Goal: Task Accomplishment & Management: Manage account settings

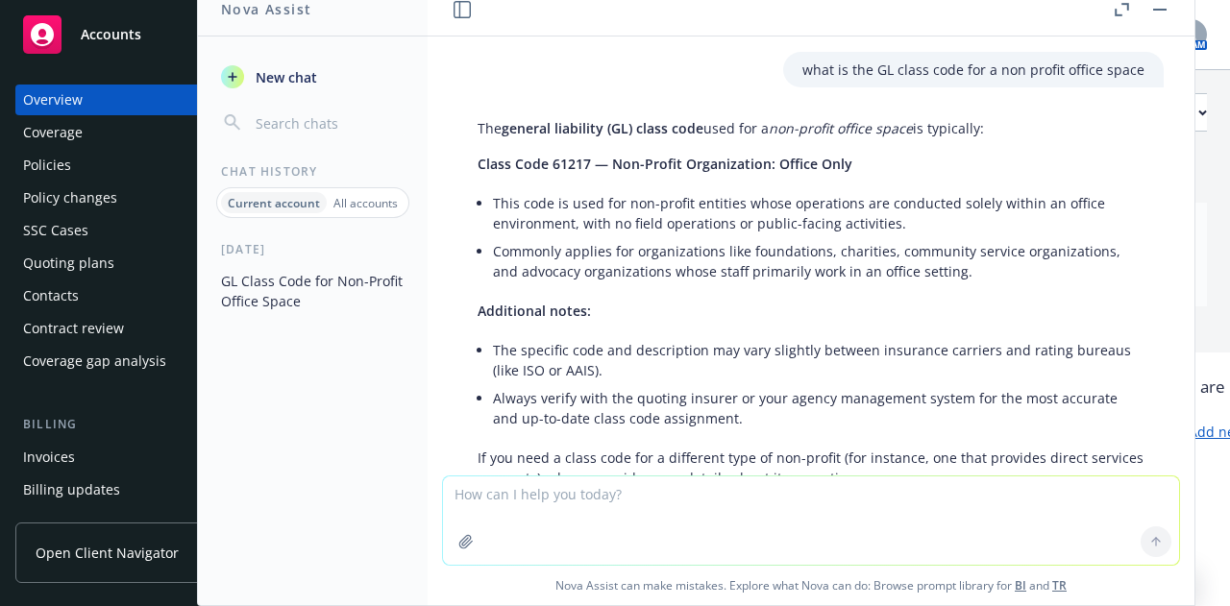
scroll to position [100, 0]
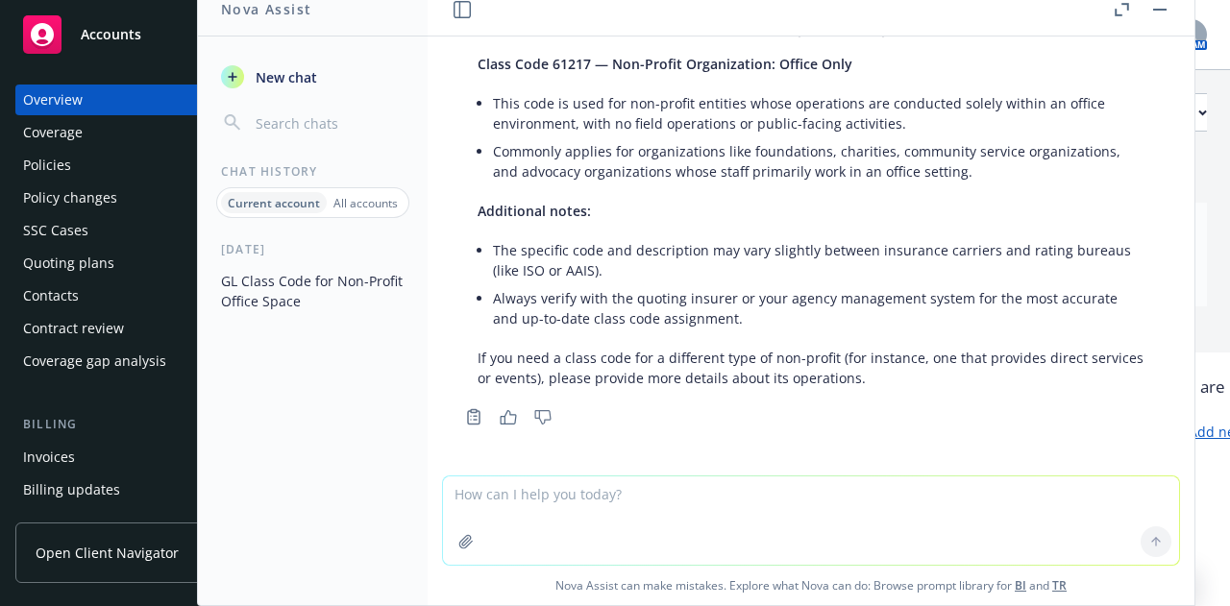
click at [52, 97] on div "Overview" at bounding box center [53, 100] width 60 height 31
click at [1158, 20] on button "button" at bounding box center [1159, 9] width 23 height 23
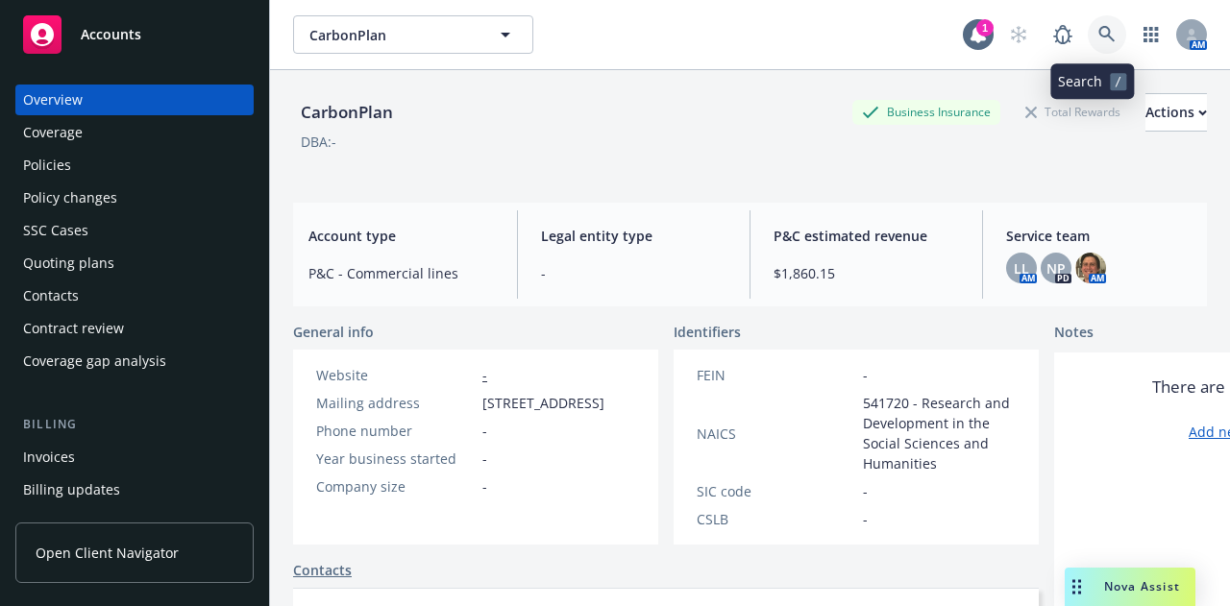
click at [1098, 36] on icon at bounding box center [1106, 34] width 17 height 17
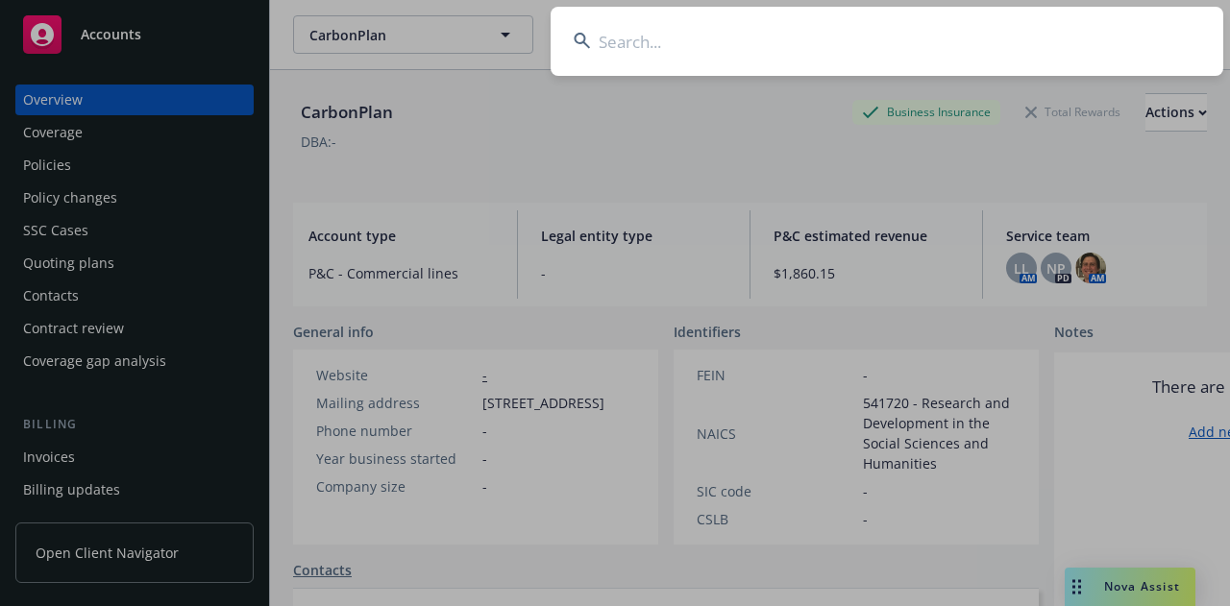
click at [663, 37] on input at bounding box center [886, 41] width 672 height 69
click at [631, 32] on input at bounding box center [886, 41] width 672 height 69
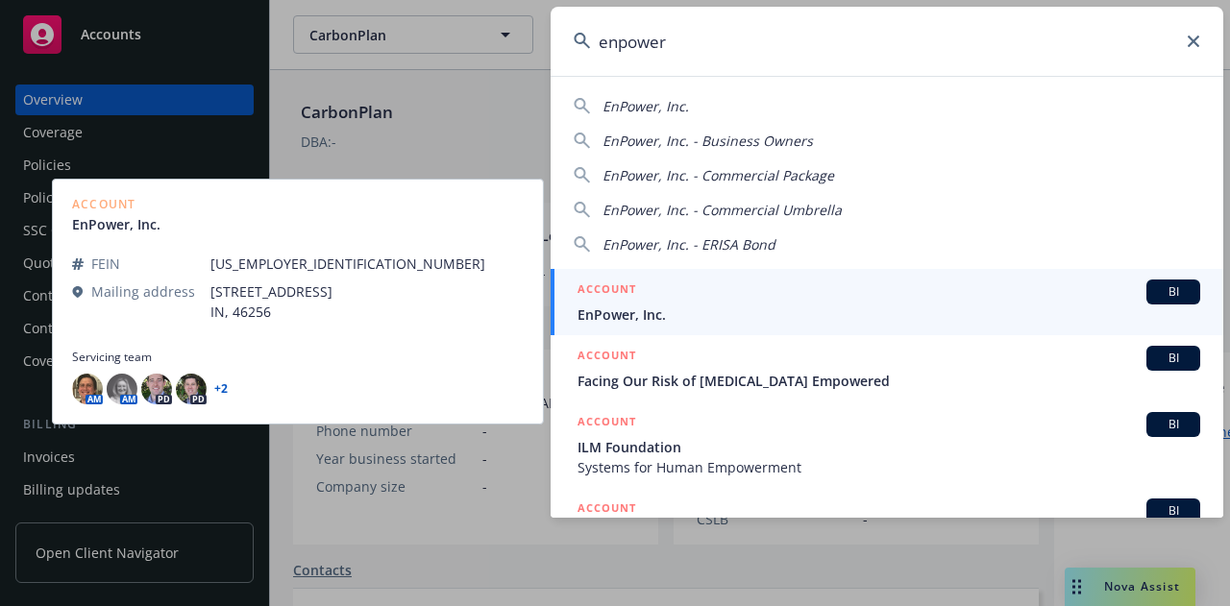
type input "enpower"
click at [621, 308] on span "EnPower, Inc." at bounding box center [888, 315] width 622 height 20
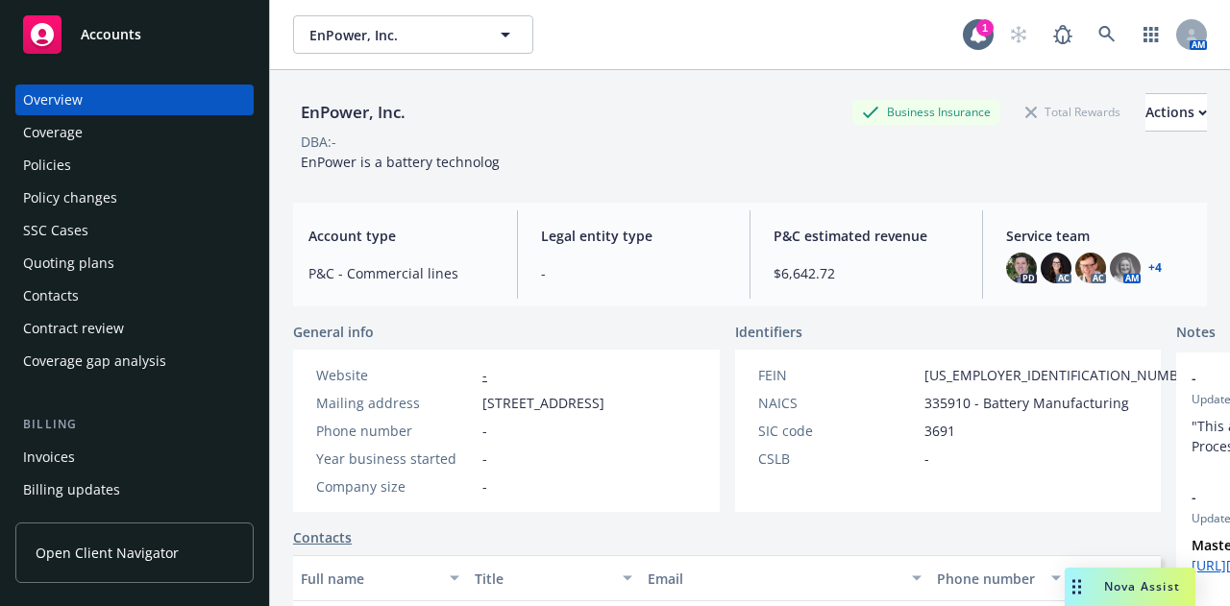
click at [64, 274] on div "Quoting plans" at bounding box center [68, 263] width 91 height 31
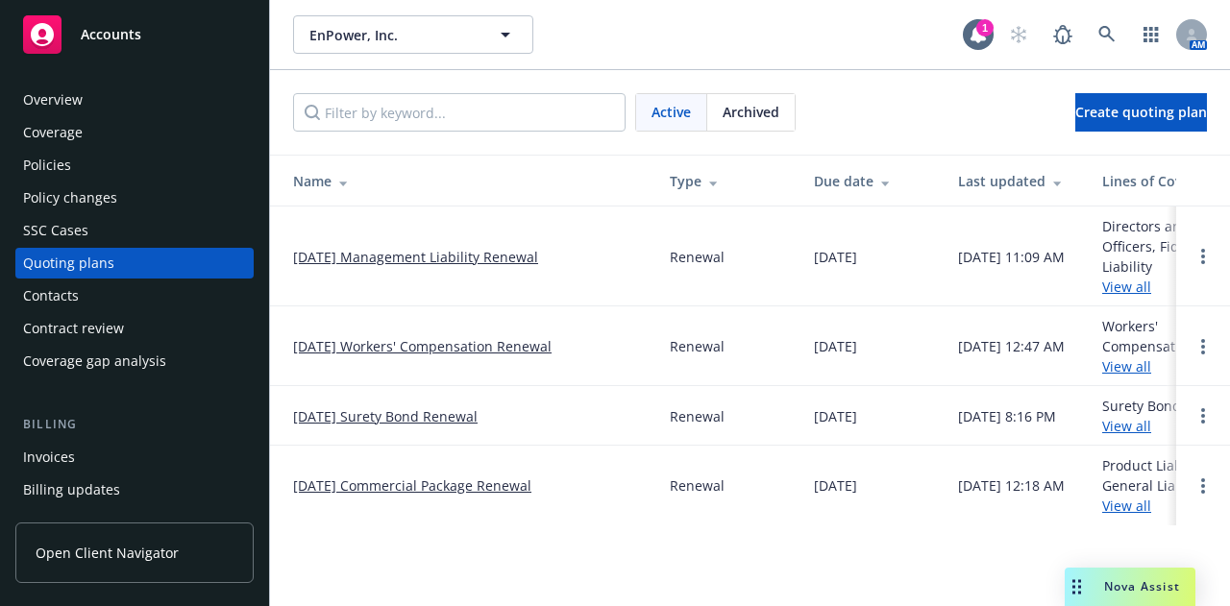
click at [412, 483] on link "10/01/25 Commercial Package Renewal" at bounding box center [412, 486] width 238 height 20
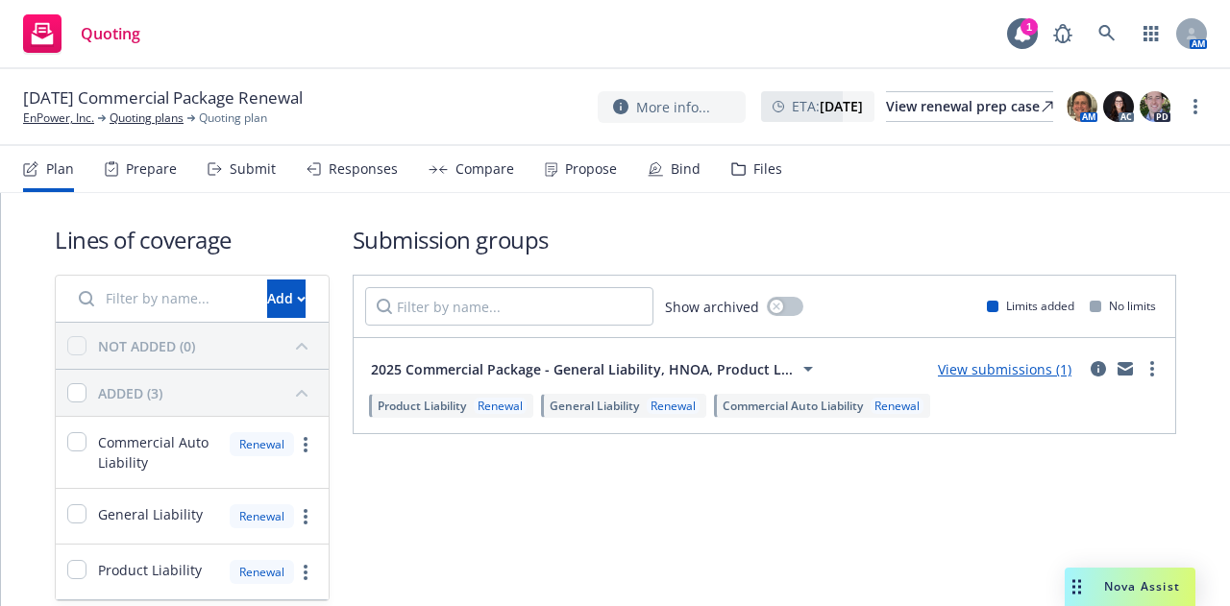
click at [1006, 364] on link "View submissions (1)" at bounding box center [1005, 369] width 134 height 18
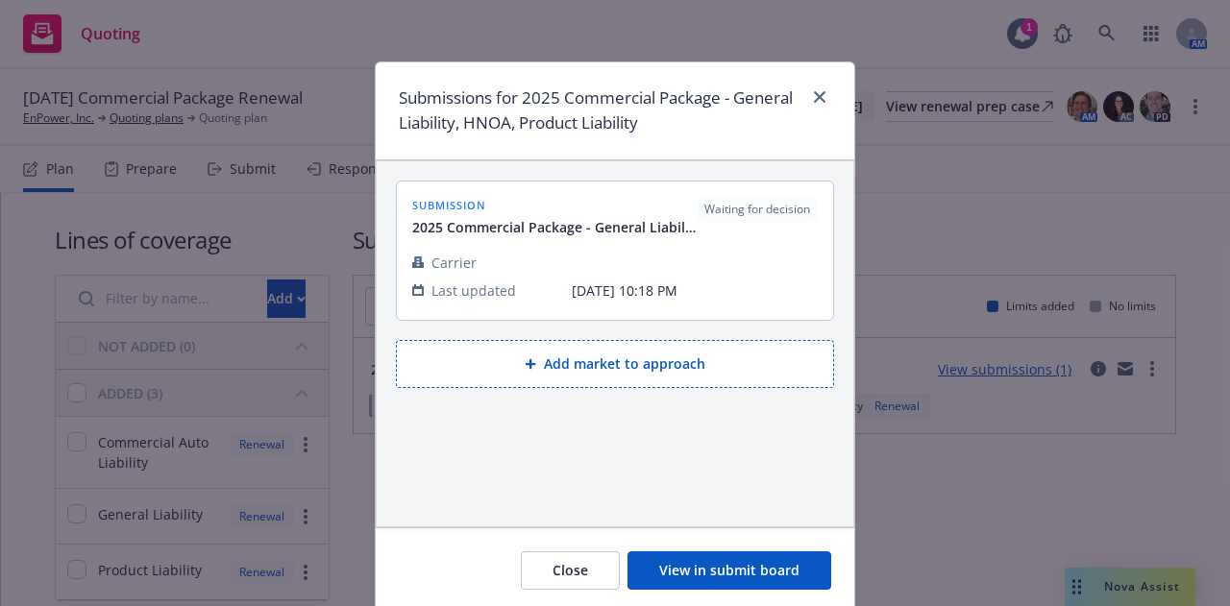
click at [679, 579] on button "View in submit board" at bounding box center [729, 570] width 204 height 38
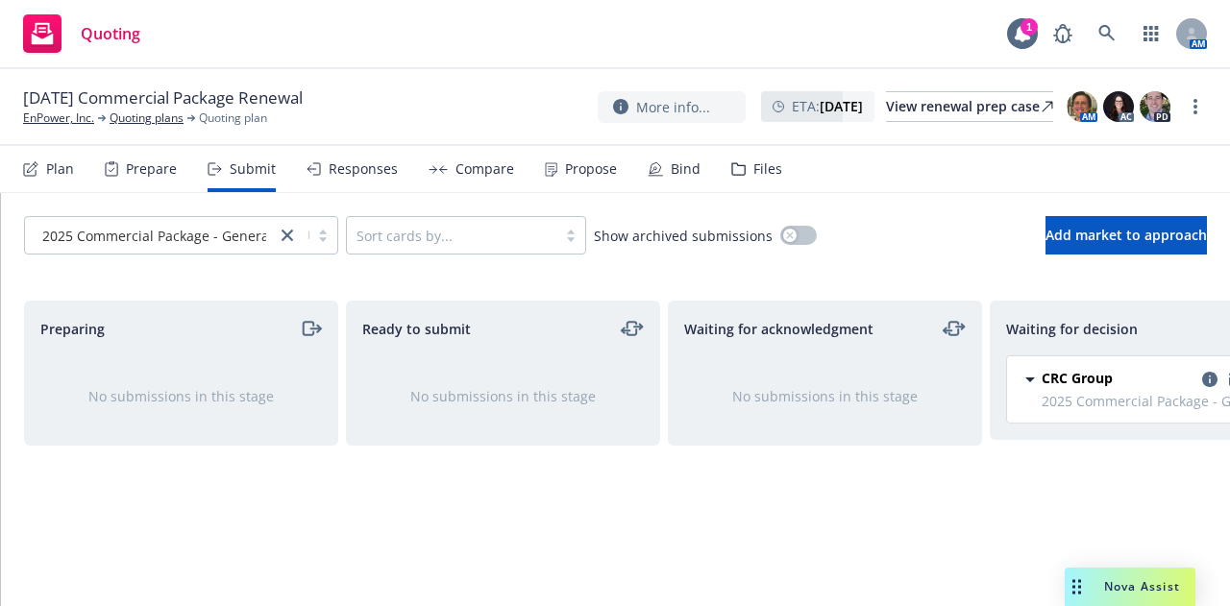
click at [56, 168] on div "Plan" at bounding box center [60, 168] width 28 height 15
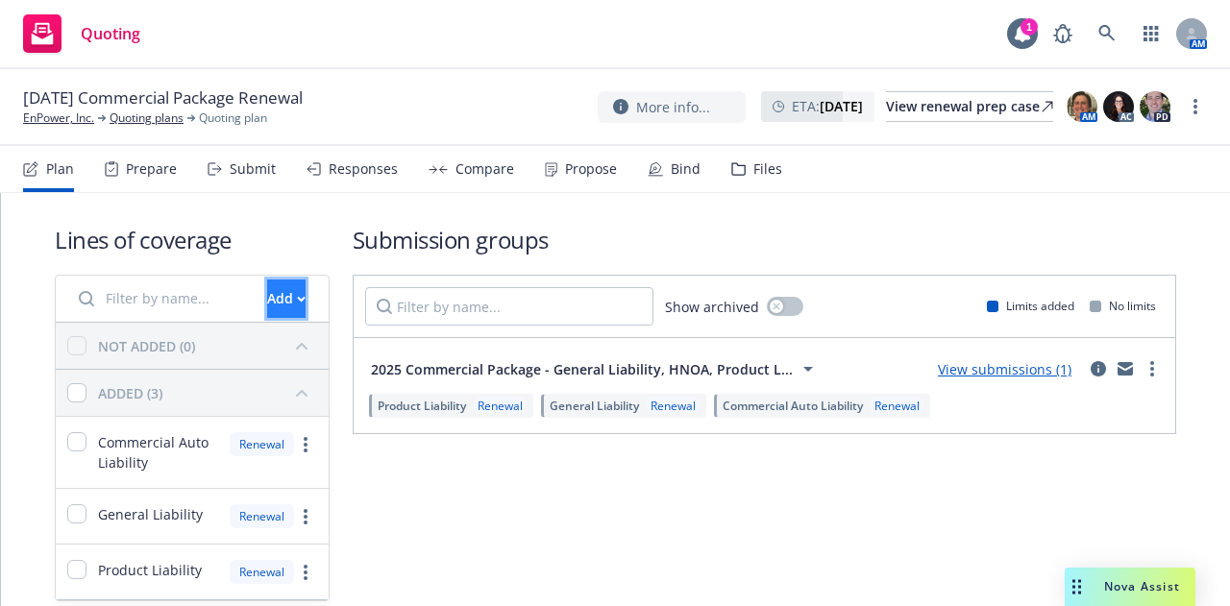
click at [267, 303] on div "Add" at bounding box center [286, 299] width 38 height 37
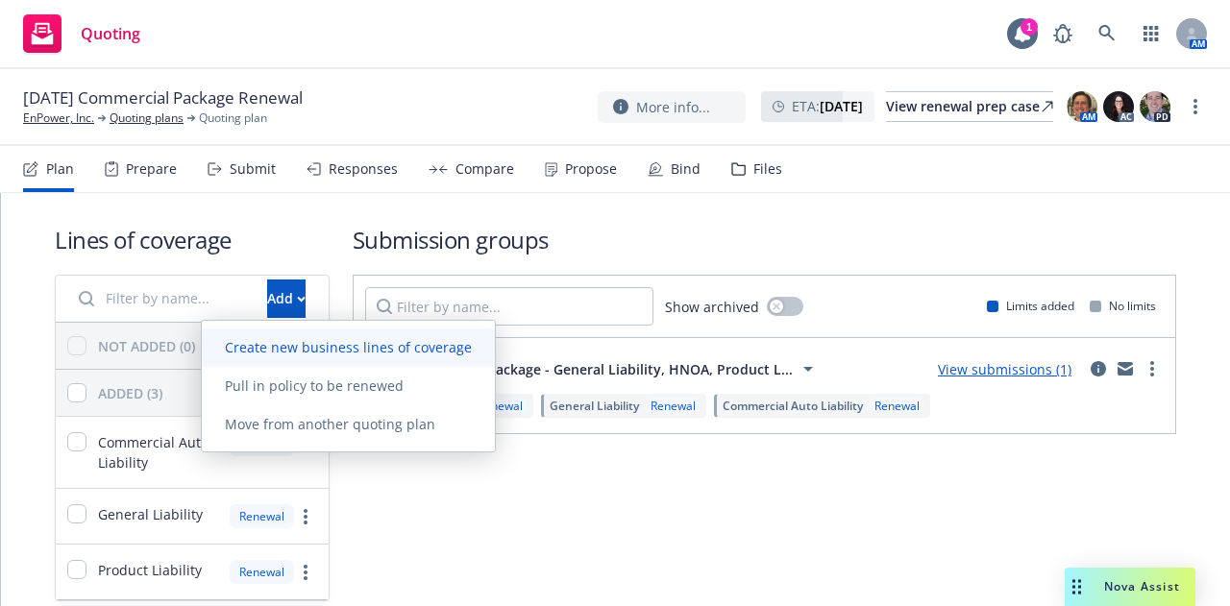
click at [283, 357] on link "Create new business lines of coverage" at bounding box center [348, 348] width 293 height 38
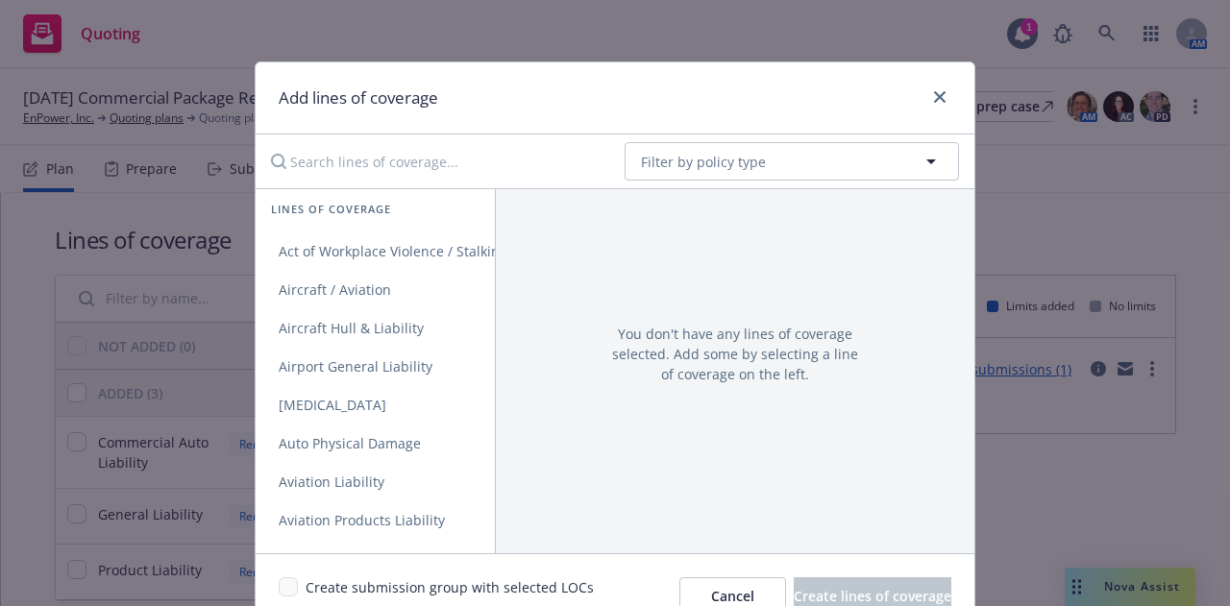
click at [405, 153] on input "Search lines of coverage..." at bounding box center [434, 161] width 350 height 38
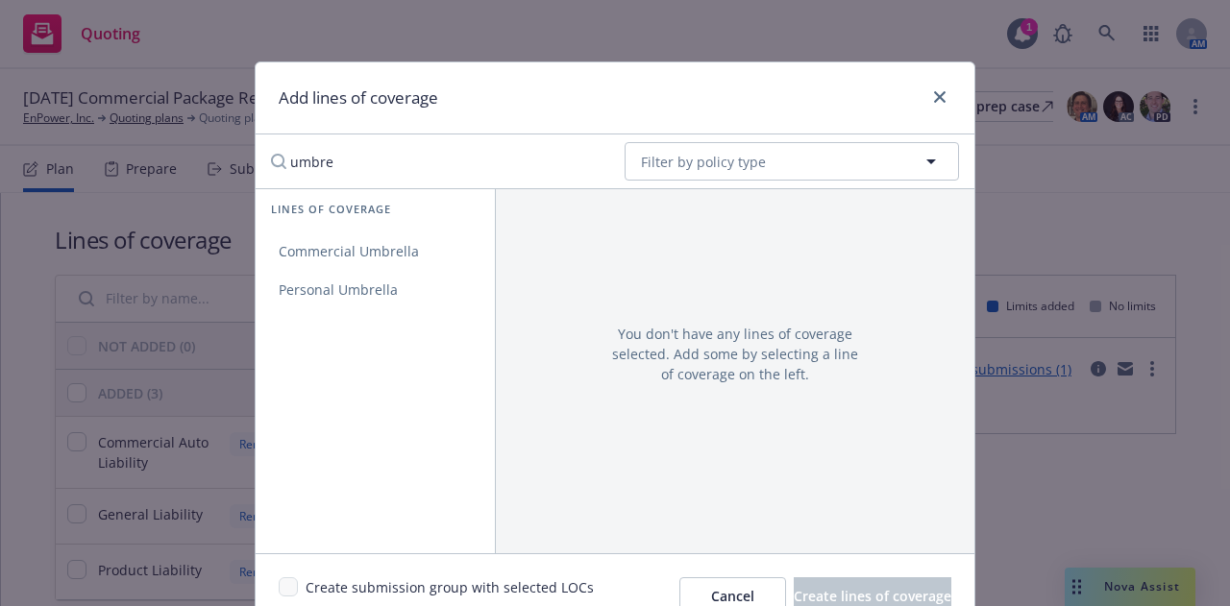
click at [336, 163] on input "umbre" at bounding box center [434, 161] width 350 height 38
type input "umbre"
click at [340, 249] on span "Commercial Umbrella" at bounding box center [349, 251] width 186 height 18
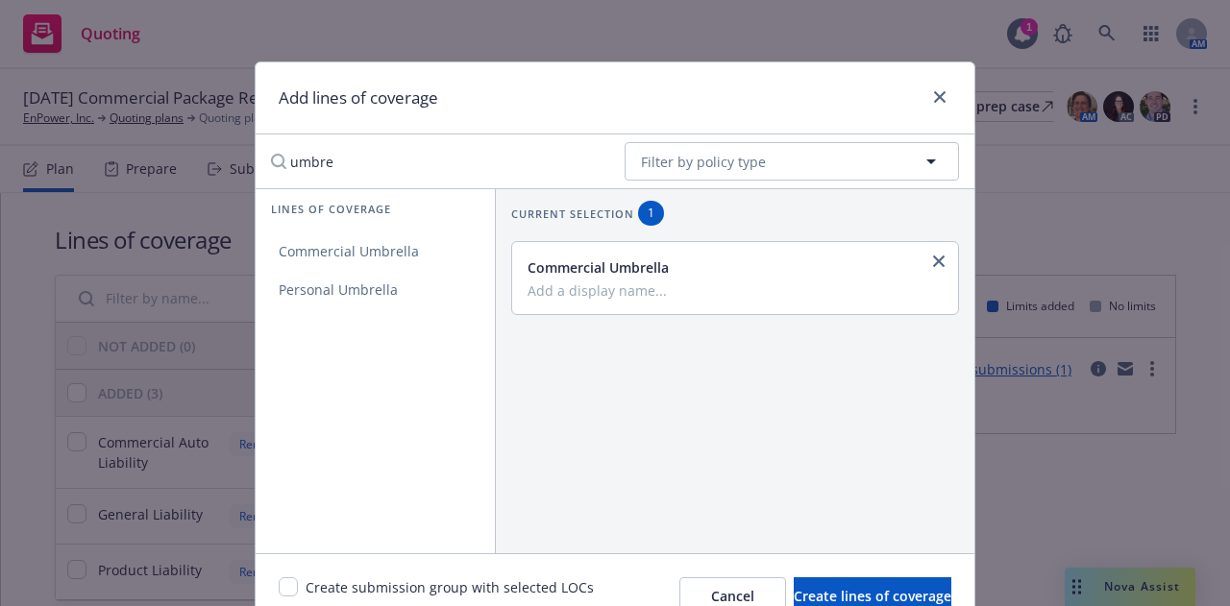
click at [405, 585] on span "Create submission group with selected LOCs" at bounding box center [449, 596] width 288 height 38
click at [284, 585] on input "checkbox" at bounding box center [288, 586] width 19 height 19
checkbox input "true"
click at [793, 595] on button "Create lines of coverage" at bounding box center [872, 596] width 158 height 38
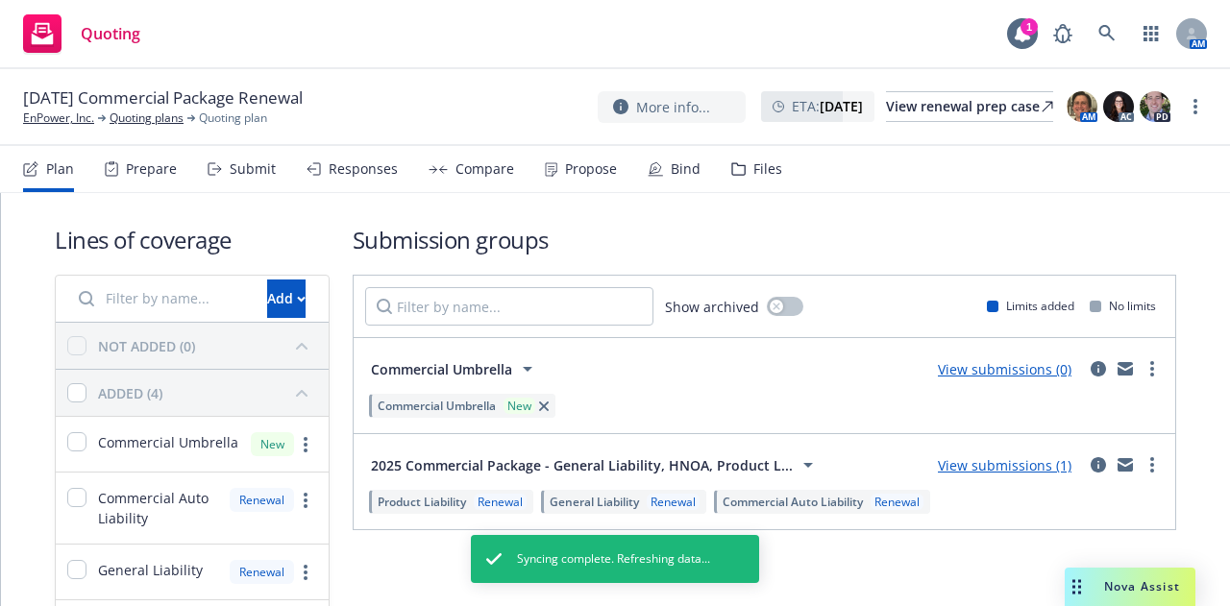
scroll to position [133, 0]
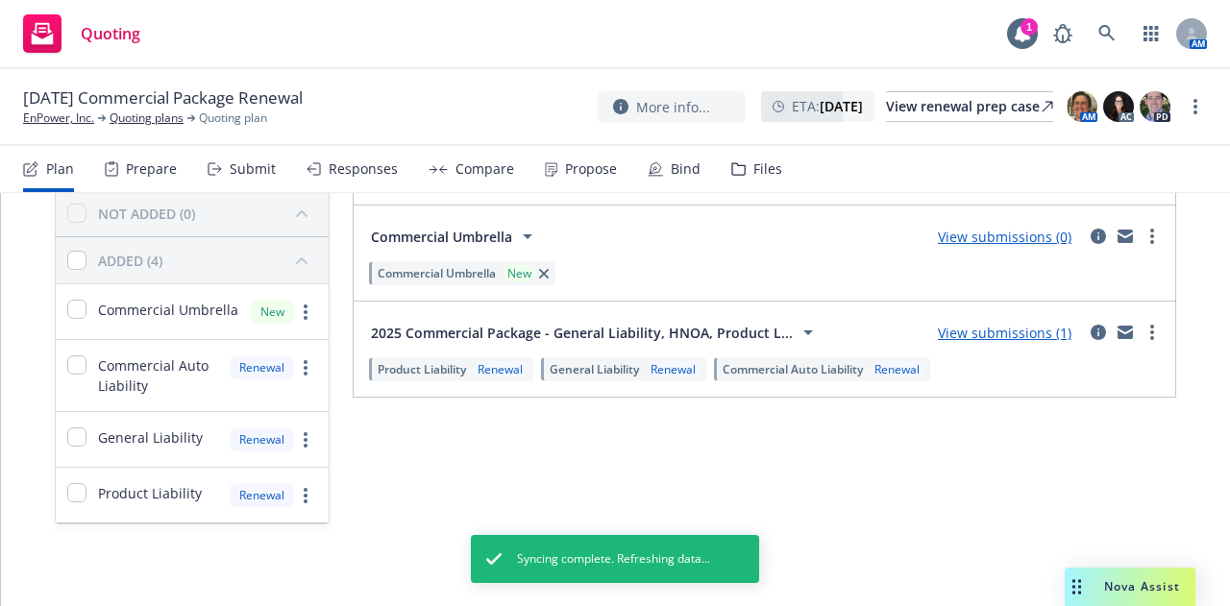
click at [1012, 234] on link "View submissions (0)" at bounding box center [1005, 237] width 134 height 18
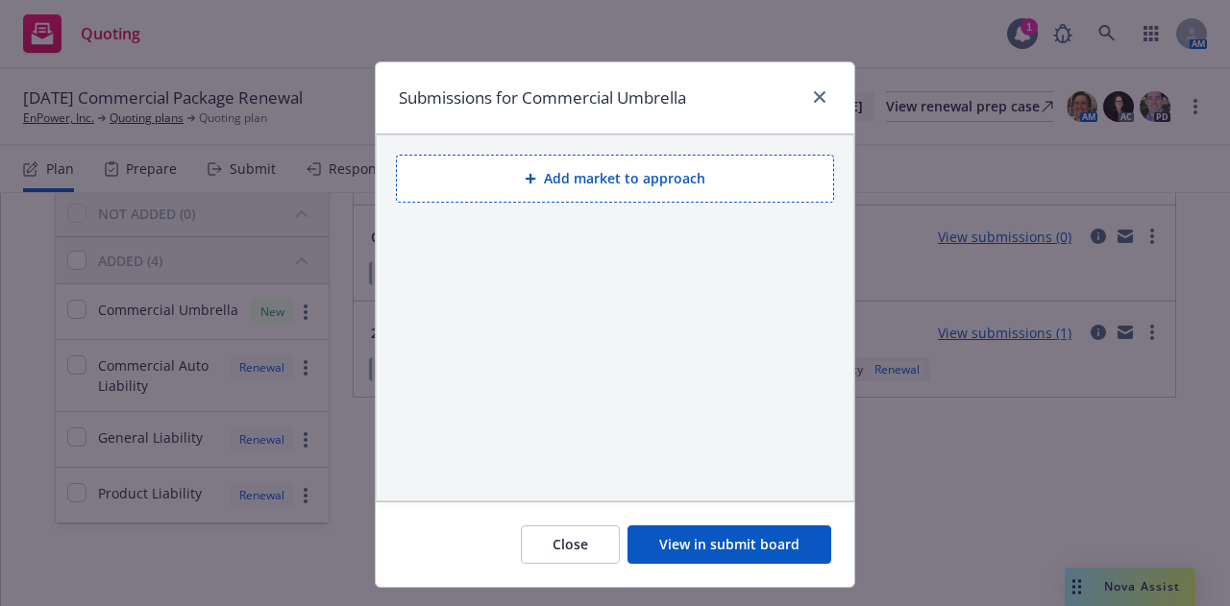
click at [610, 170] on button "Add market to approach" at bounding box center [615, 179] width 438 height 48
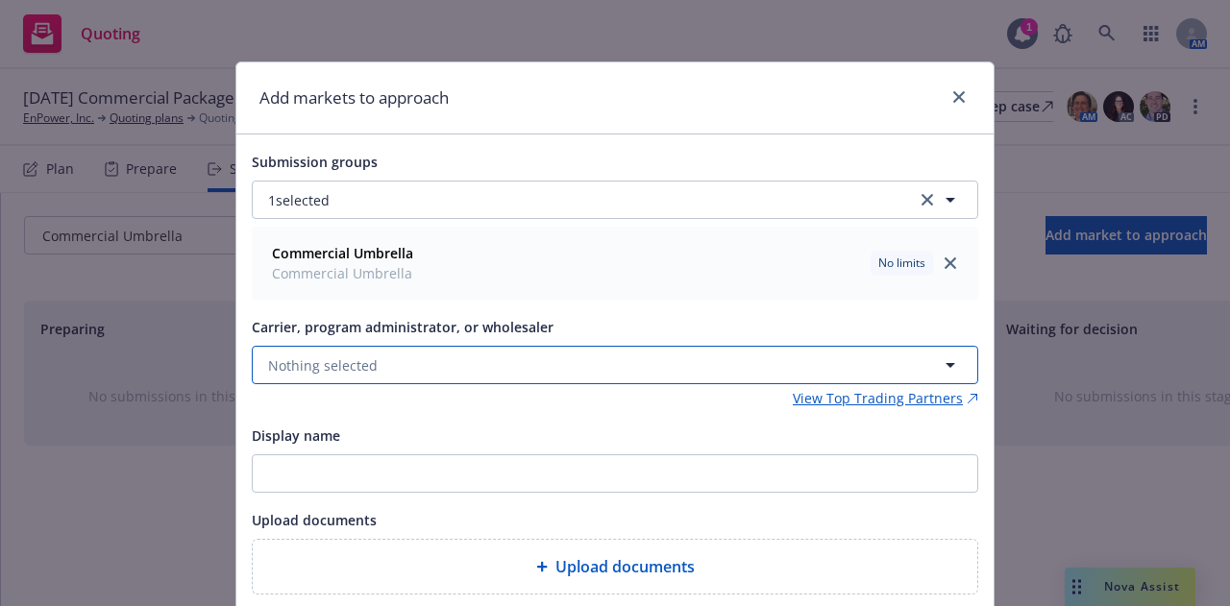
click at [378, 370] on button "Nothing selected" at bounding box center [615, 365] width 726 height 38
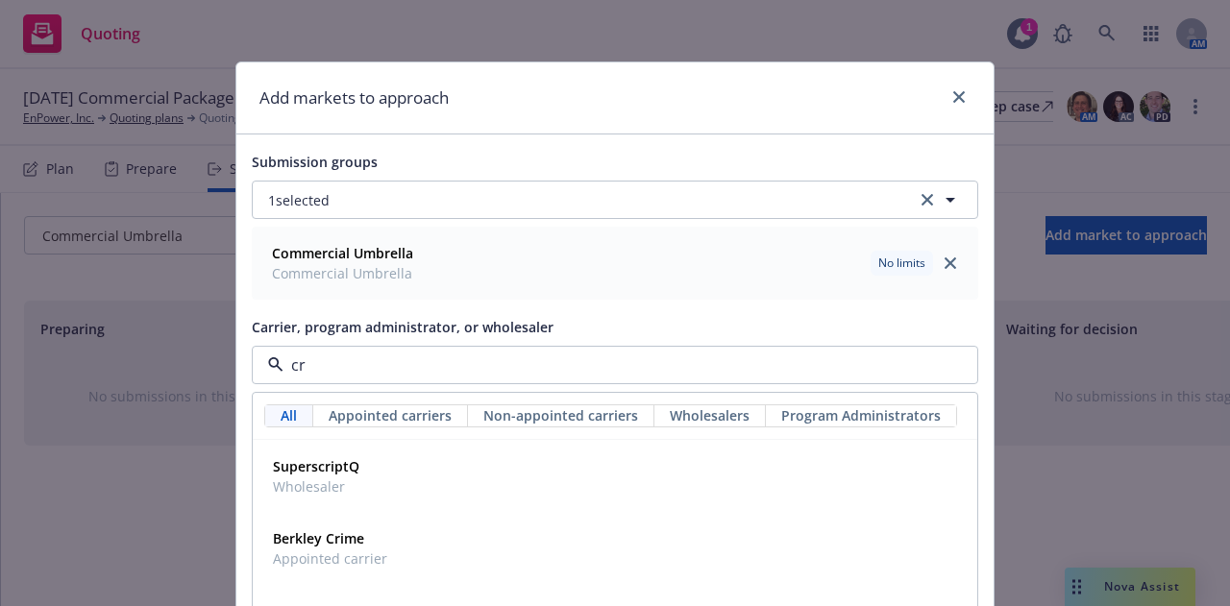
type input "crc"
click at [310, 487] on span "Wholesaler" at bounding box center [309, 486] width 72 height 20
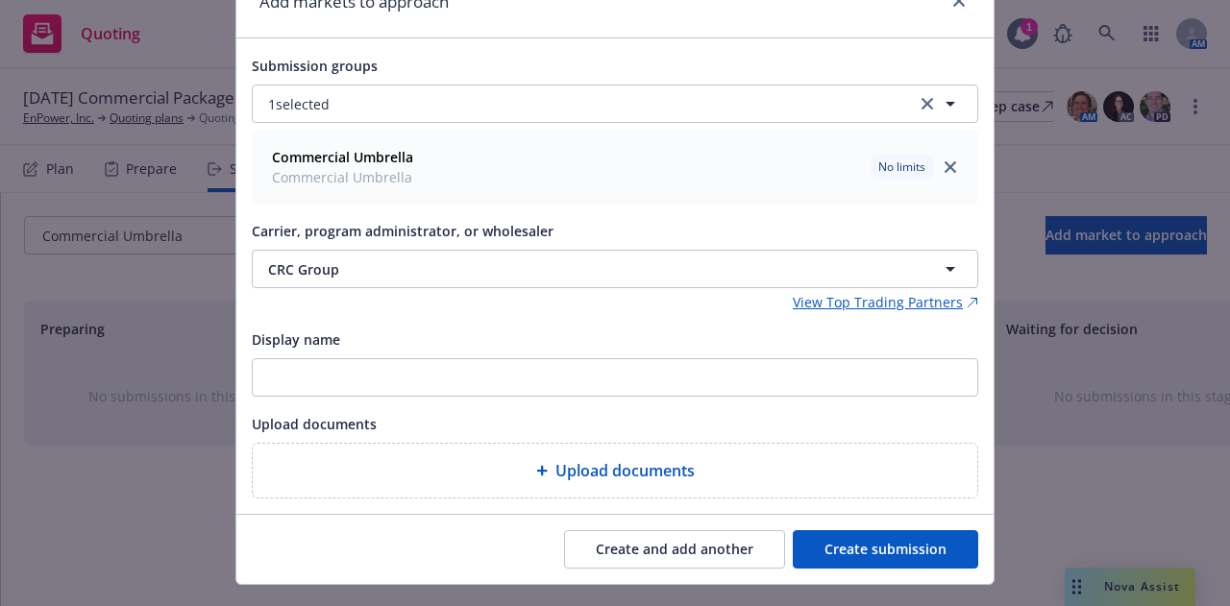
scroll to position [134, 0]
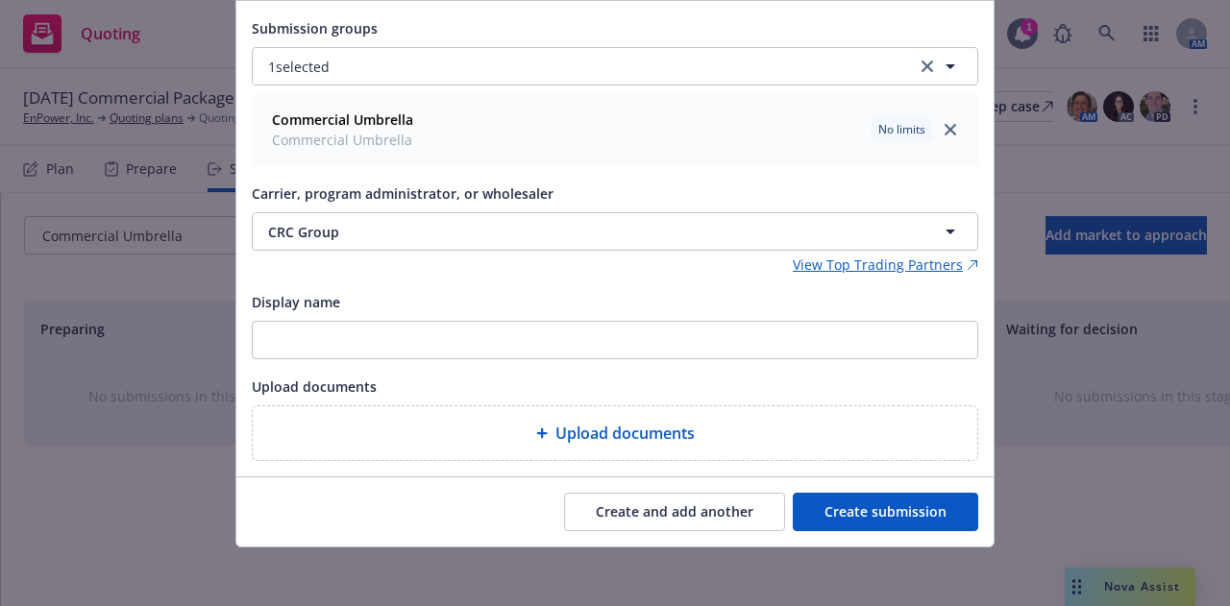
click at [818, 509] on button "Create submission" at bounding box center [885, 512] width 185 height 38
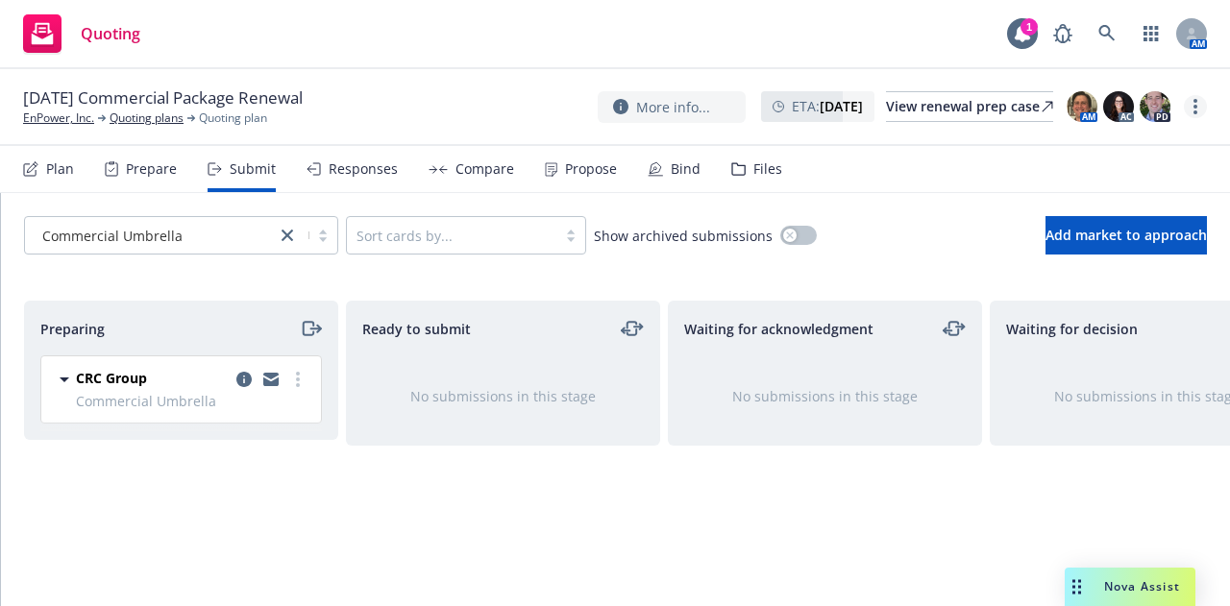
click at [1198, 108] on link "more" at bounding box center [1195, 106] width 23 height 23
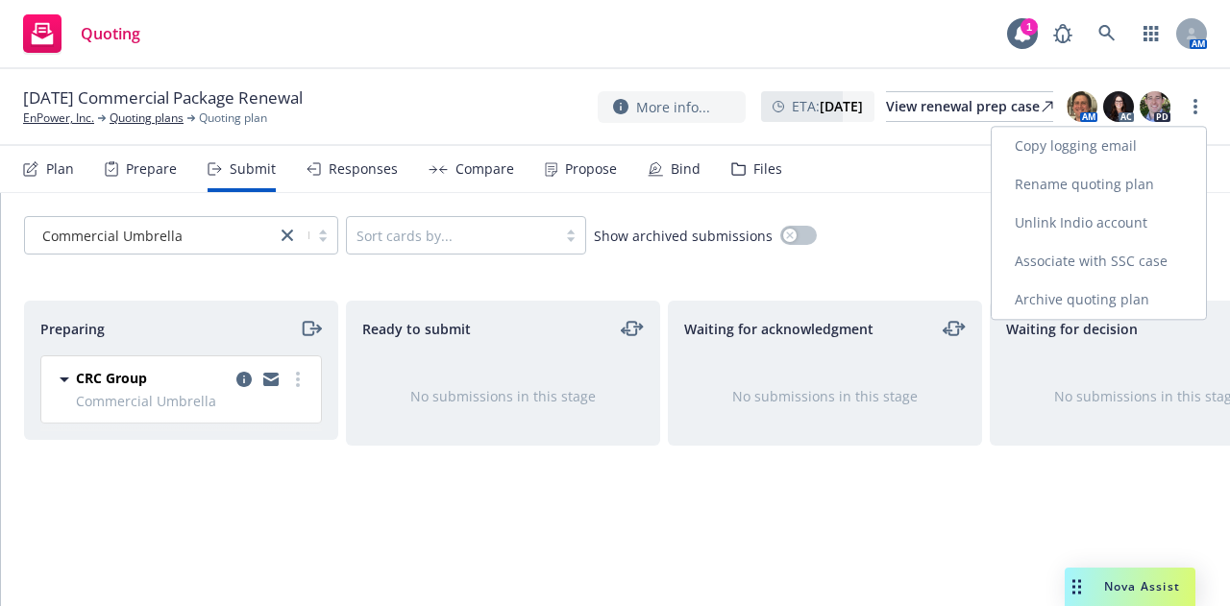
click at [1113, 178] on link "Rename quoting plan" at bounding box center [1098, 184] width 214 height 38
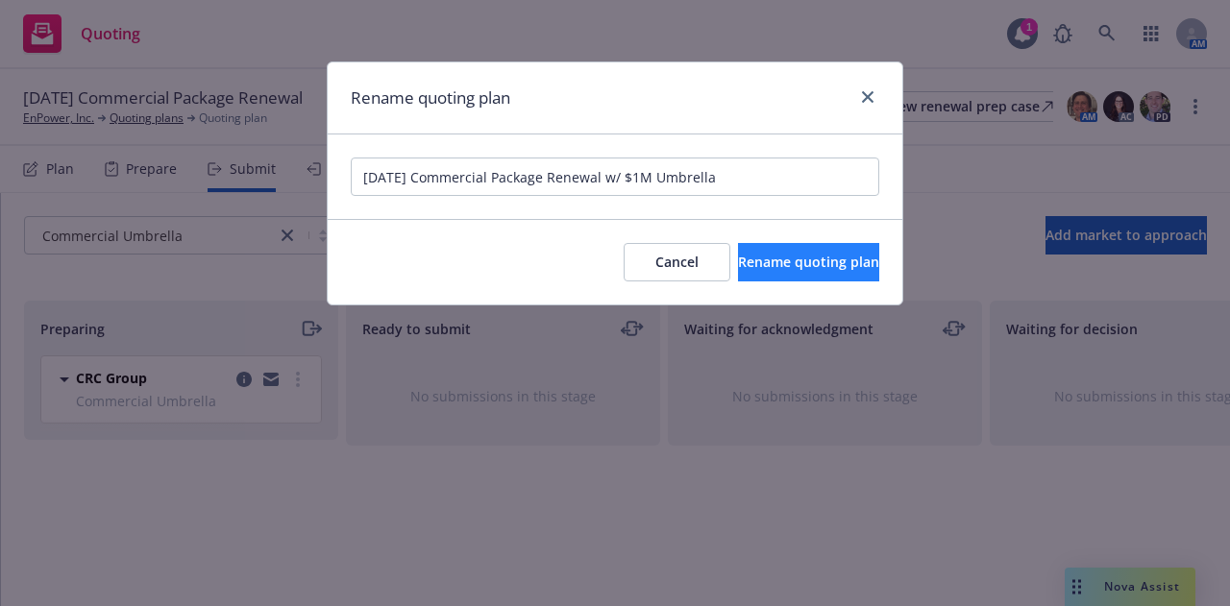
type input "10/01/25 Commercial Package Renewal w/ $1M Umbrella"
click at [750, 264] on span "Rename quoting plan" at bounding box center [808, 262] width 141 height 18
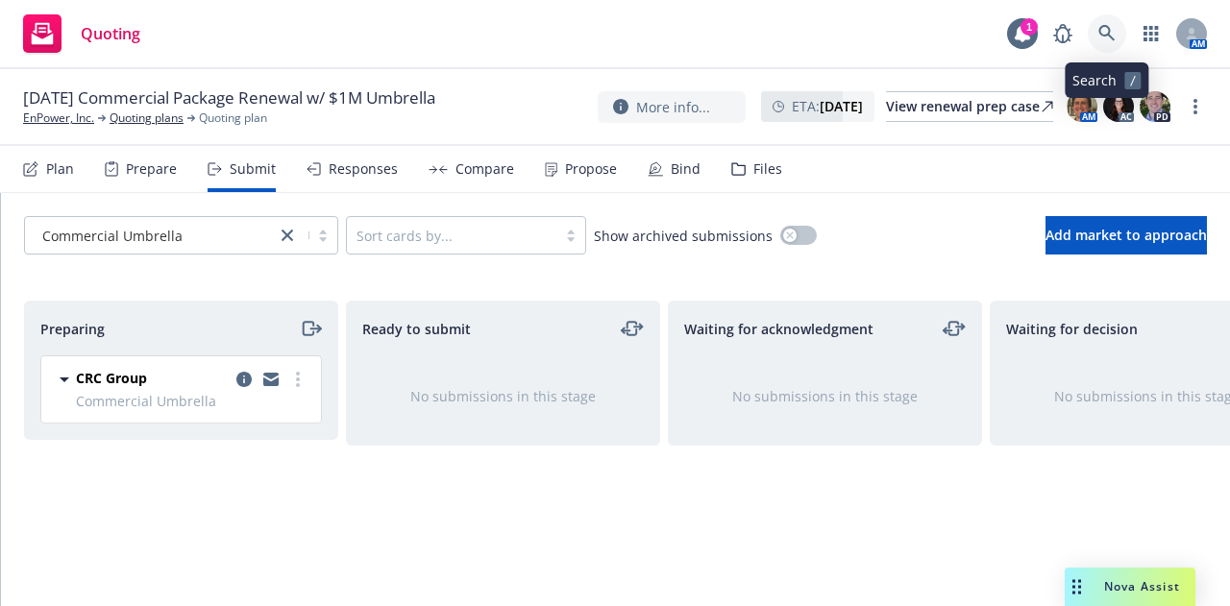
click at [1118, 37] on link at bounding box center [1106, 33] width 38 height 38
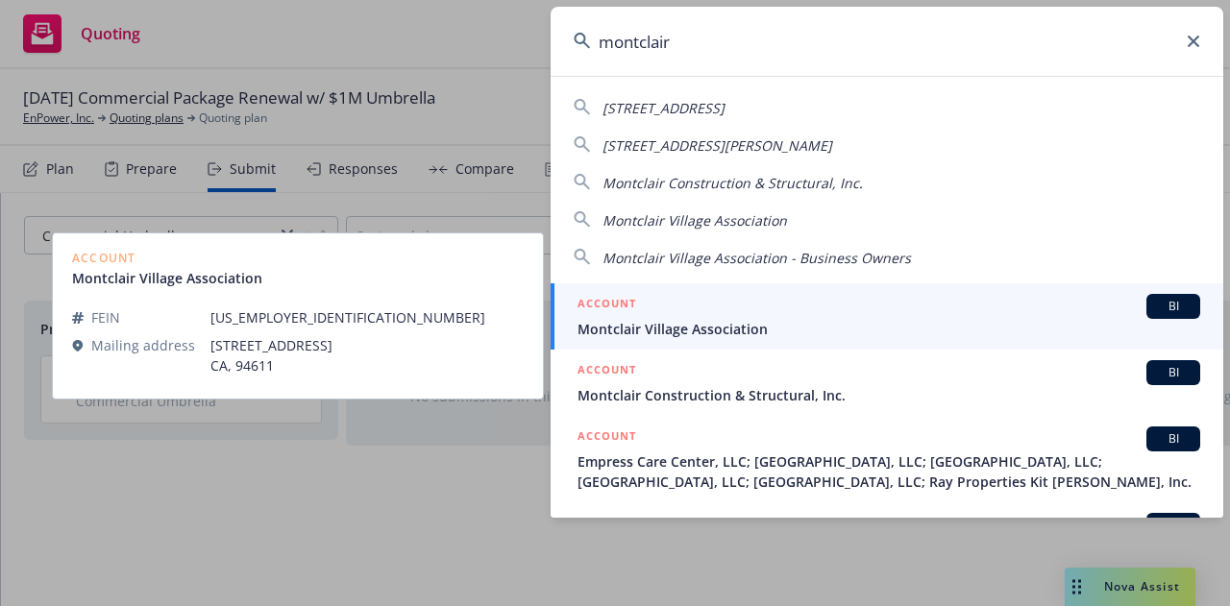
type input "montclair"
click at [675, 310] on div "ACCOUNT BI" at bounding box center [888, 306] width 622 height 25
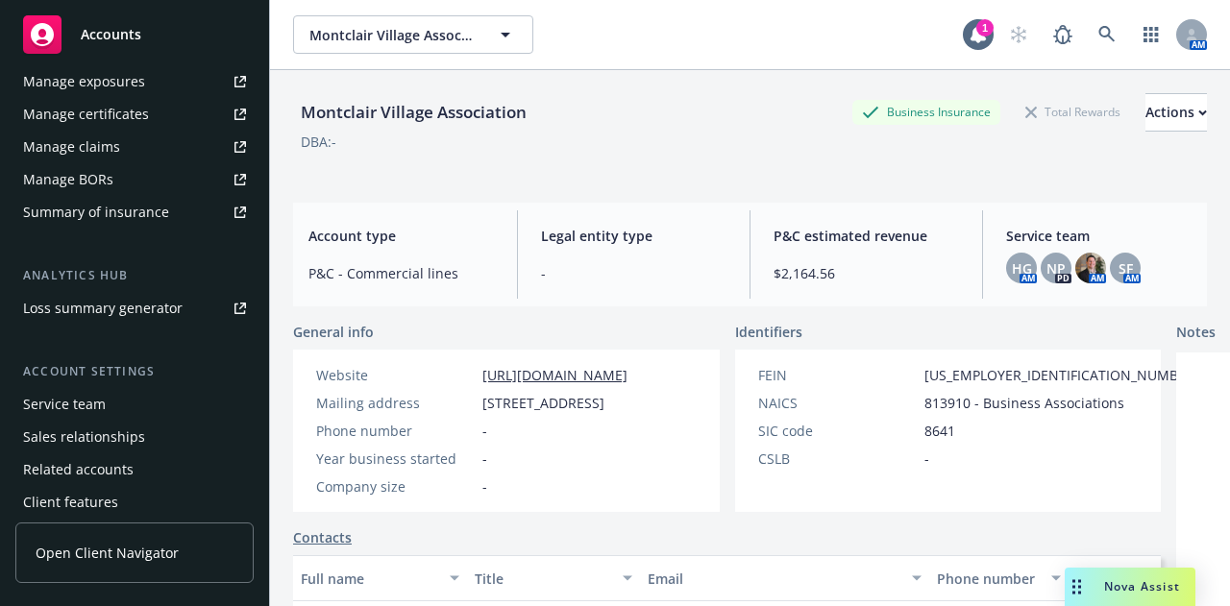
scroll to position [637, 0]
click at [88, 395] on div "Service team" at bounding box center [64, 402] width 83 height 31
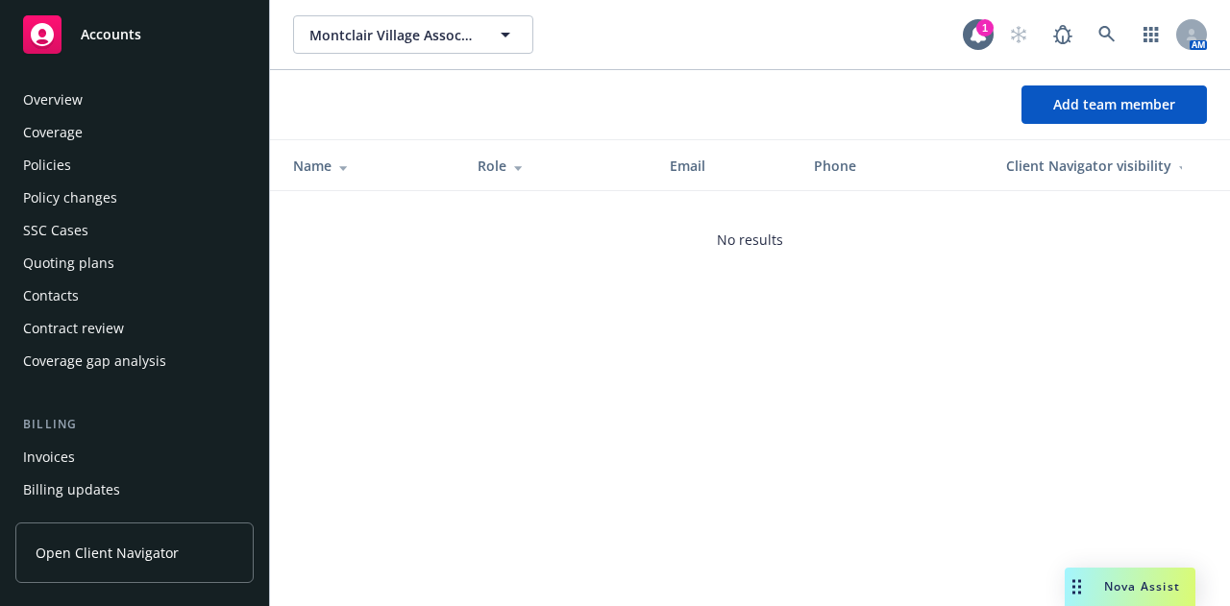
scroll to position [677, 0]
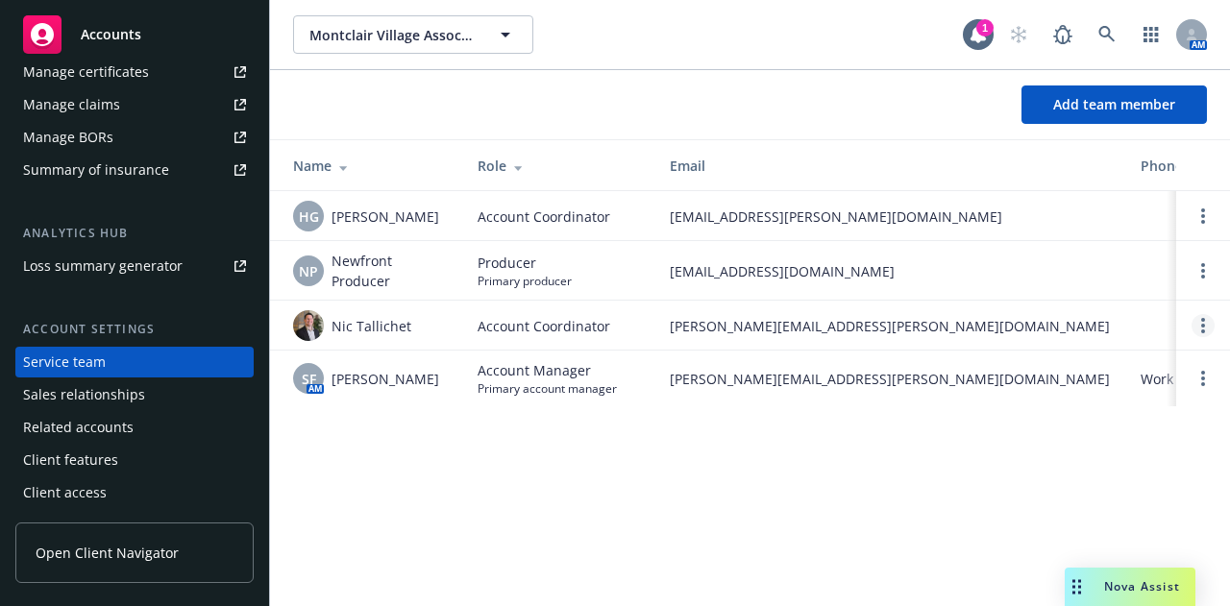
click at [1205, 322] on link "Open options" at bounding box center [1202, 325] width 23 height 23
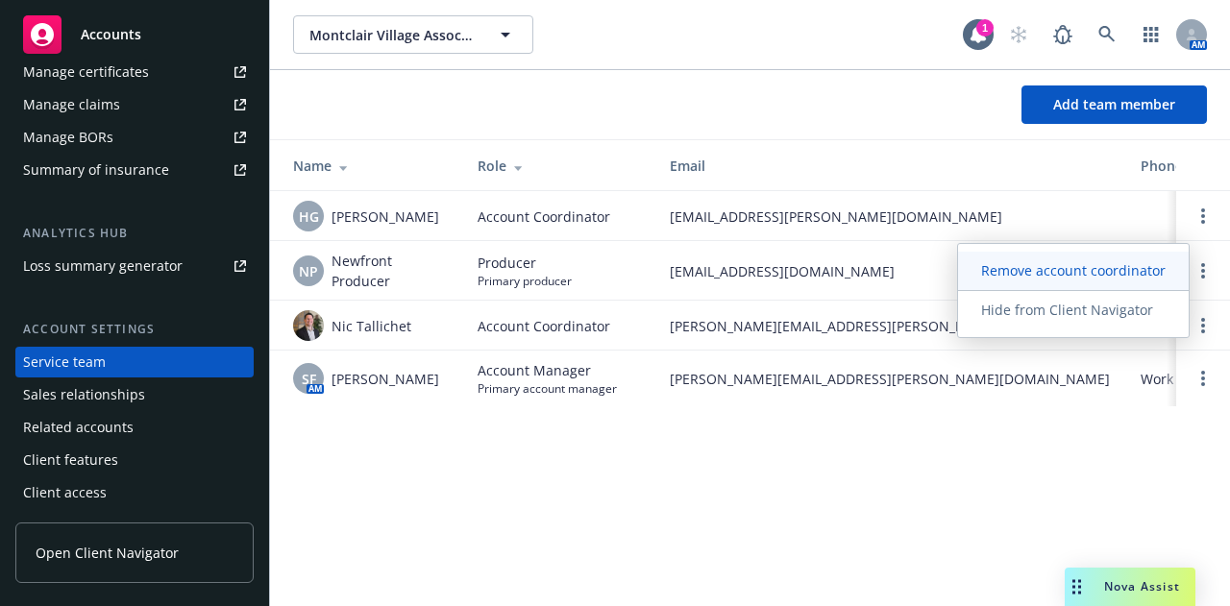
click at [1099, 268] on span "Remove account coordinator" at bounding box center [1073, 270] width 231 height 18
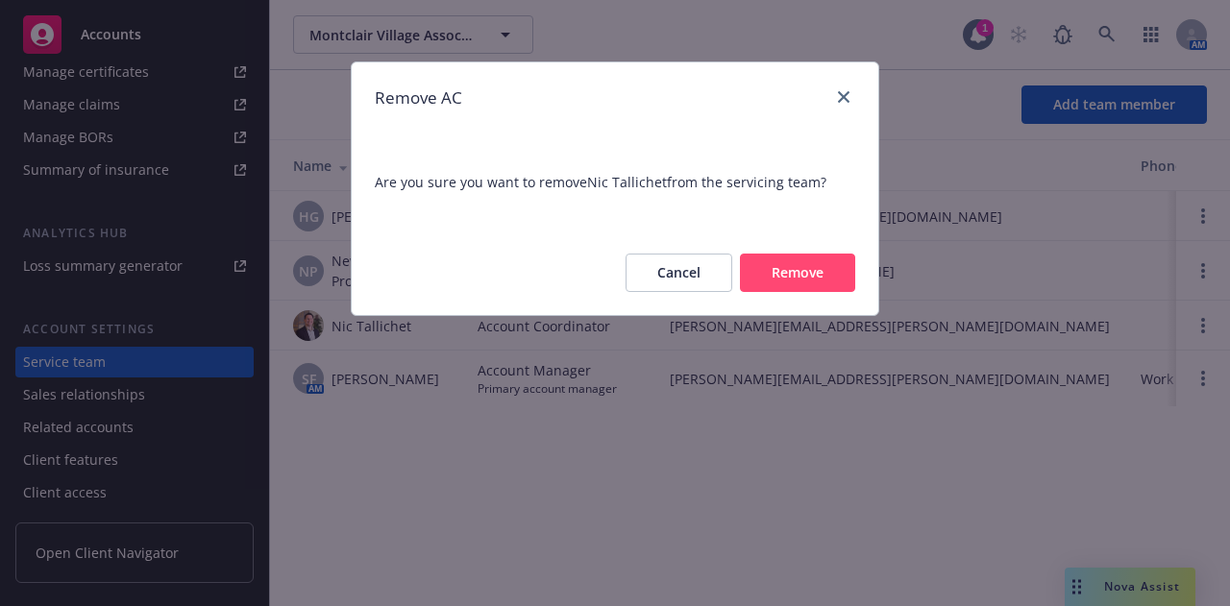
click at [798, 276] on button "Remove" at bounding box center [797, 273] width 115 height 38
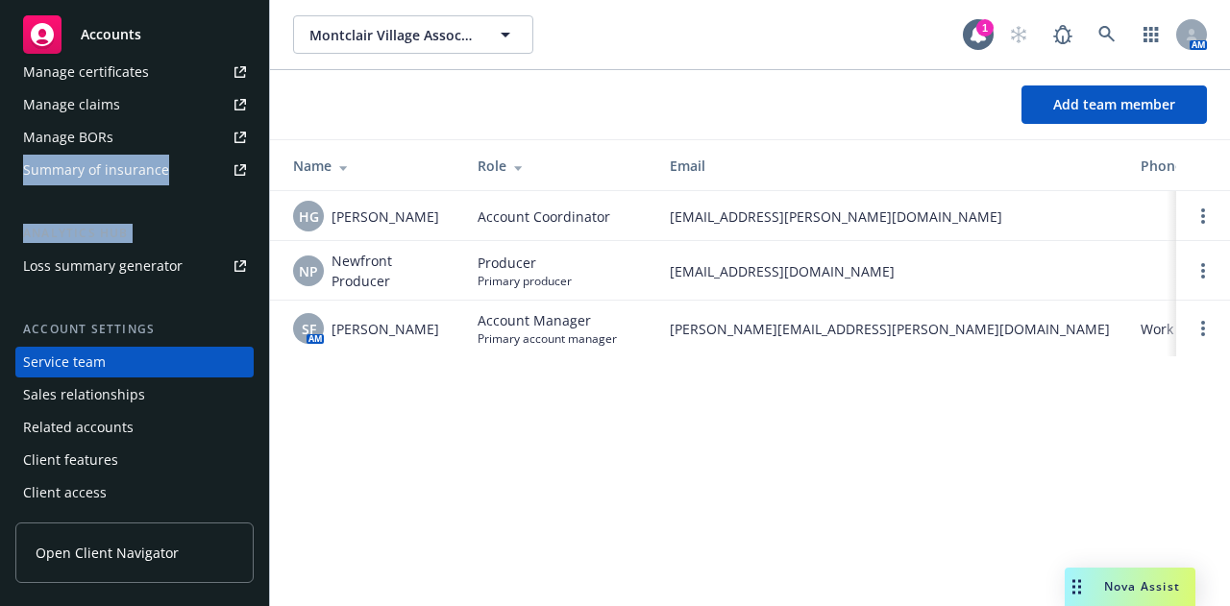
drag, startPoint x: 3, startPoint y: 197, endPoint x: -33, endPoint y: 263, distance: 75.2
click at [0, 263] on html "Accounts Overview Coverage Policies Policy changes SSC Cases Quoting plans Cont…" at bounding box center [615, 303] width 1230 height 606
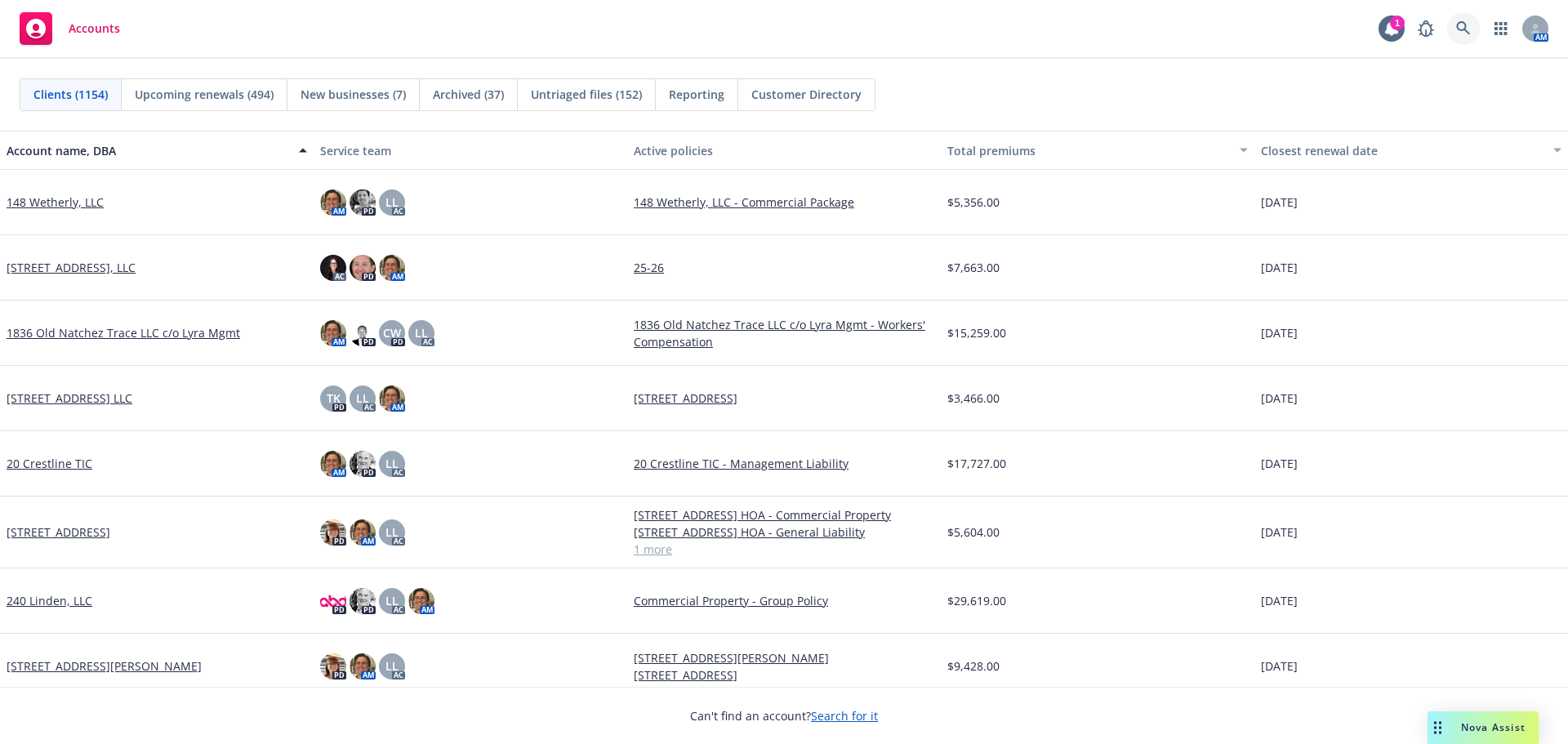
click at [1470, 18] on link at bounding box center [1463, 28] width 32 height 32
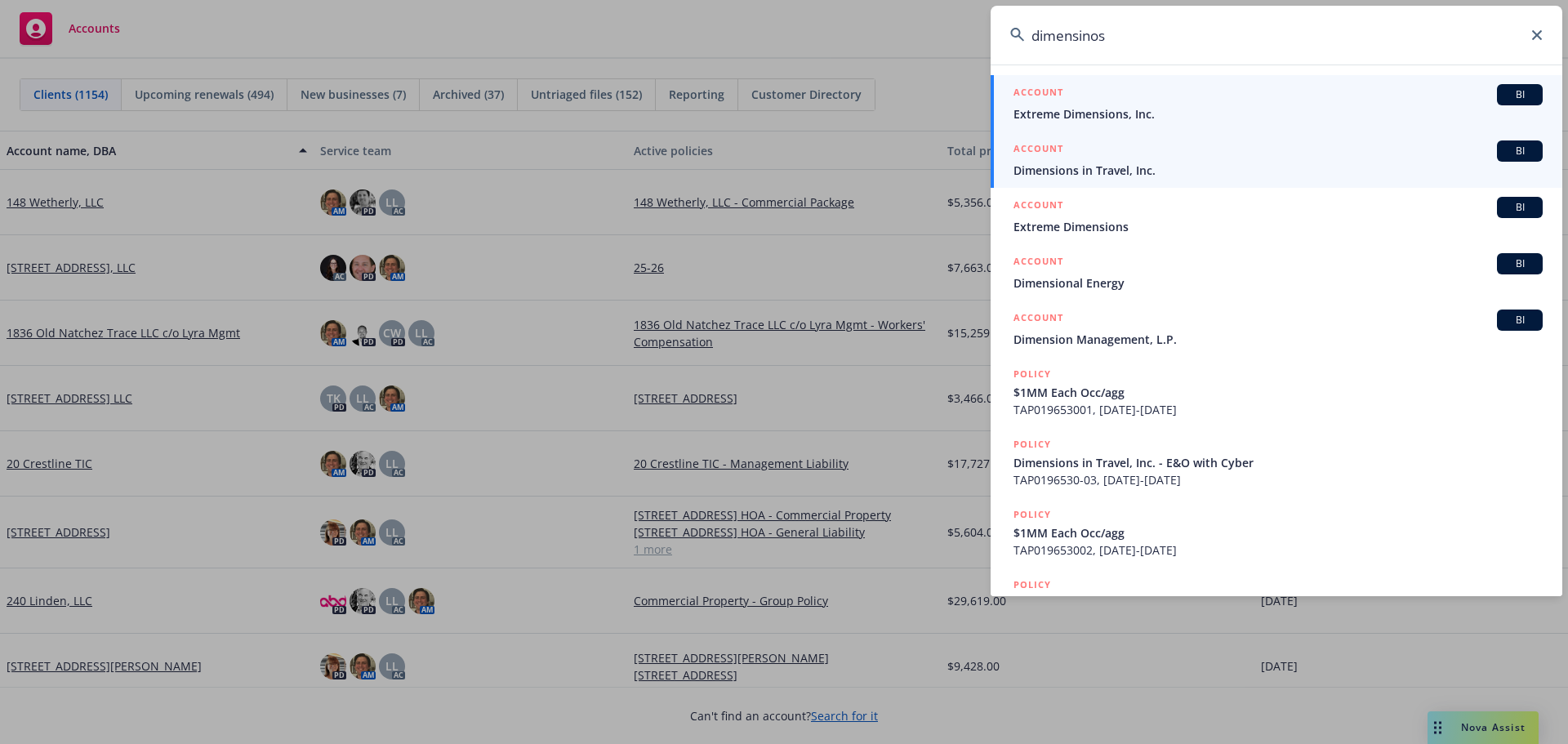
type input "dimensinos"
click at [1140, 175] on span "Dimensions in Travel, Inc." at bounding box center [1278, 170] width 529 height 17
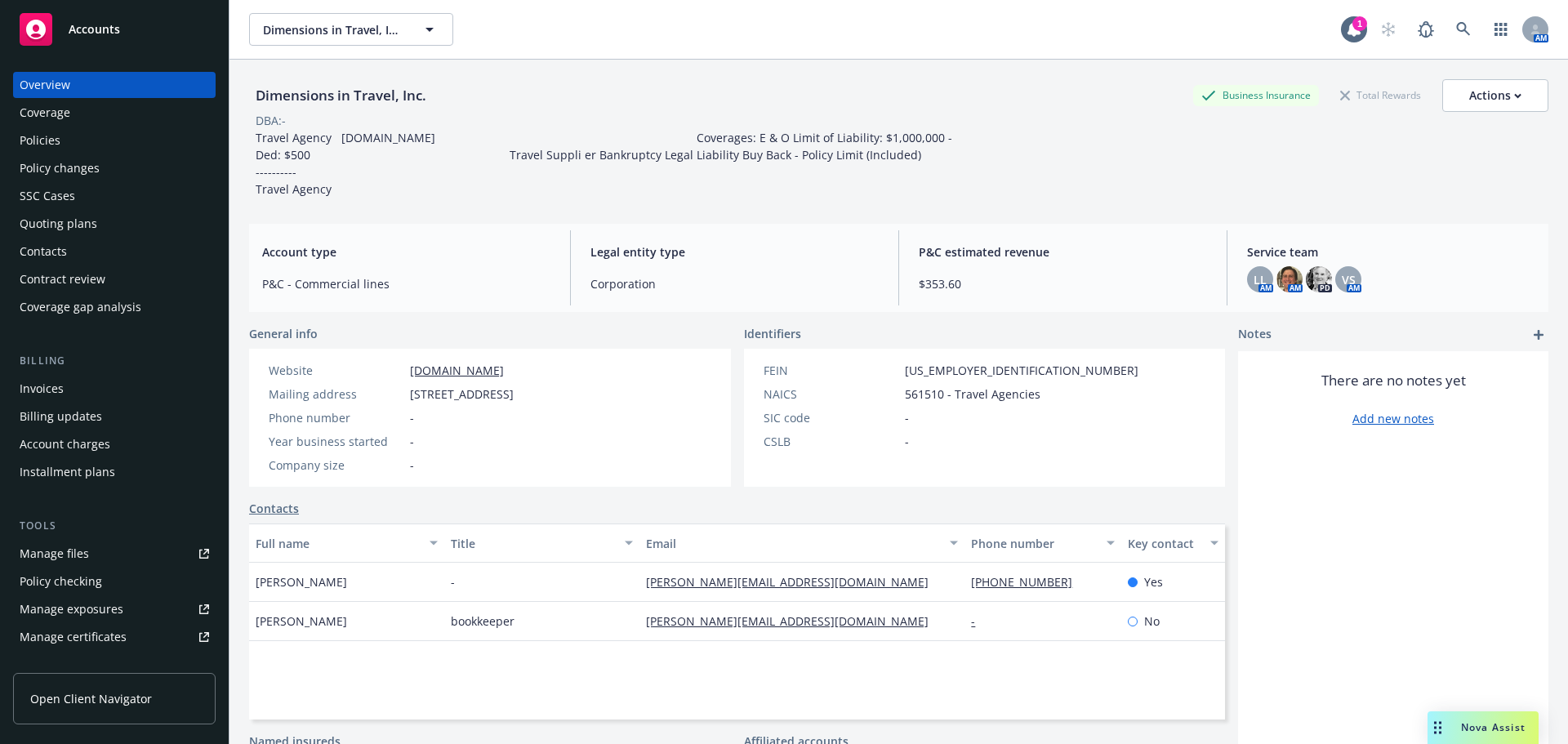
click at [60, 122] on div "Coverage" at bounding box center [45, 112] width 51 height 26
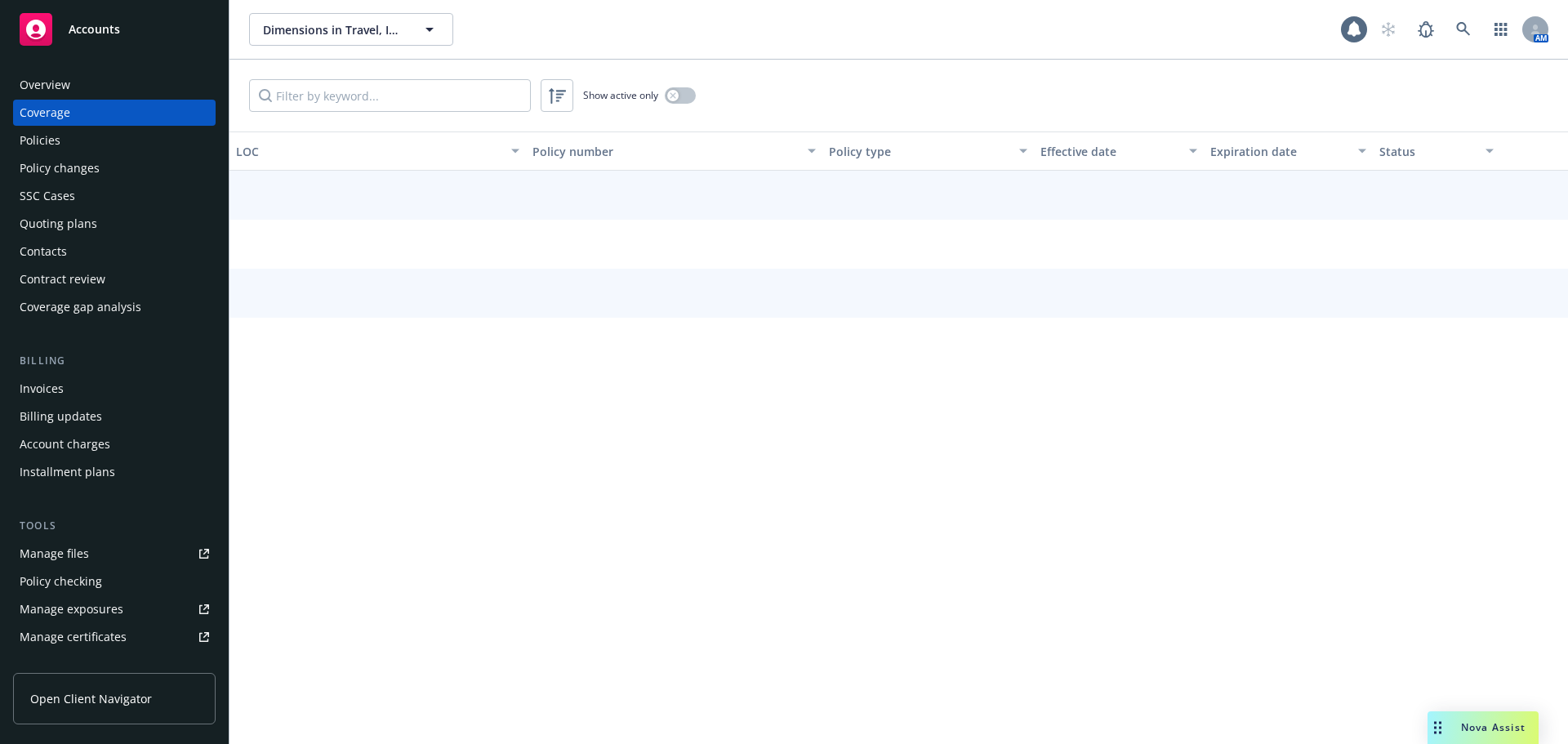
click at [60, 130] on div "Policies" at bounding box center [114, 140] width 190 height 26
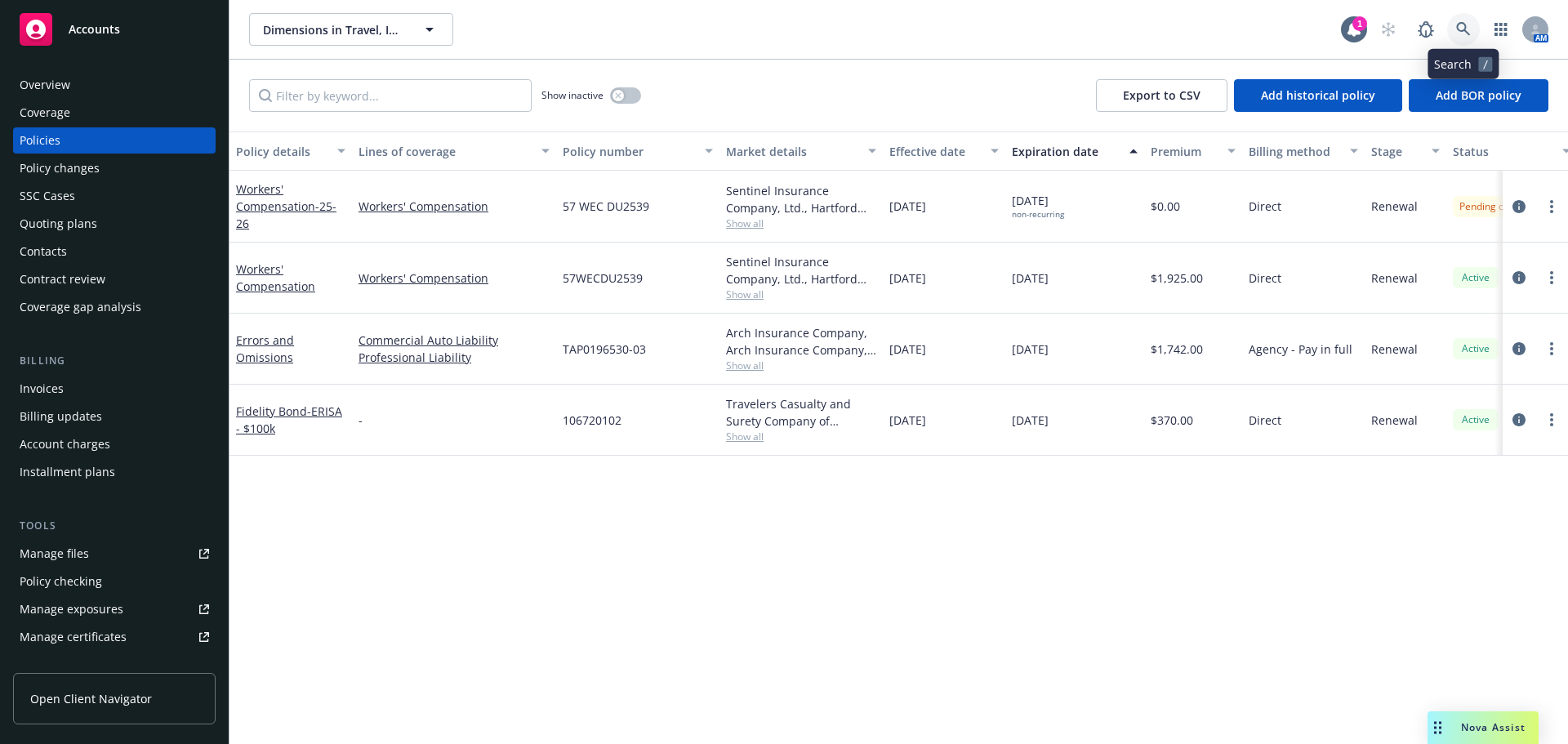
click at [1472, 31] on link at bounding box center [1463, 29] width 32 height 32
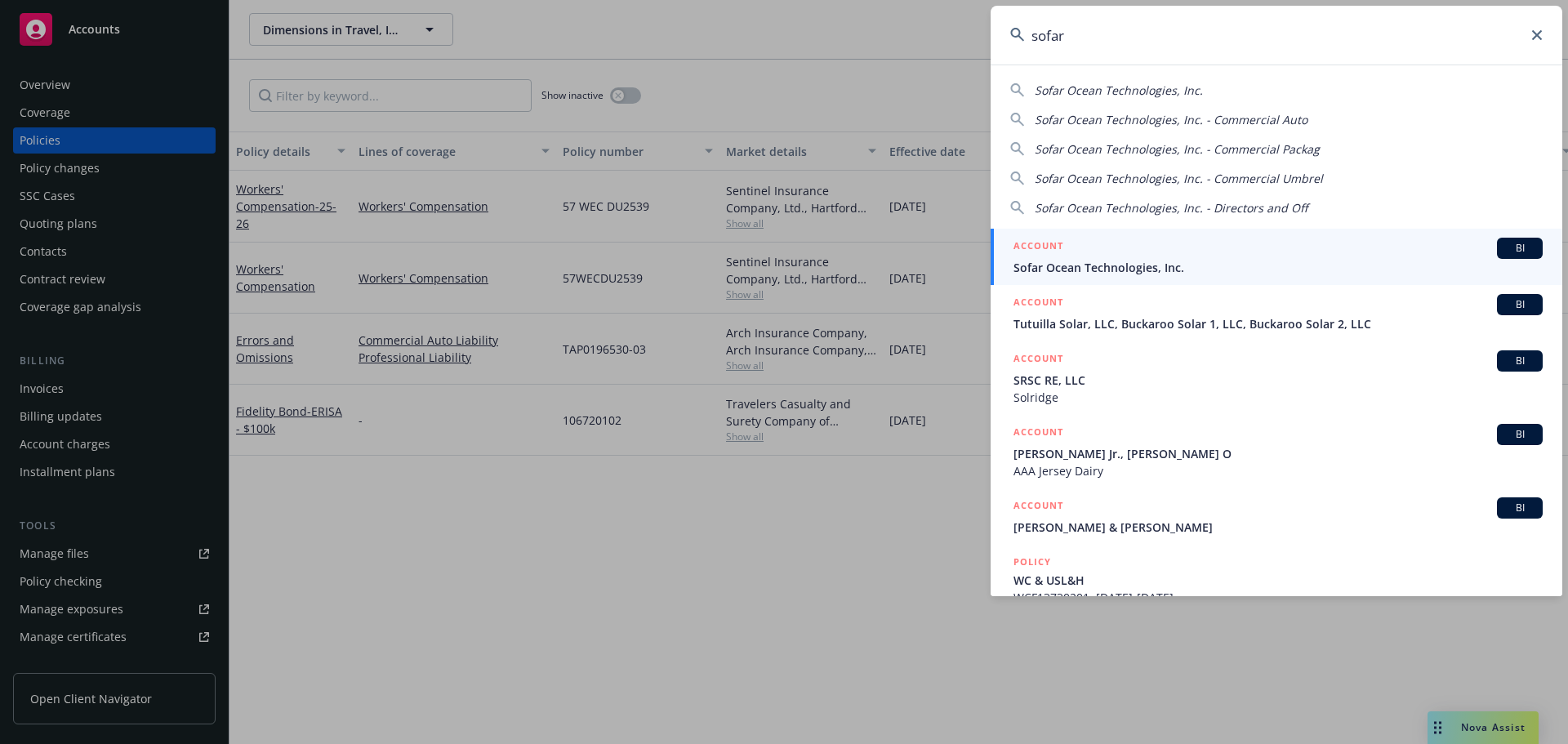
type input "sofar"
click at [1130, 267] on span "Sofar Ocean Technologies, Inc." at bounding box center [1278, 268] width 529 height 17
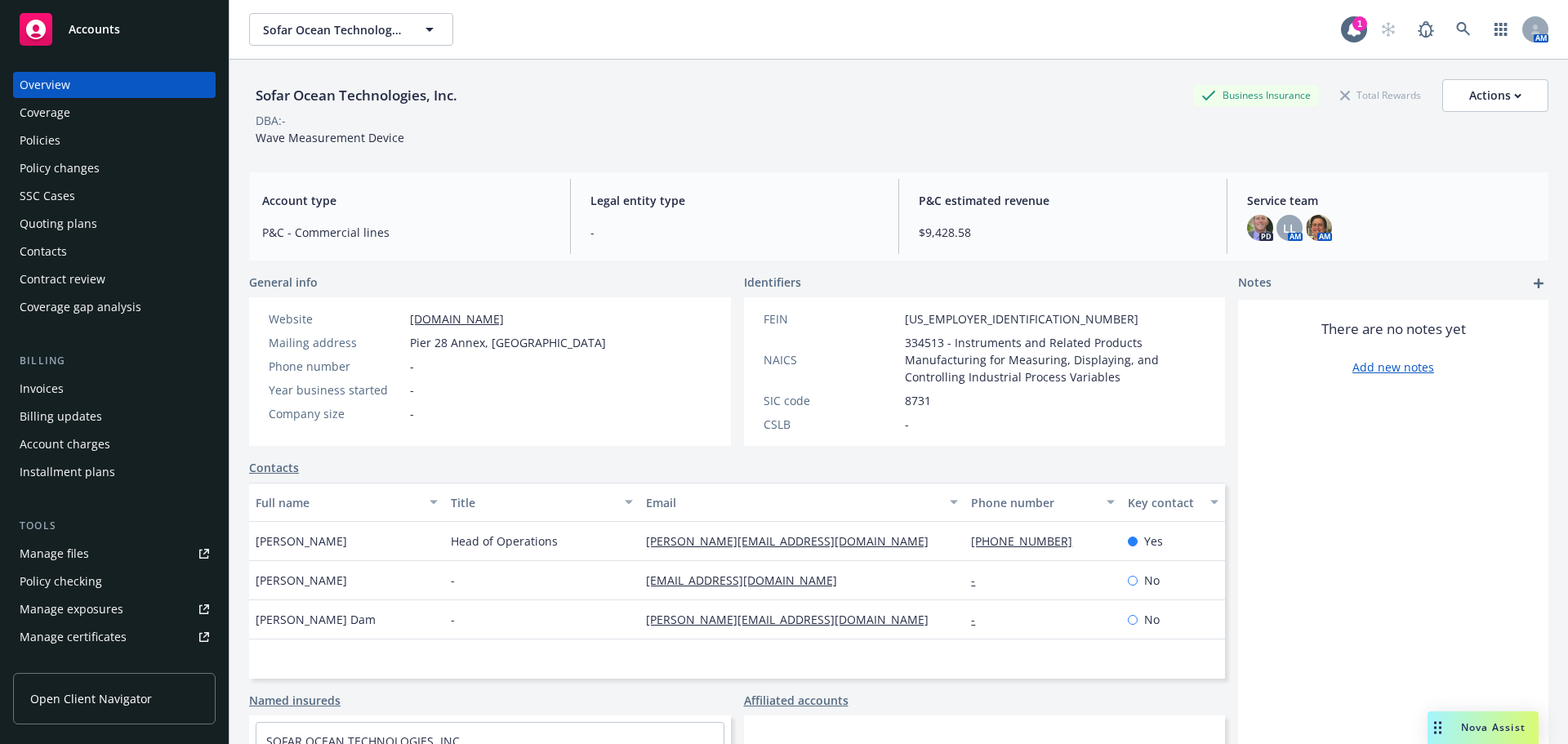
click at [74, 139] on div "Policies" at bounding box center [114, 140] width 190 height 26
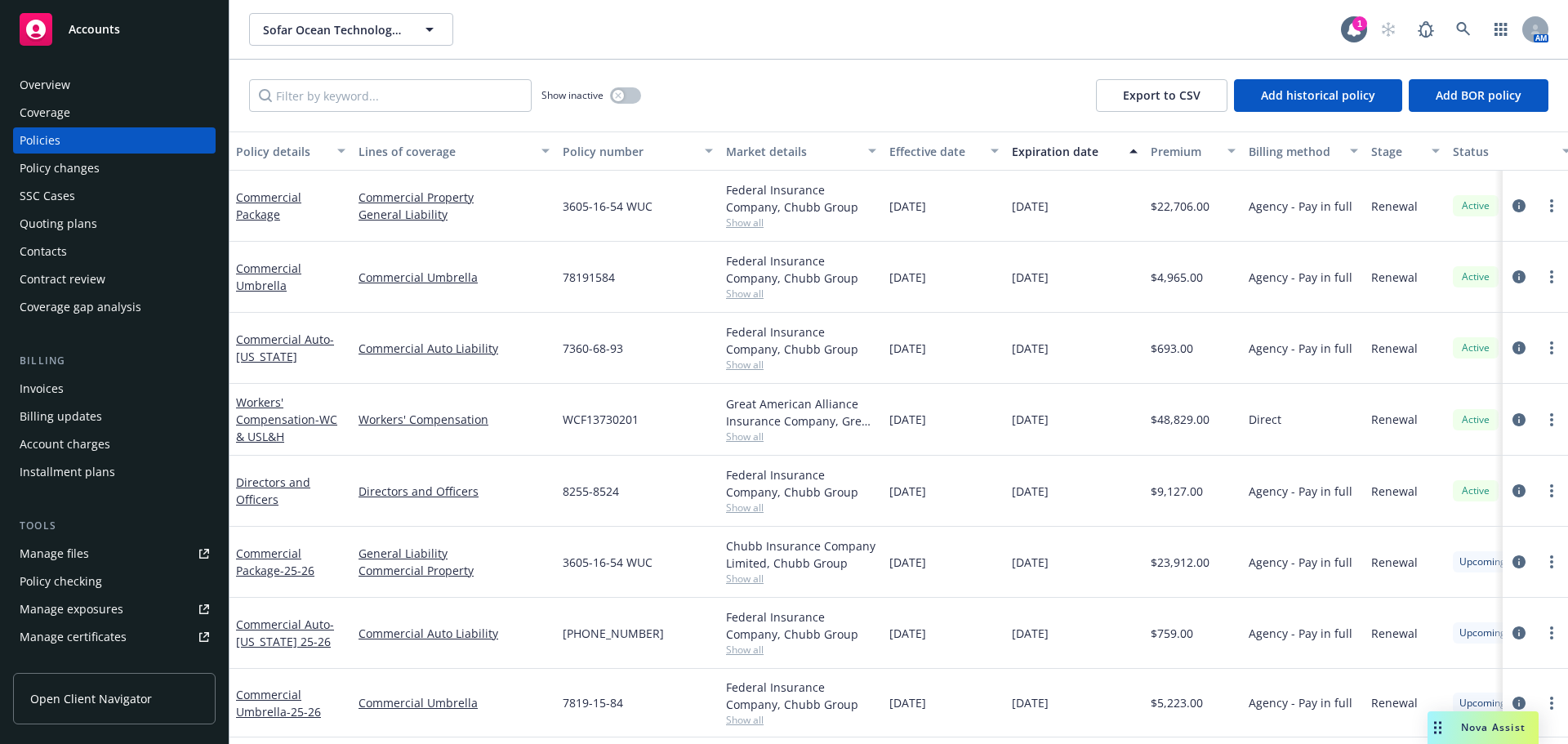
click at [60, 397] on div "Invoices" at bounding box center [42, 389] width 44 height 26
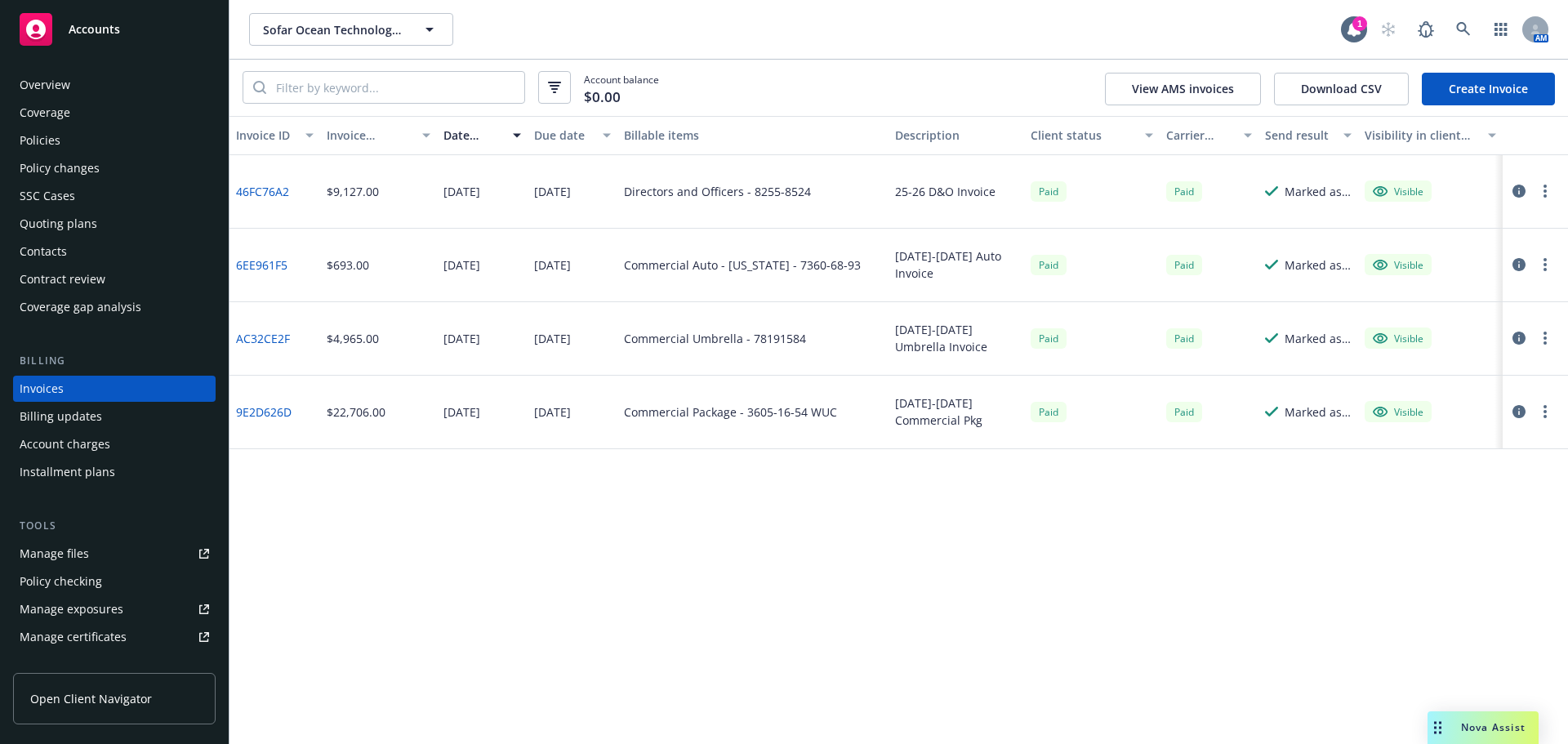
click at [1466, 77] on link "Create Invoice" at bounding box center [1488, 88] width 134 height 32
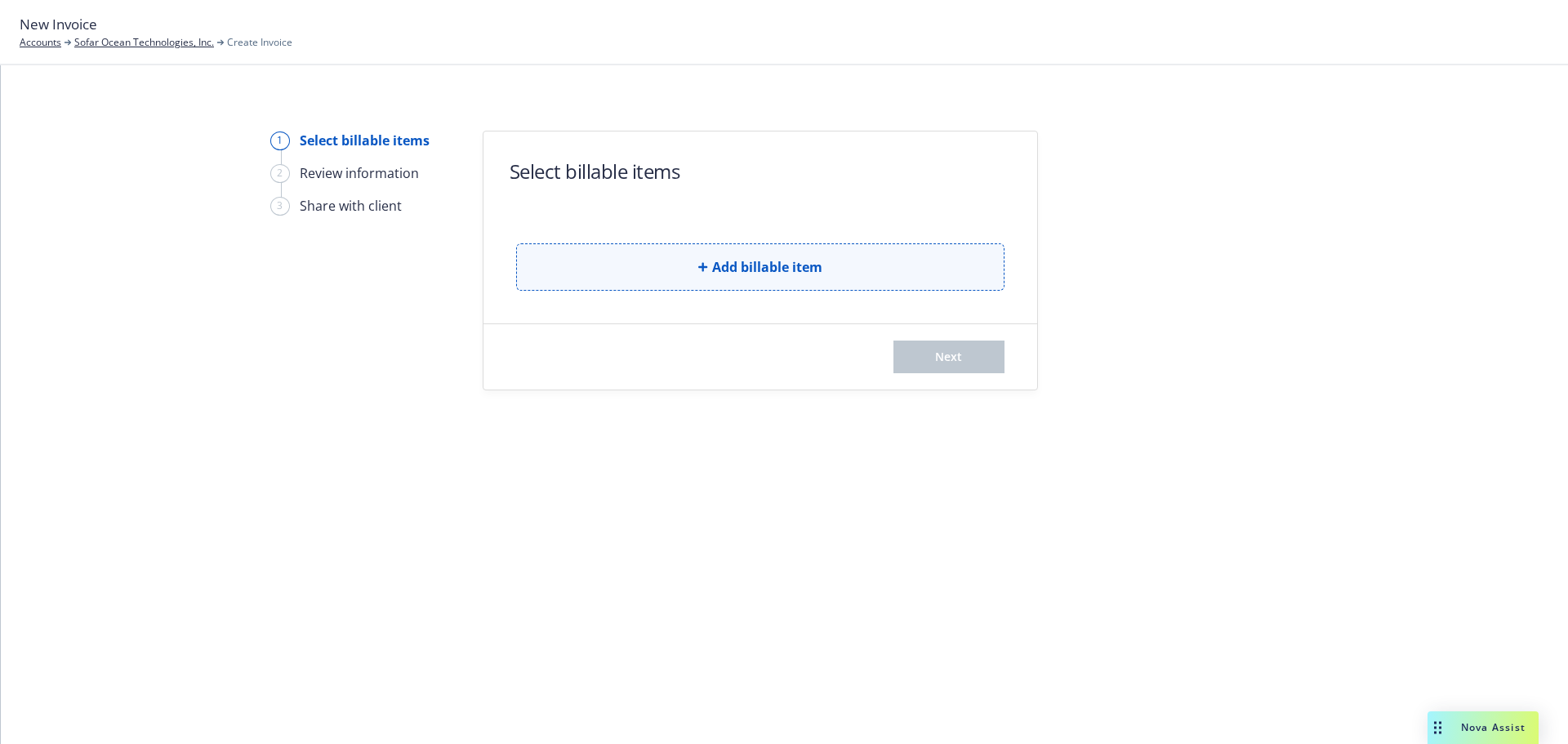
click at [661, 275] on button "Add billable item" at bounding box center [760, 267] width 488 height 48
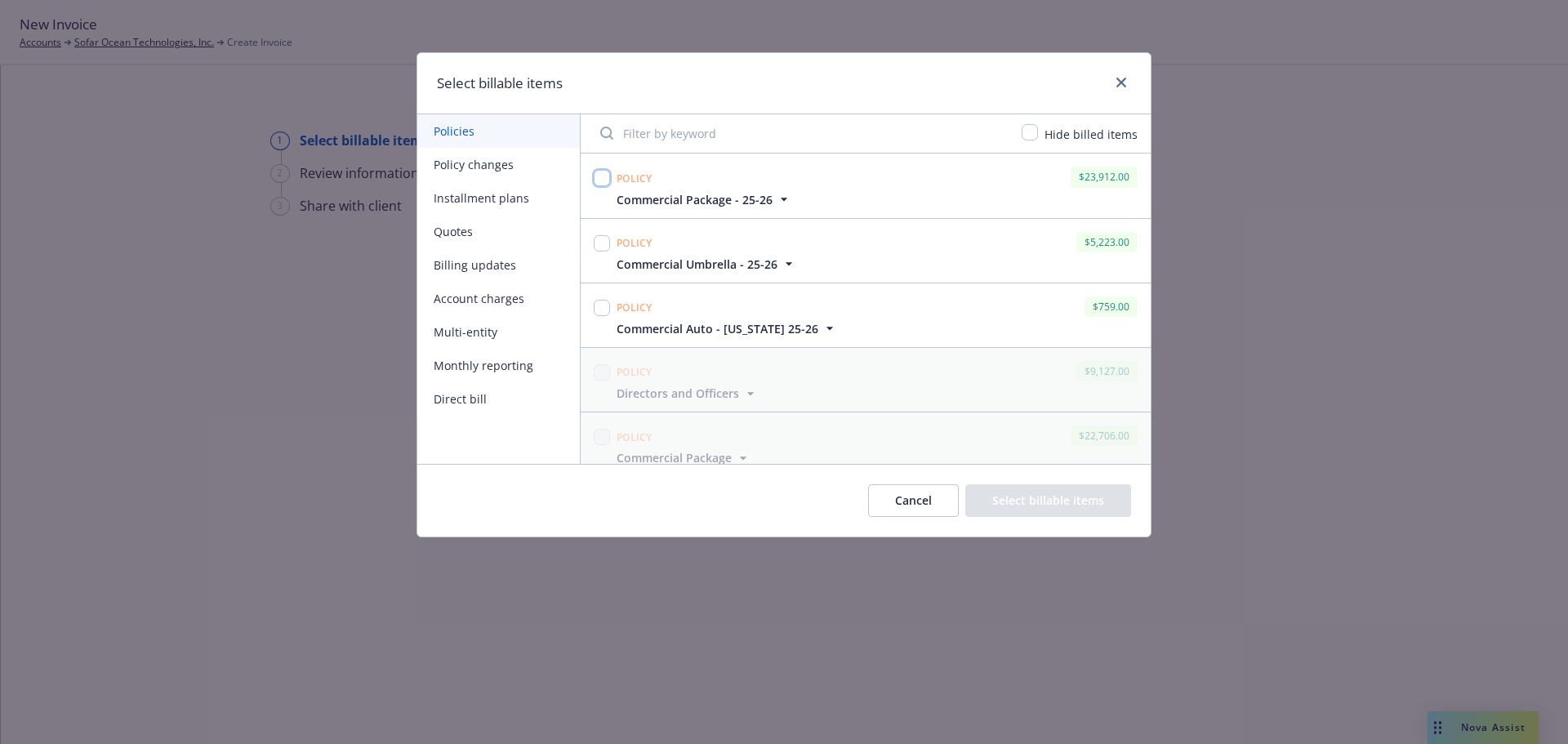
click at [607, 177] on input "checkbox" at bounding box center [601, 178] width 16 height 16
checkbox input "true"
click at [598, 251] on input "checkbox" at bounding box center [601, 243] width 16 height 16
checkbox input "true"
click at [594, 307] on input "checkbox" at bounding box center [601, 308] width 16 height 16
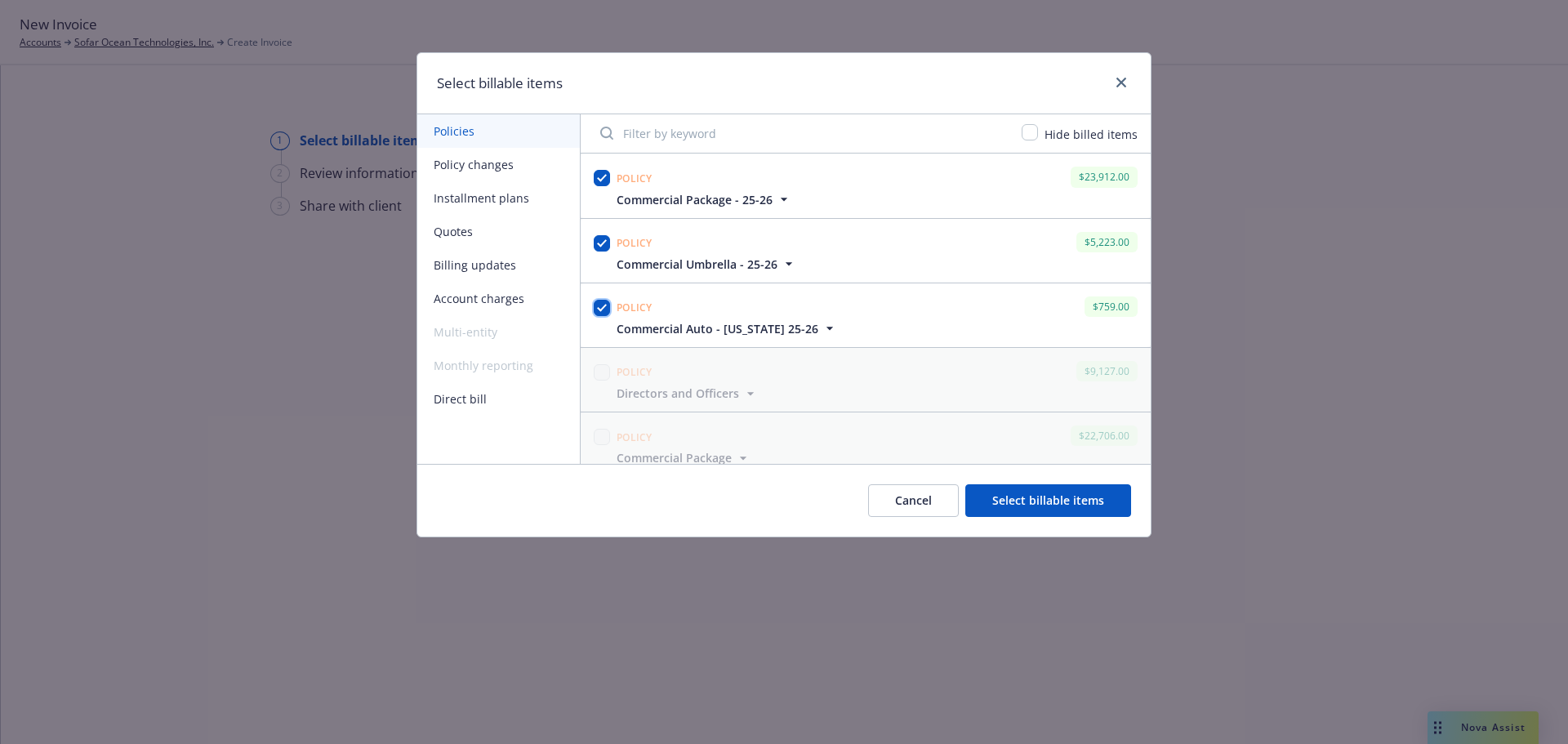
checkbox input "true"
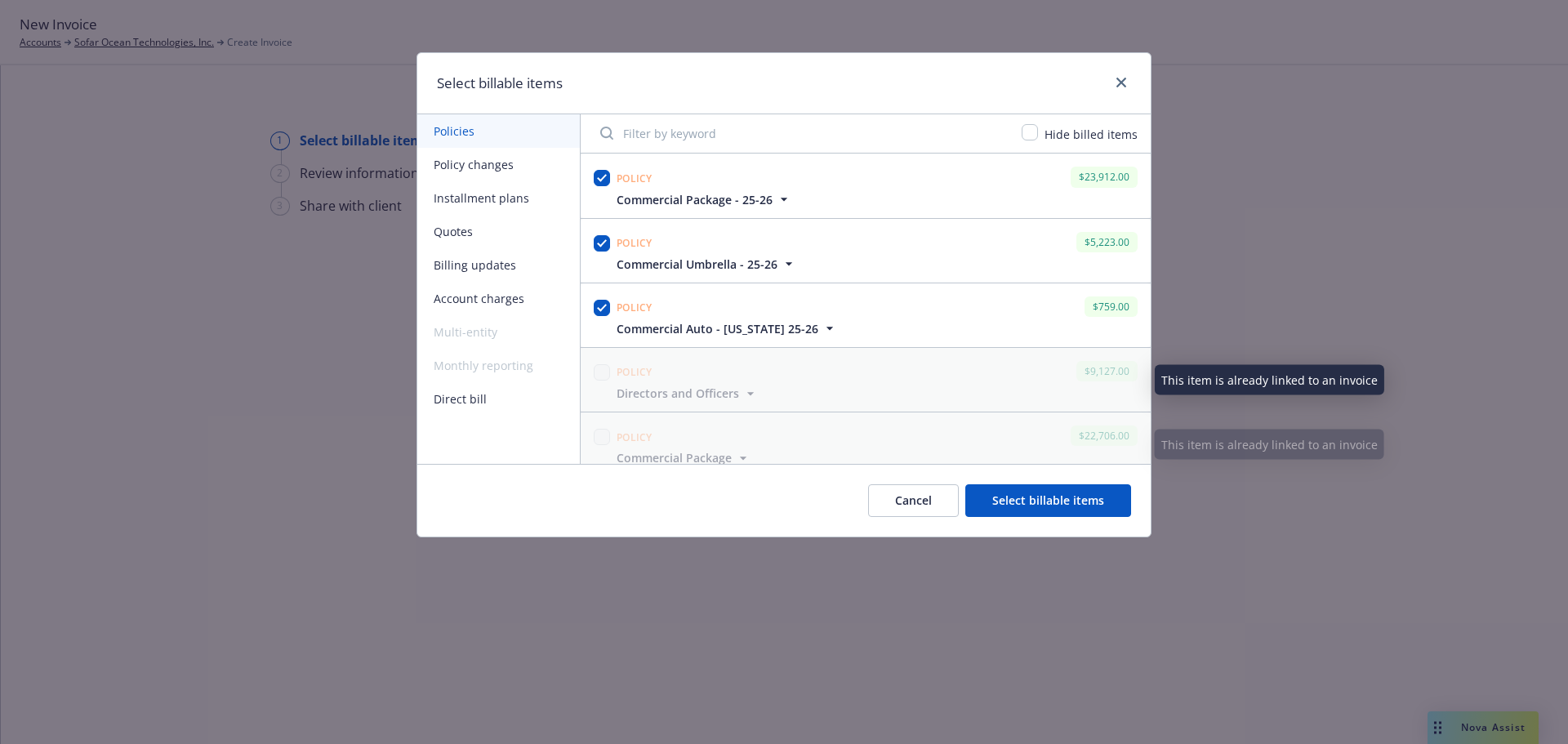
click at [1035, 498] on button "Select billable items" at bounding box center [1048, 501] width 166 height 32
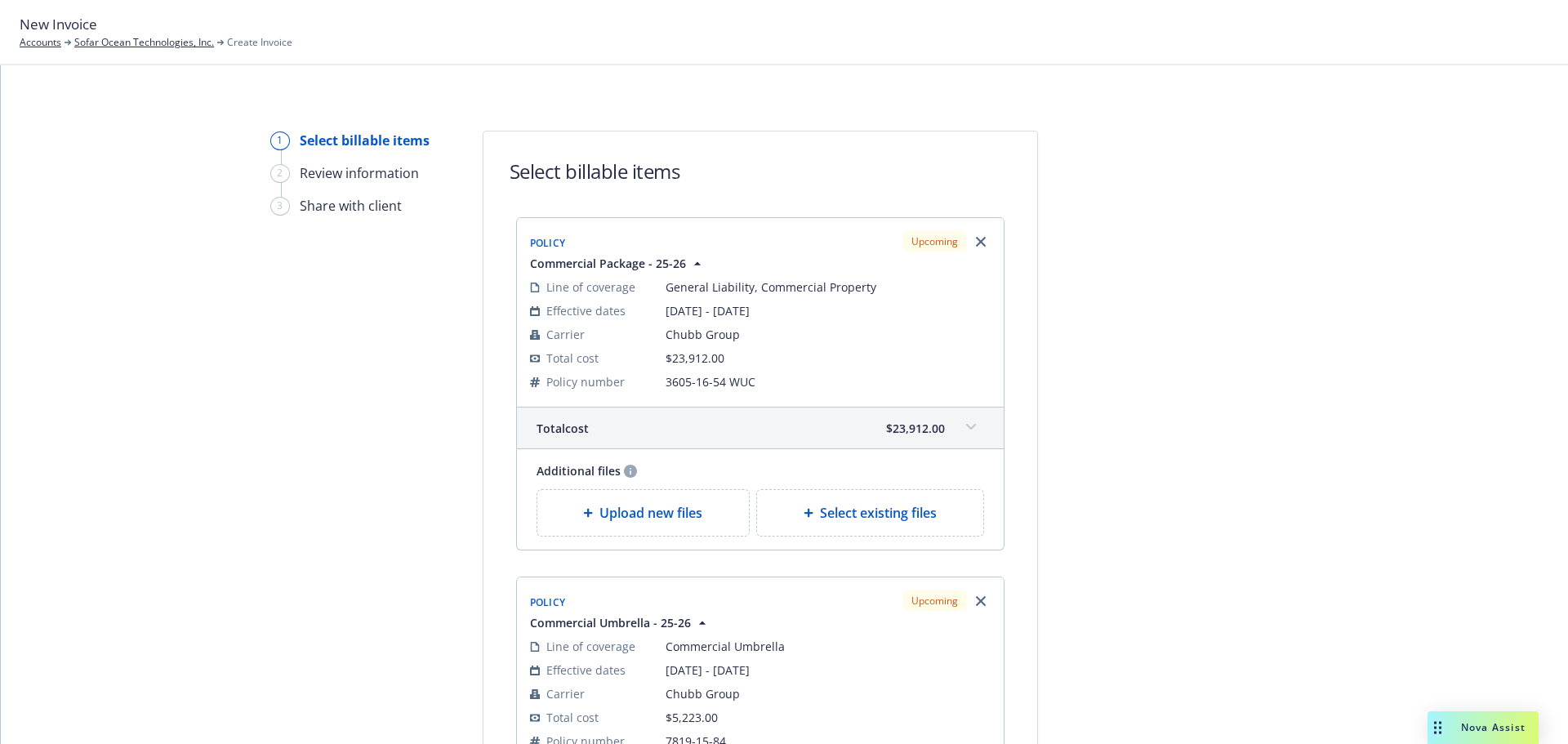
scroll to position [764, 0]
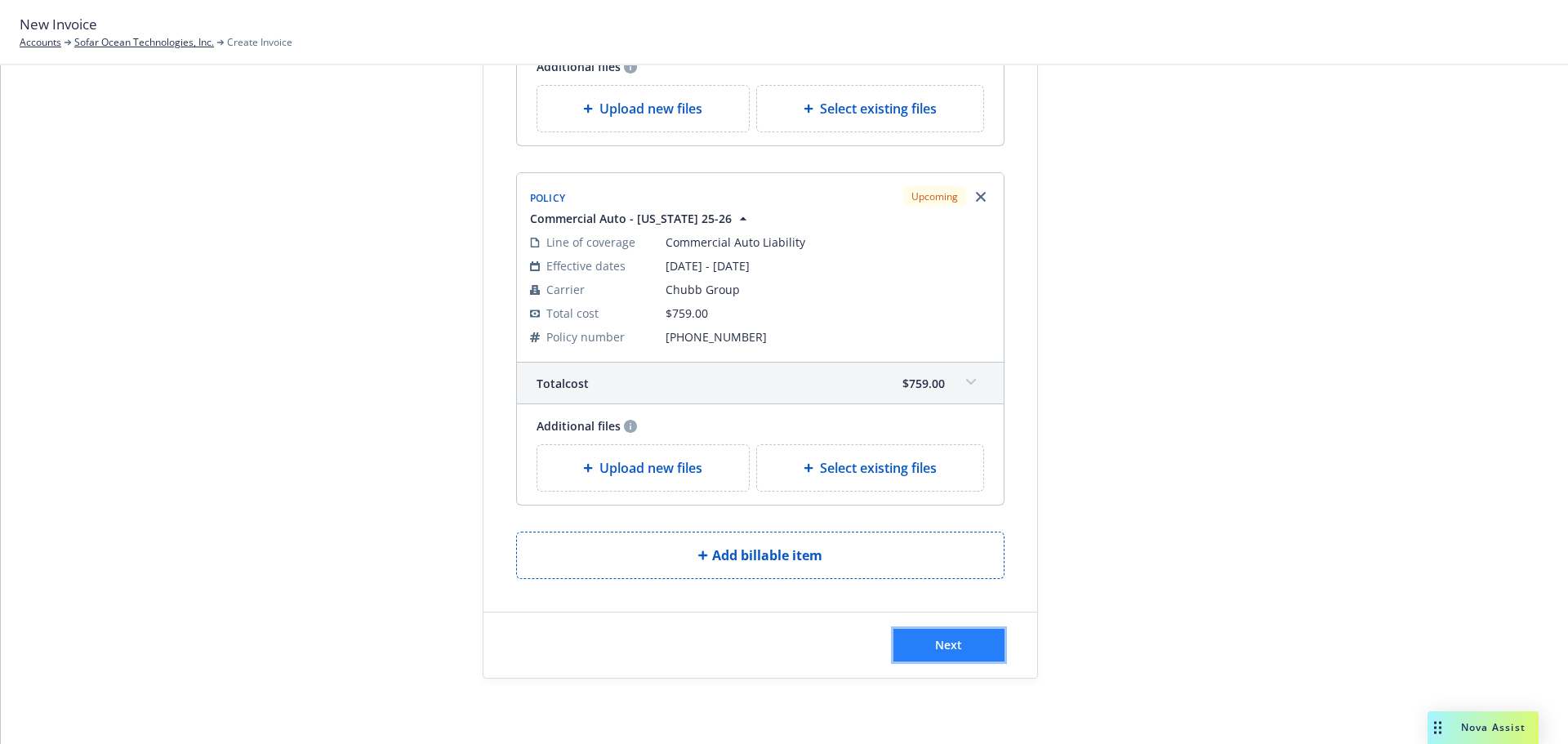
click at [900, 645] on button "Next" at bounding box center [949, 645] width 111 height 32
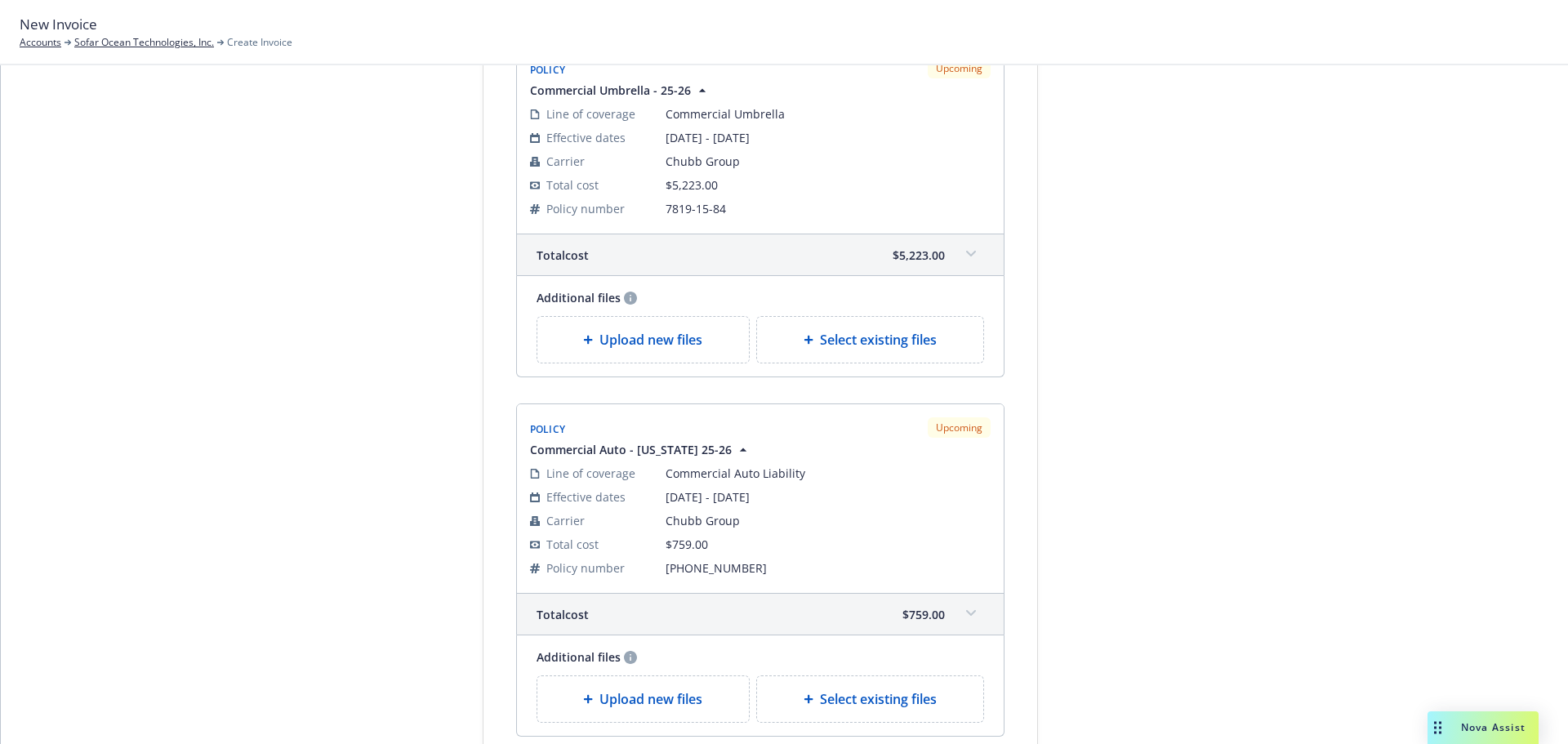
scroll to position [965, 0]
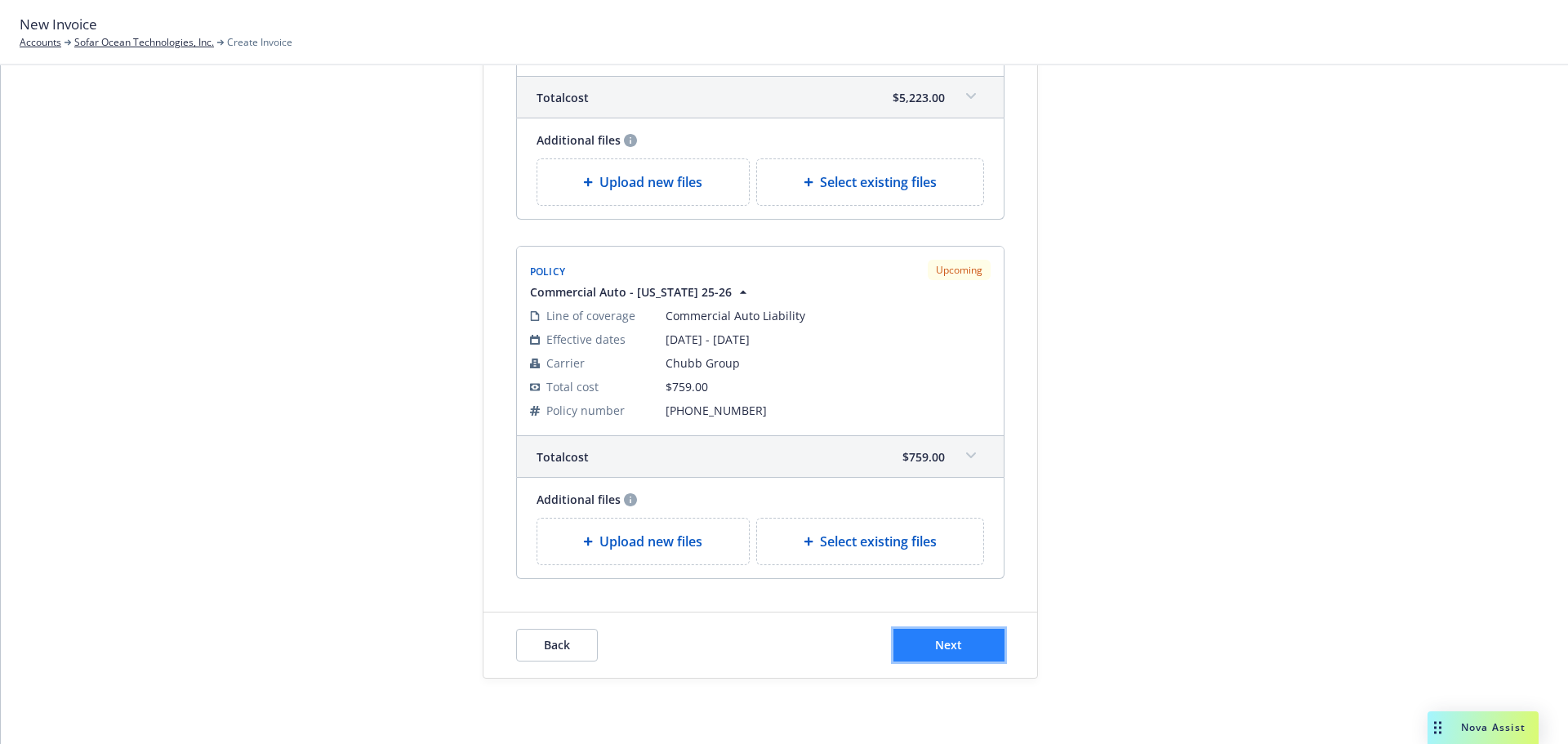
click at [957, 650] on button "Next" at bounding box center [949, 645] width 111 height 32
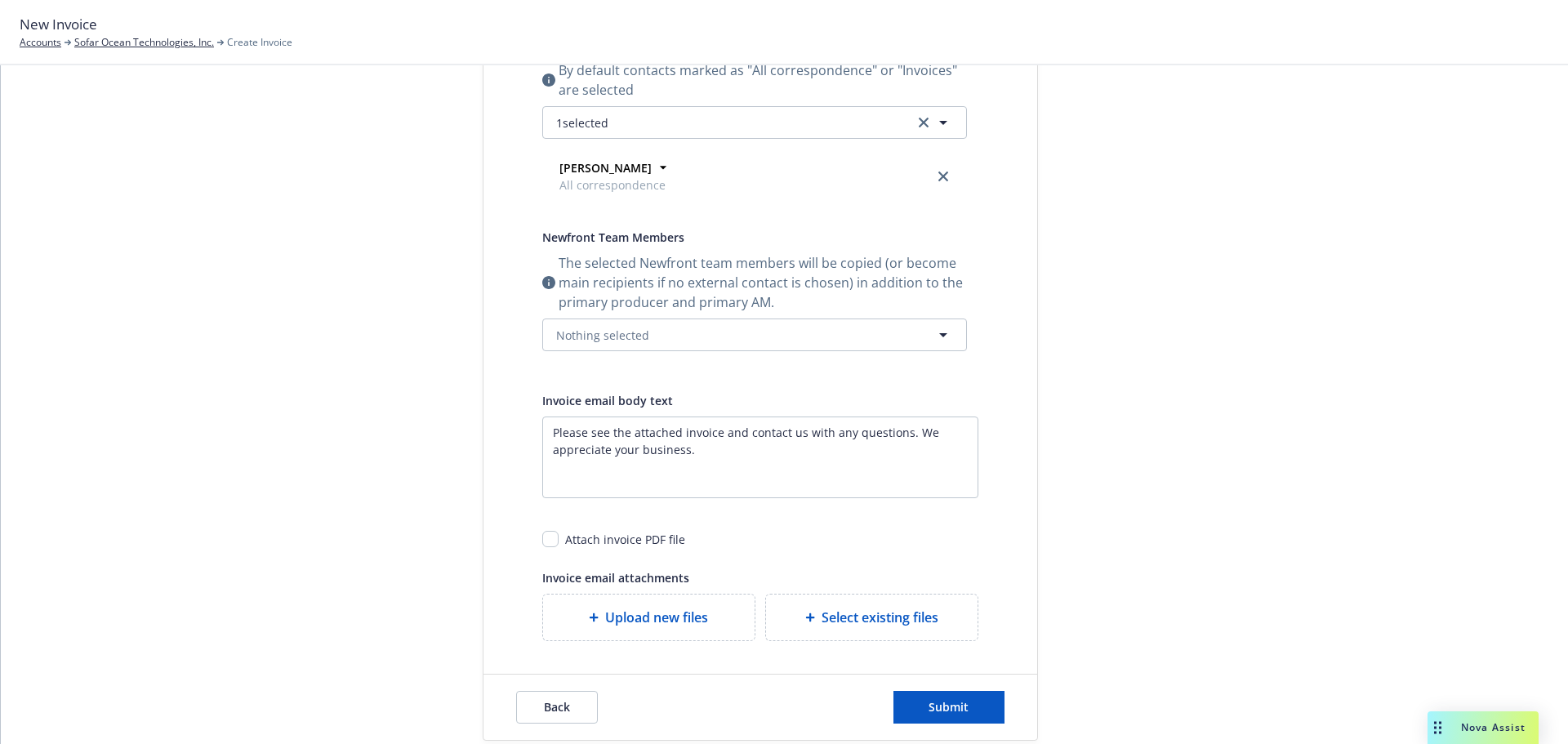
scroll to position [62, 0]
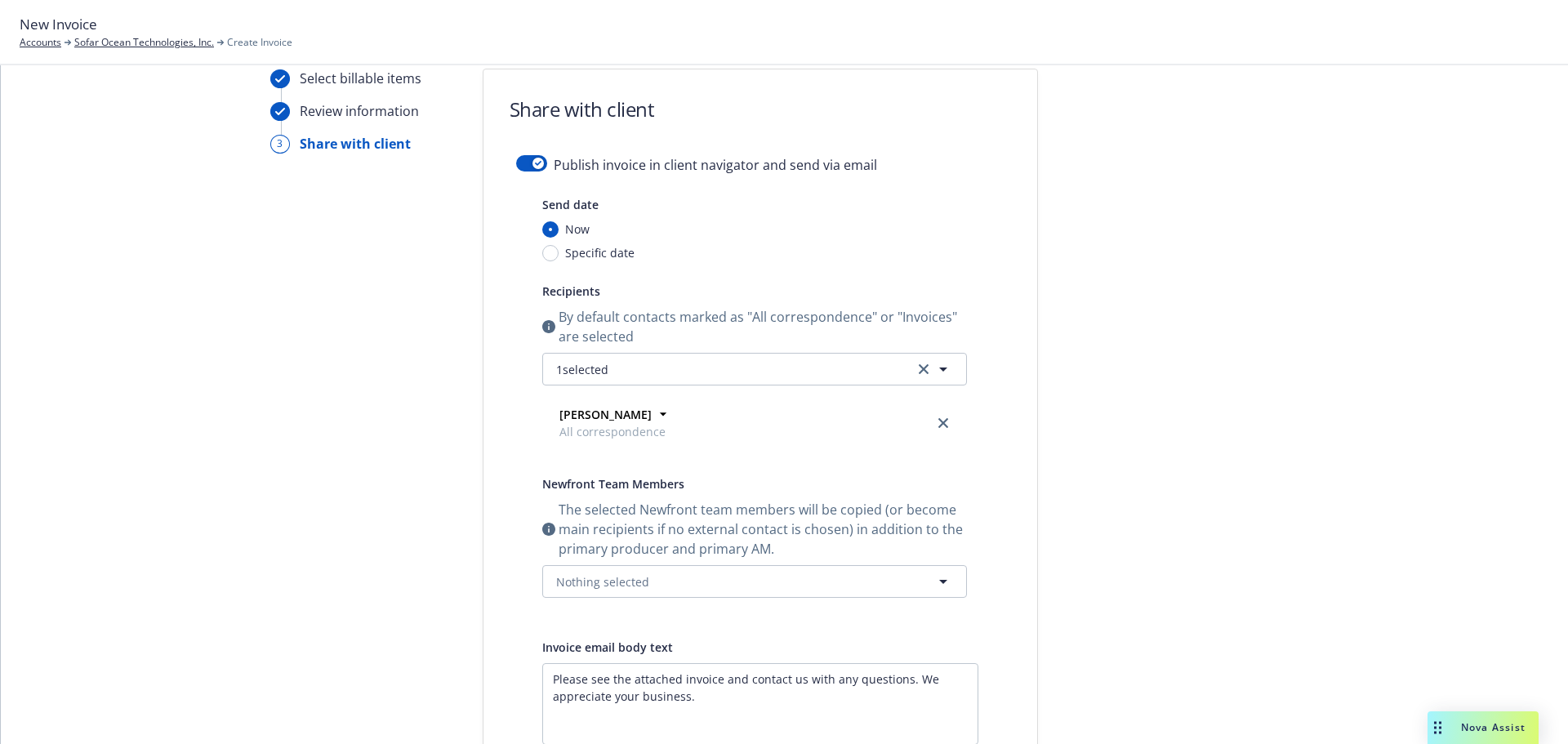
click at [743, 388] on div "Cameron Dunning All correspondence Address 315 Princeton Ave., Half Moon Bay, C…" at bounding box center [755, 419] width 425 height 69
click at [744, 381] on button "1 selected" at bounding box center [755, 369] width 425 height 32
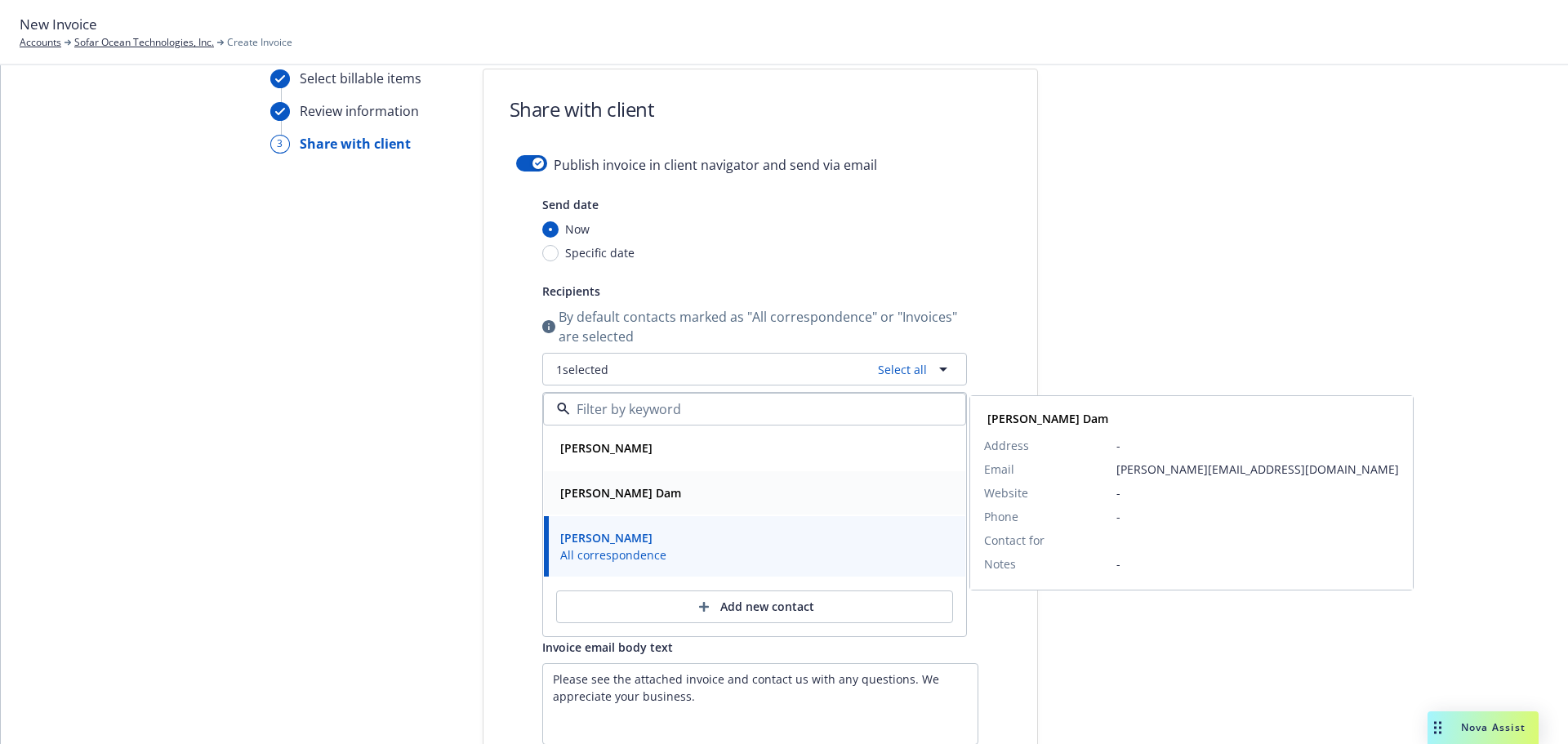
click at [669, 501] on div "[PERSON_NAME] Dam" at bounding box center [754, 493] width 402 height 24
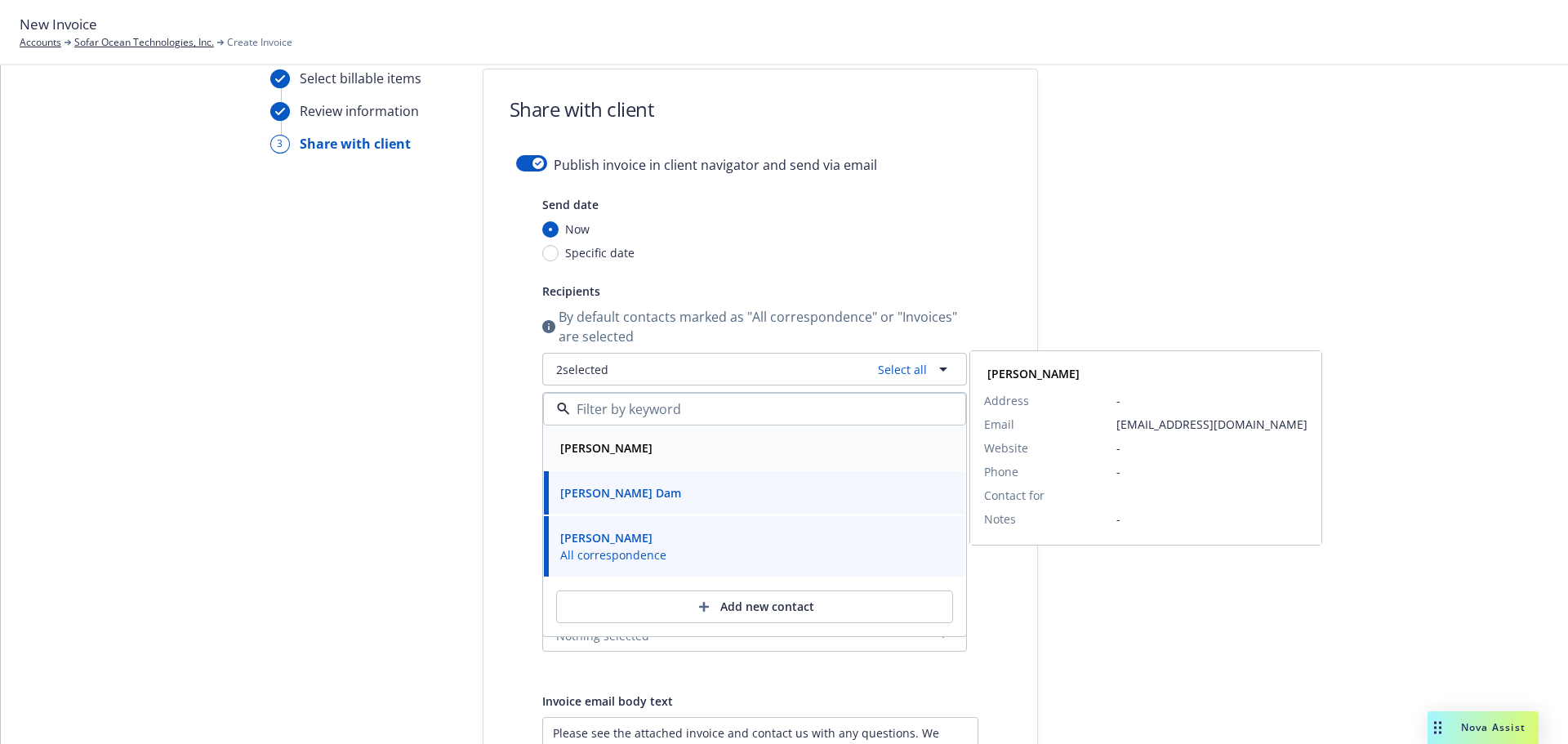
click at [674, 457] on div "[PERSON_NAME]" at bounding box center [754, 448] width 402 height 24
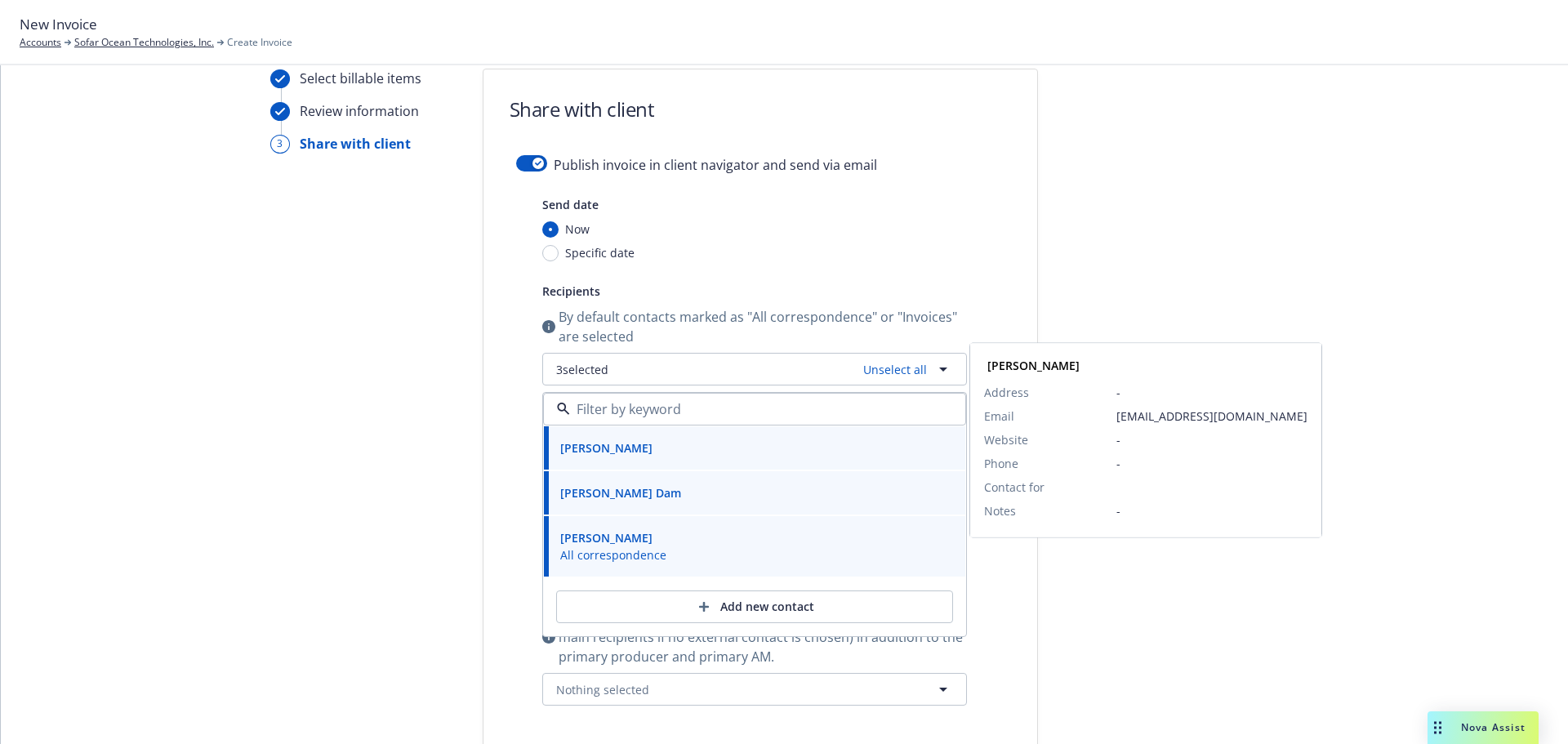
click at [259, 474] on div "Select billable items Review information 3 Share with client Share with client …" at bounding box center [784, 582] width 1528 height 1027
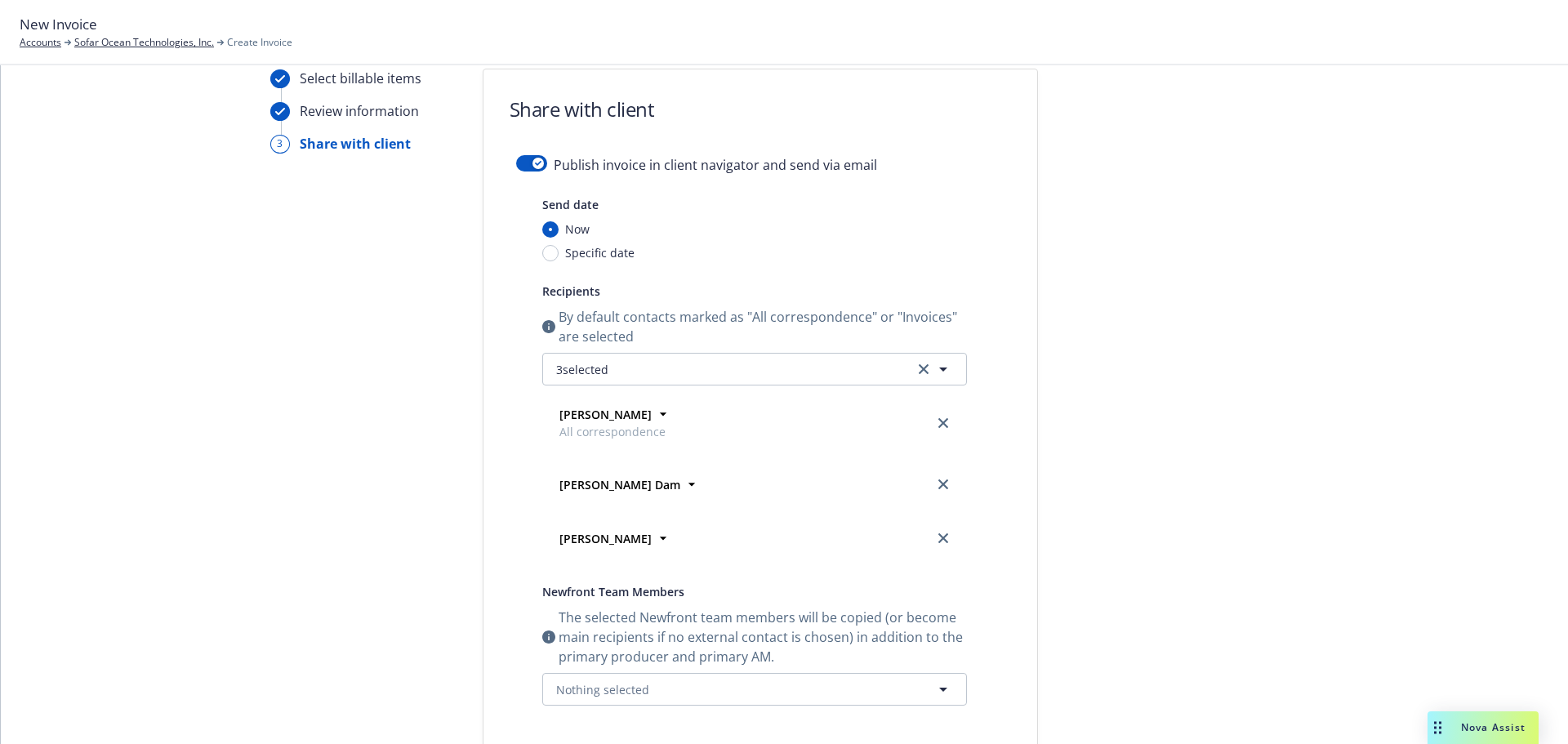
click at [578, 710] on div "Send date Now Specific date Recipients By default contacts marked as "All corre…" at bounding box center [755, 460] width 425 height 531
click at [592, 700] on button "Nothing selected" at bounding box center [755, 690] width 425 height 32
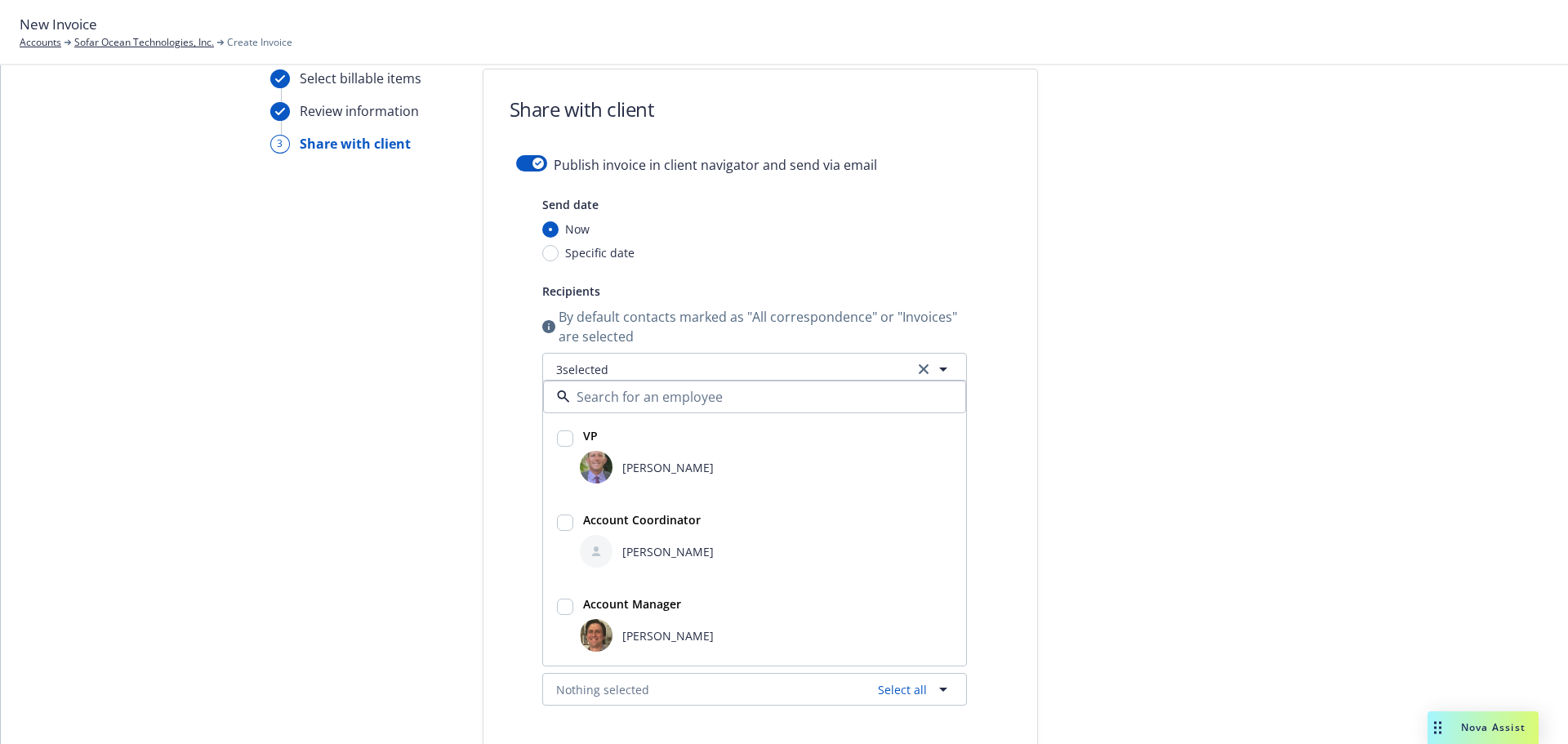
click at [554, 432] on div at bounding box center [565, 456] width 23 height 63
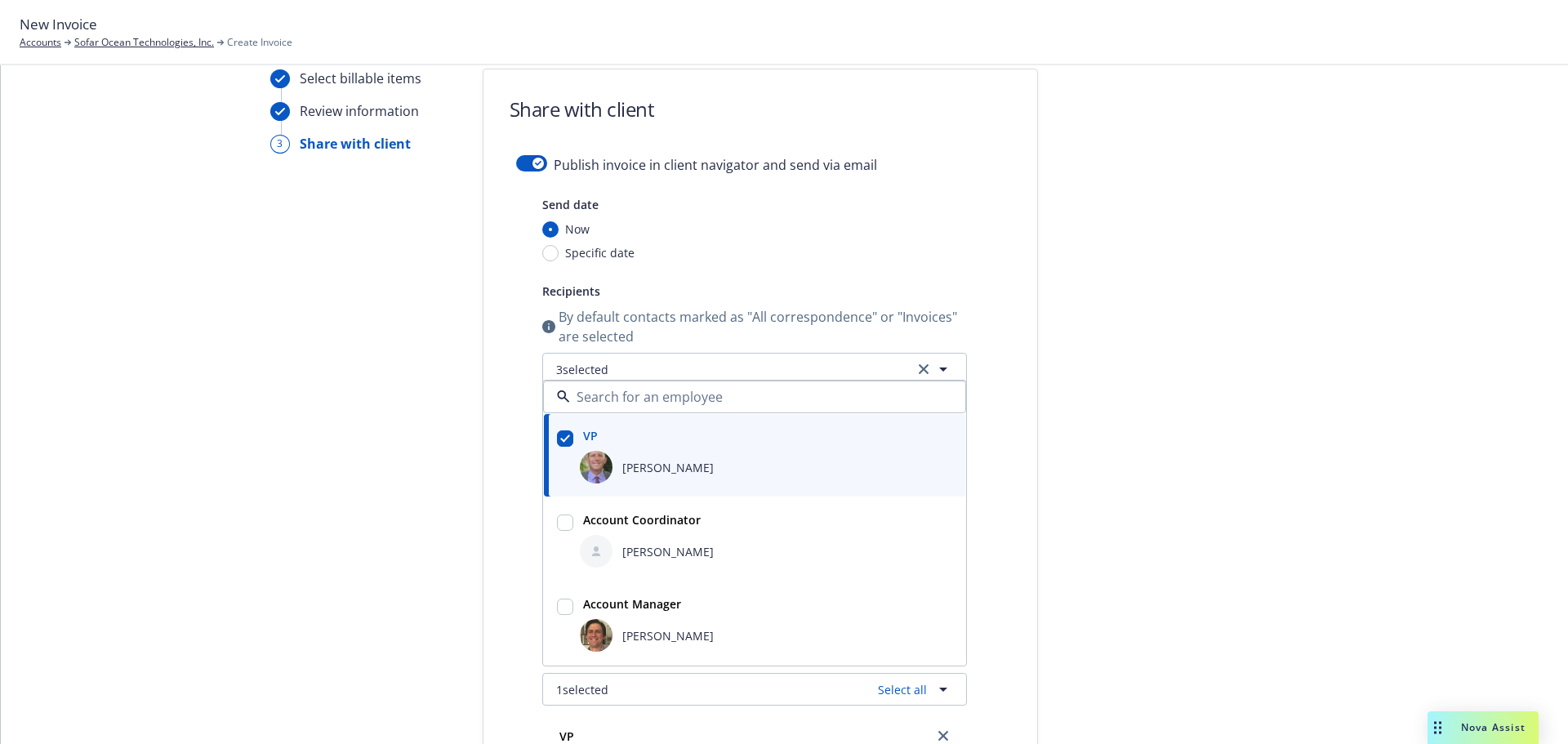
click at [554, 432] on div at bounding box center [565, 456] width 23 height 63
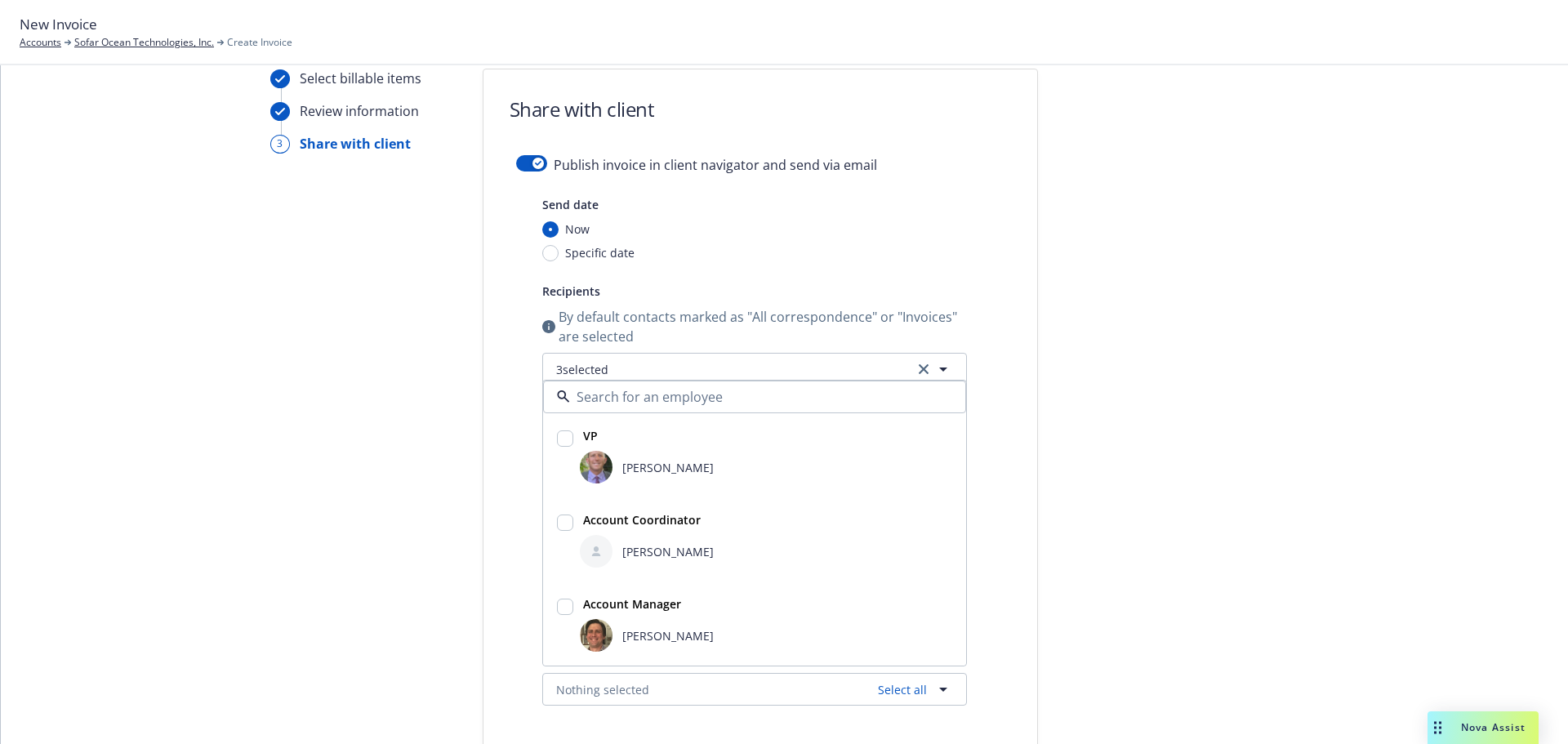
drag, startPoint x: 549, startPoint y: 432, endPoint x: 564, endPoint y: 440, distance: 17.0
click at [564, 440] on div at bounding box center [565, 456] width 23 height 63
checkbox input "true"
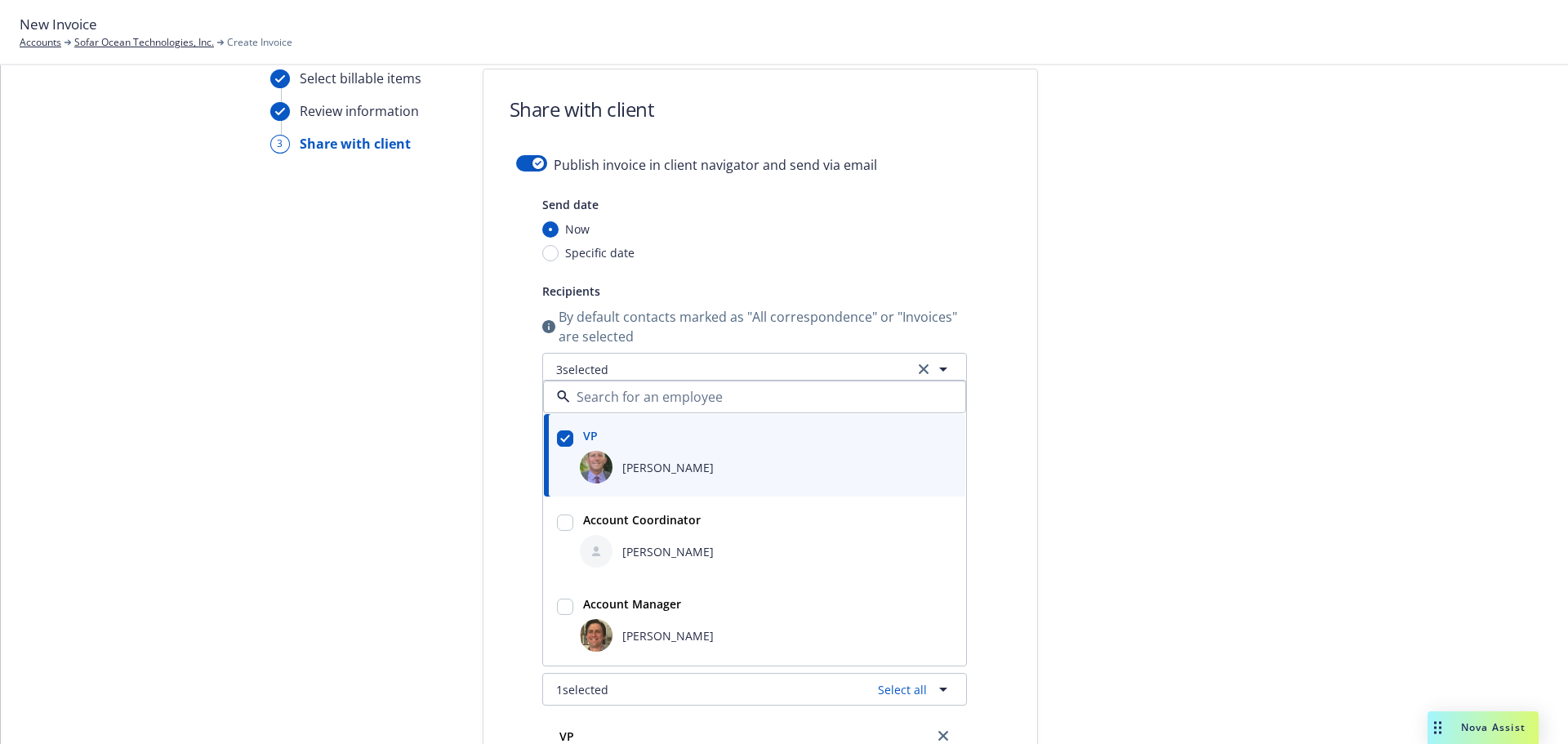
click at [557, 603] on input "checkbox" at bounding box center [565, 606] width 16 height 16
checkbox input "true"
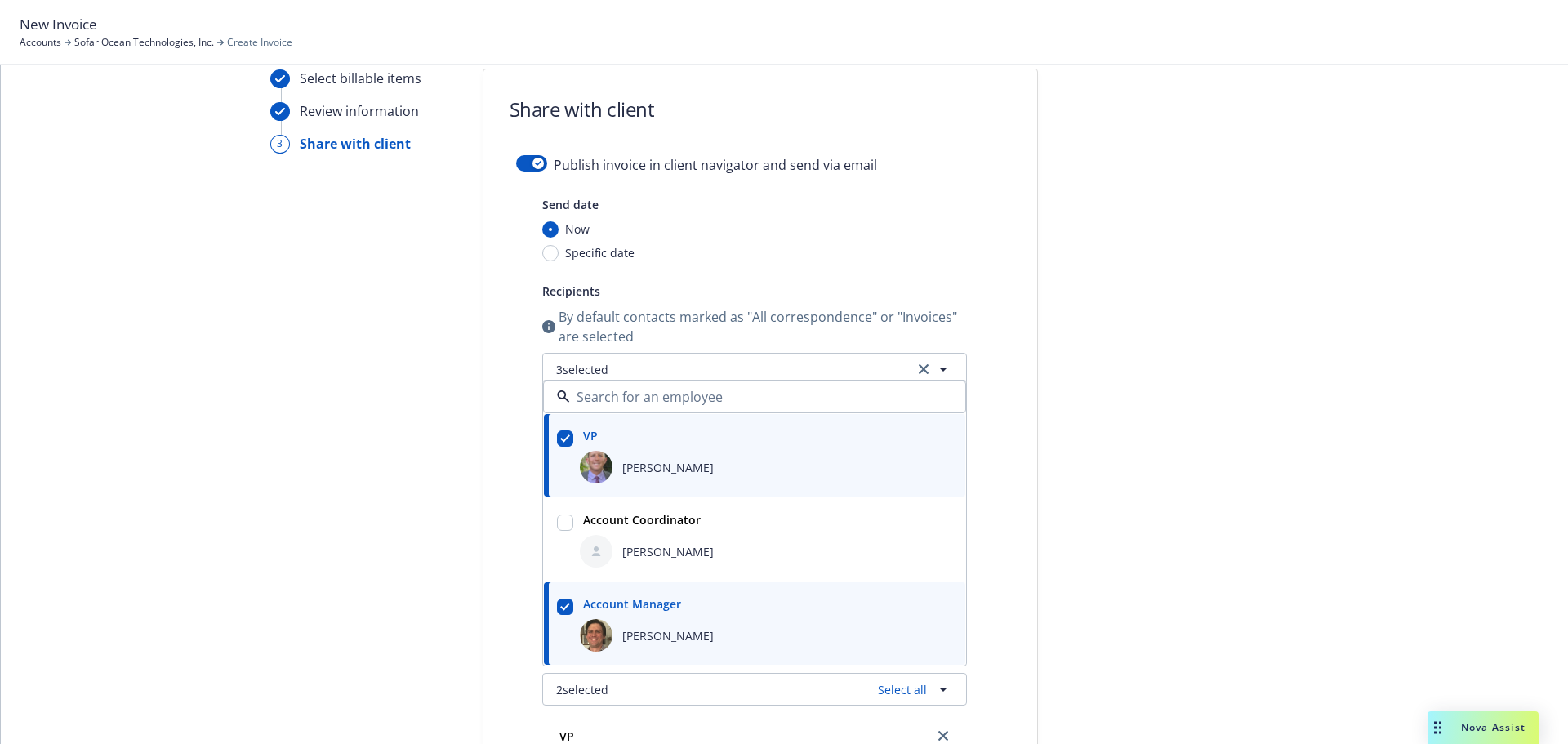
click at [557, 530] on input "checkbox" at bounding box center [565, 522] width 16 height 16
checkbox input "true"
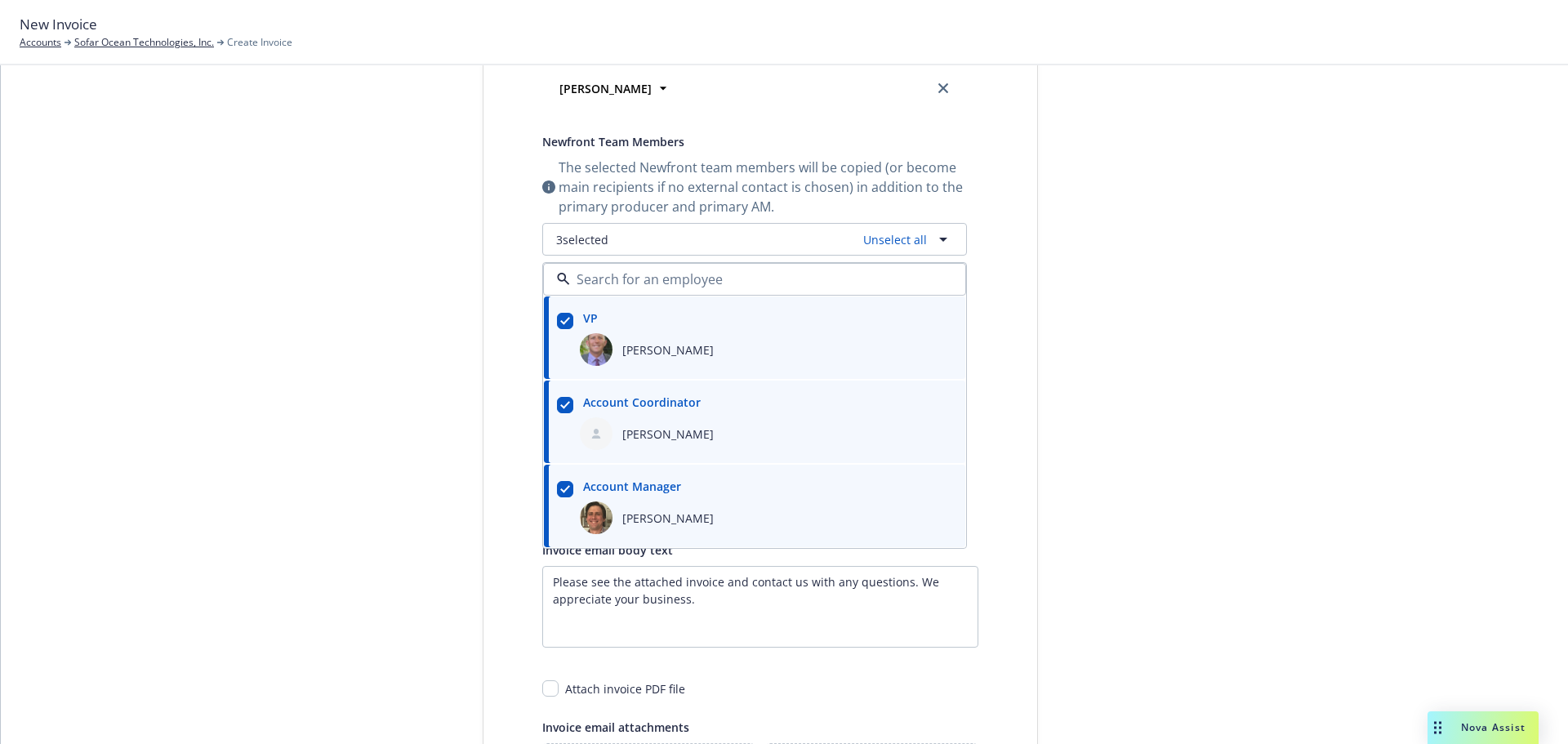
scroll to position [724, 0]
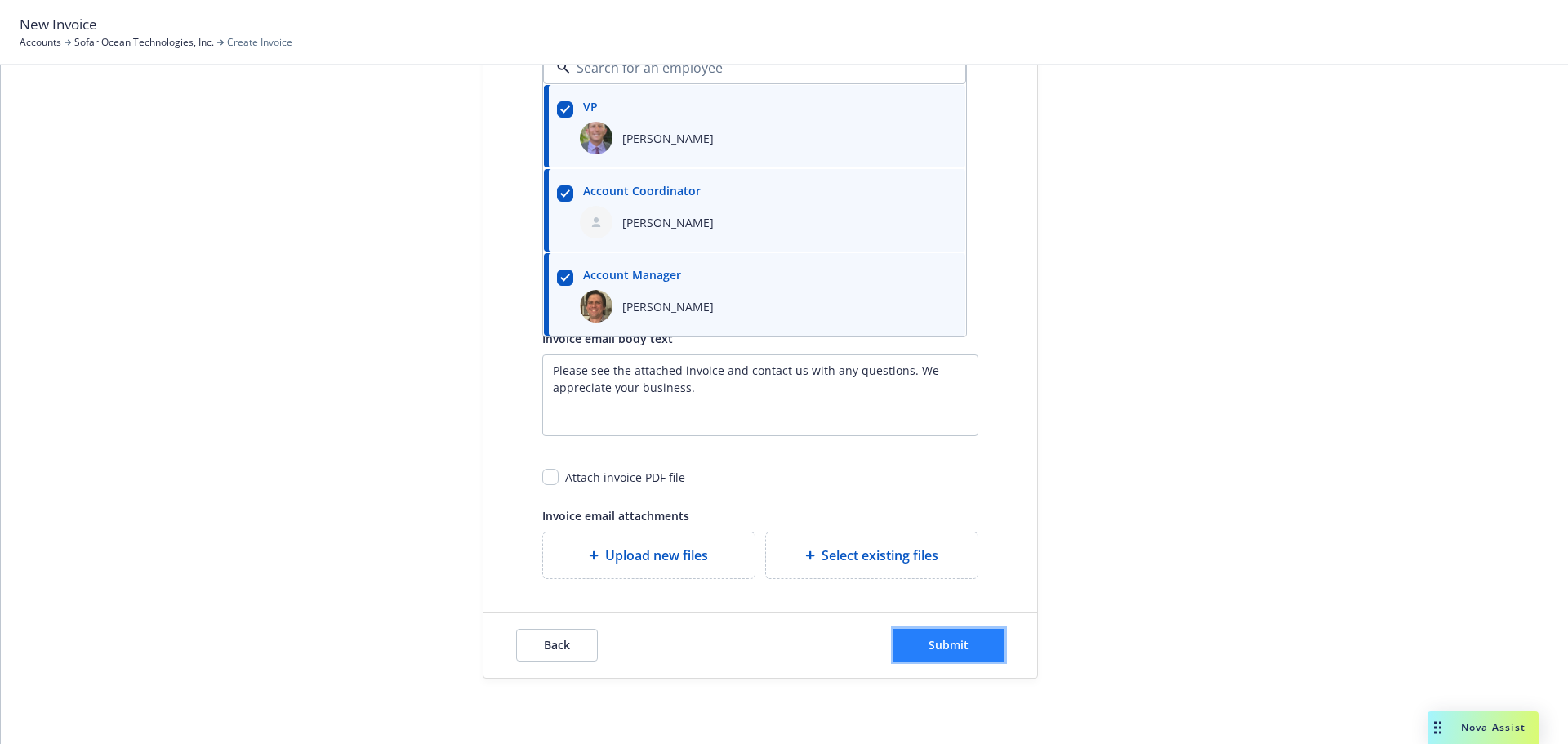
click at [935, 640] on span "Submit" at bounding box center [948, 645] width 40 height 15
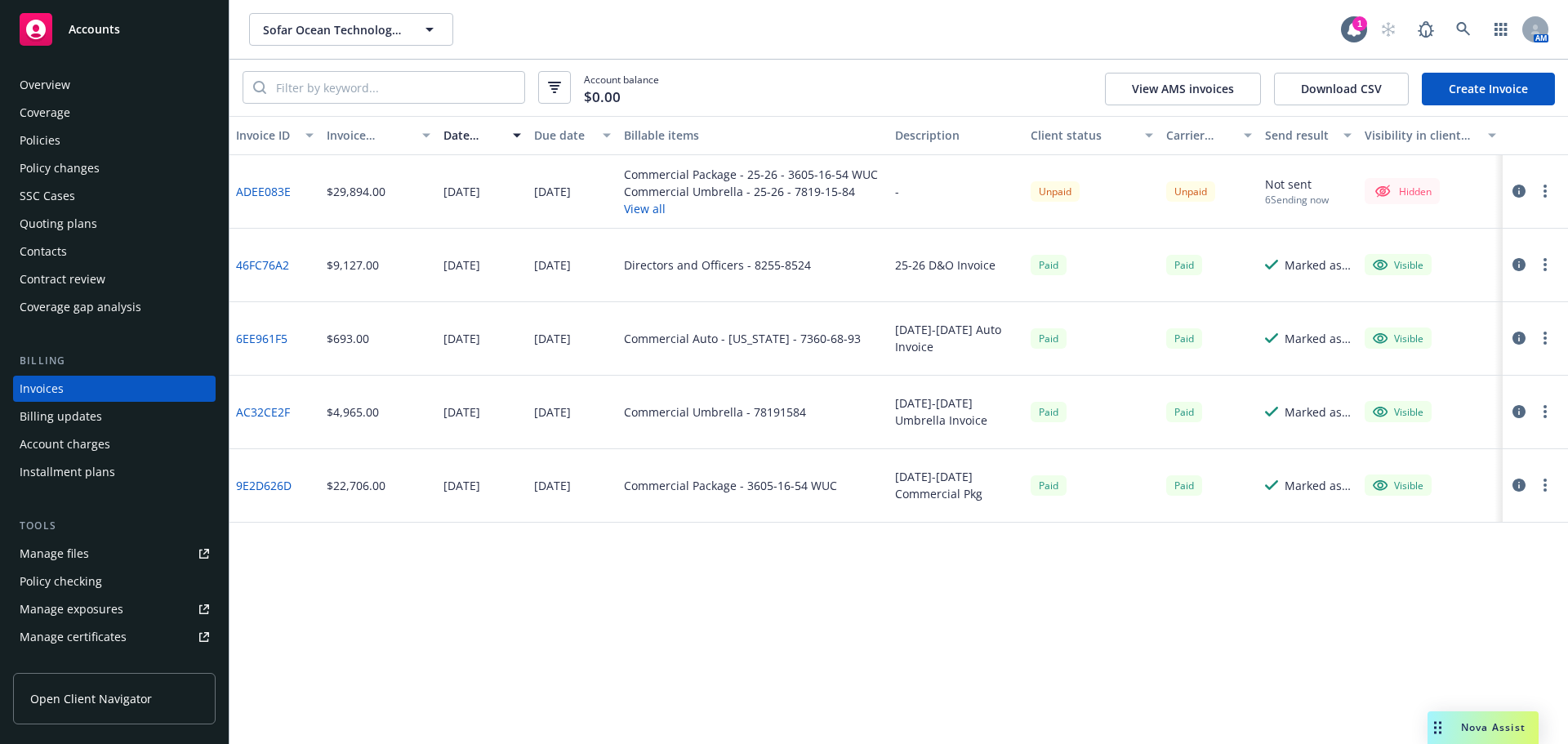
click at [1542, 185] on button "button" at bounding box center [1545, 190] width 20 height 20
click at [1417, 349] on link "Send invoice" at bounding box center [1450, 355] width 208 height 32
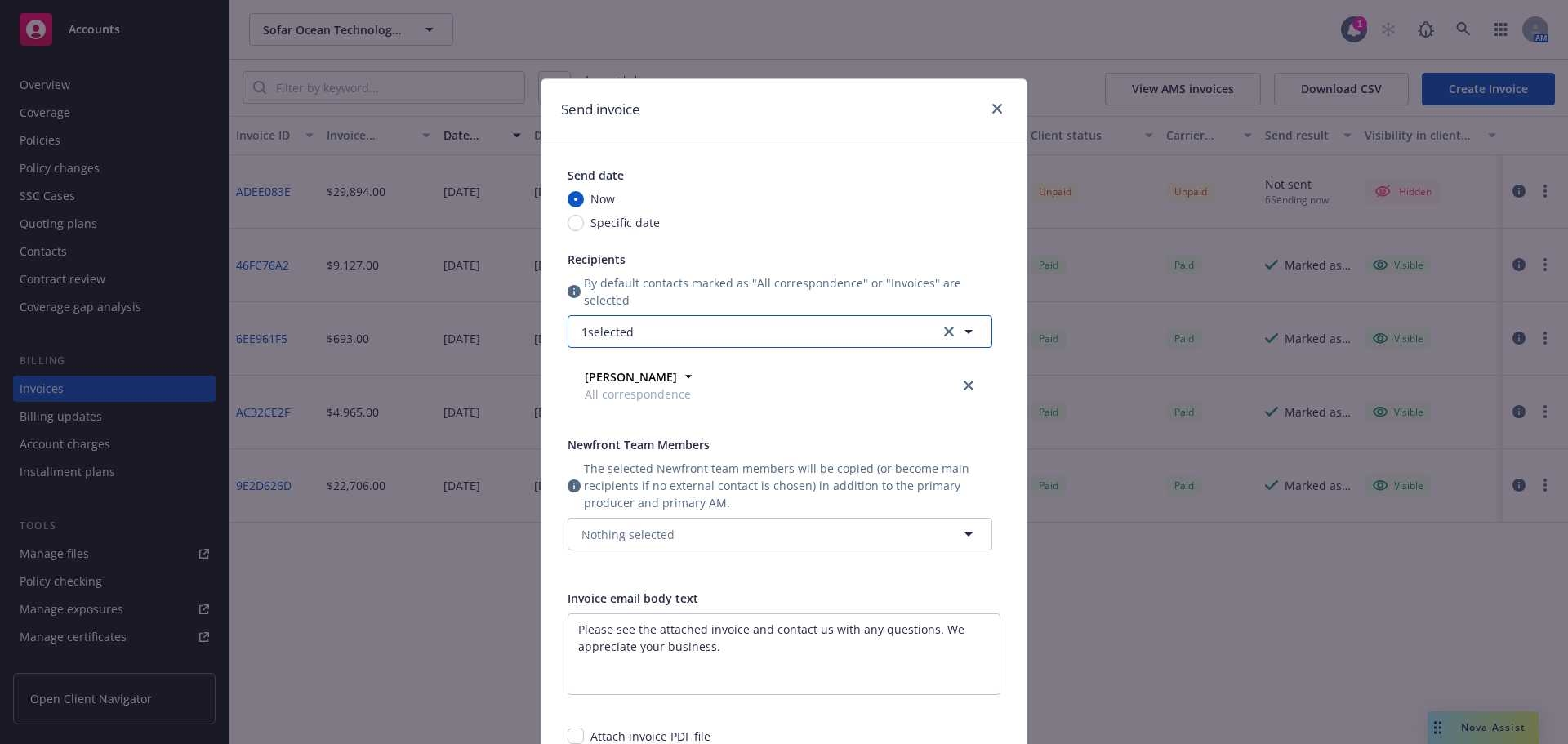
click at [689, 332] on button "1 selected" at bounding box center [781, 332] width 425 height 32
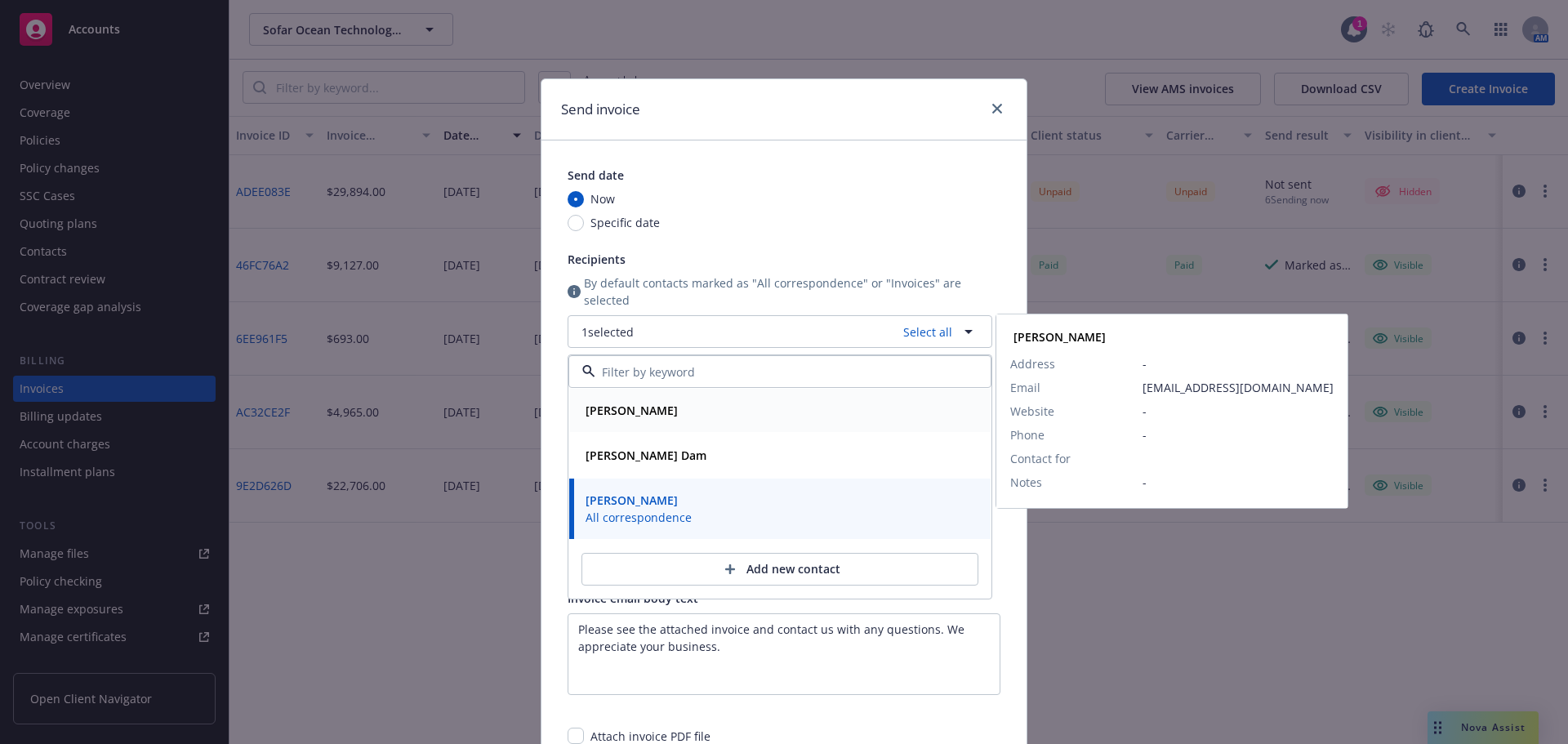
click at [639, 405] on strong "[PERSON_NAME]" at bounding box center [632, 411] width 93 height 15
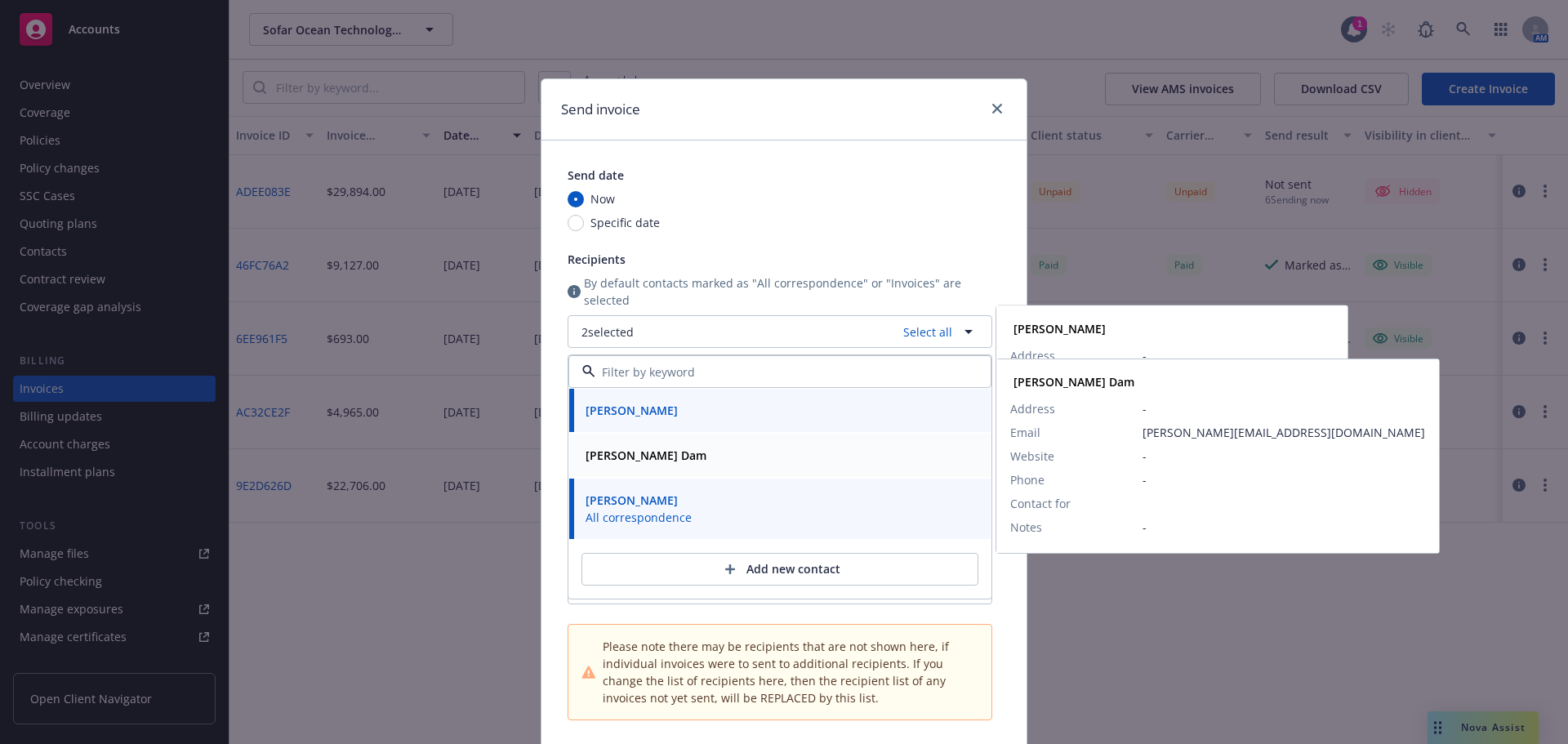
click at [622, 461] on strong "[PERSON_NAME] Dam" at bounding box center [646, 455] width 121 height 15
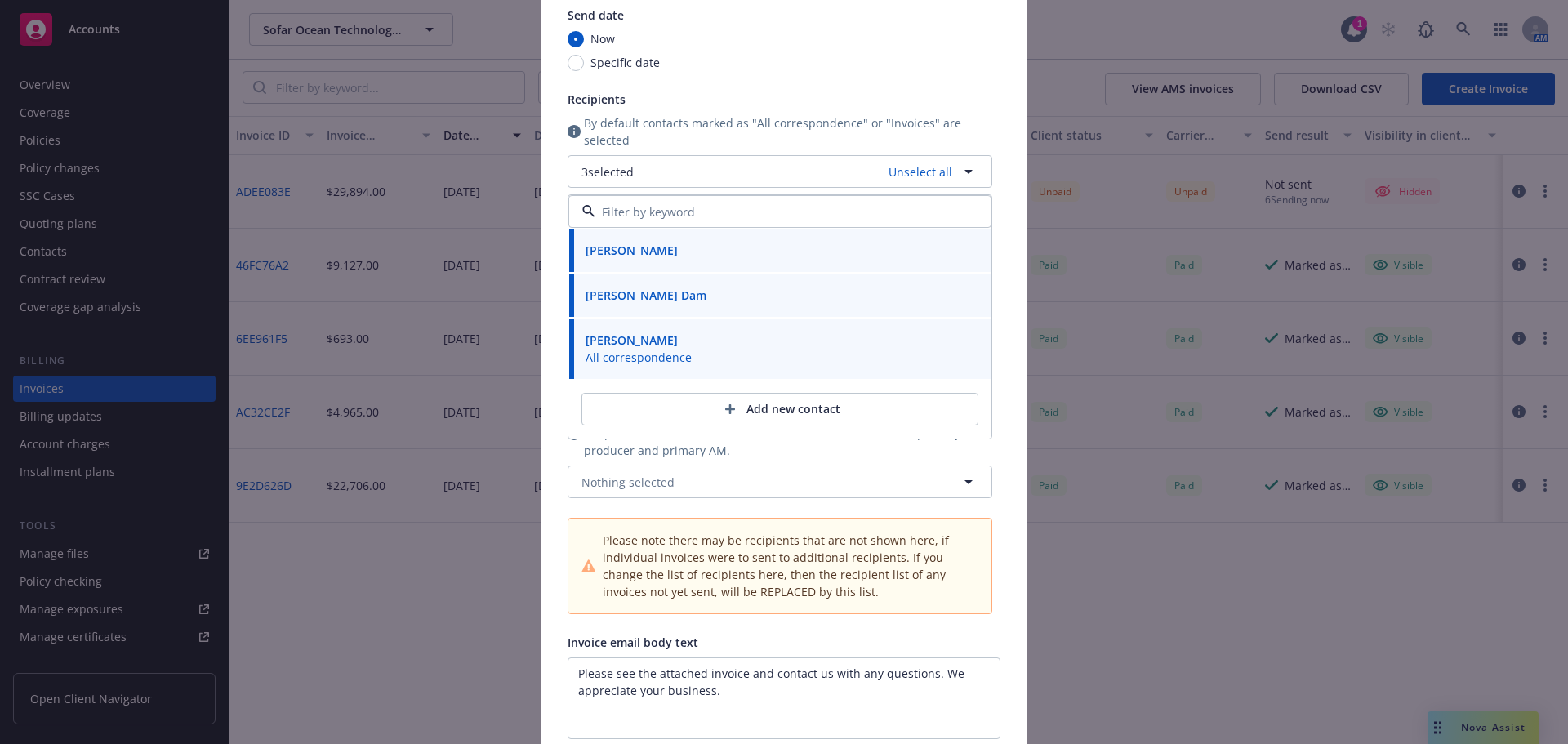
scroll to position [246, 0]
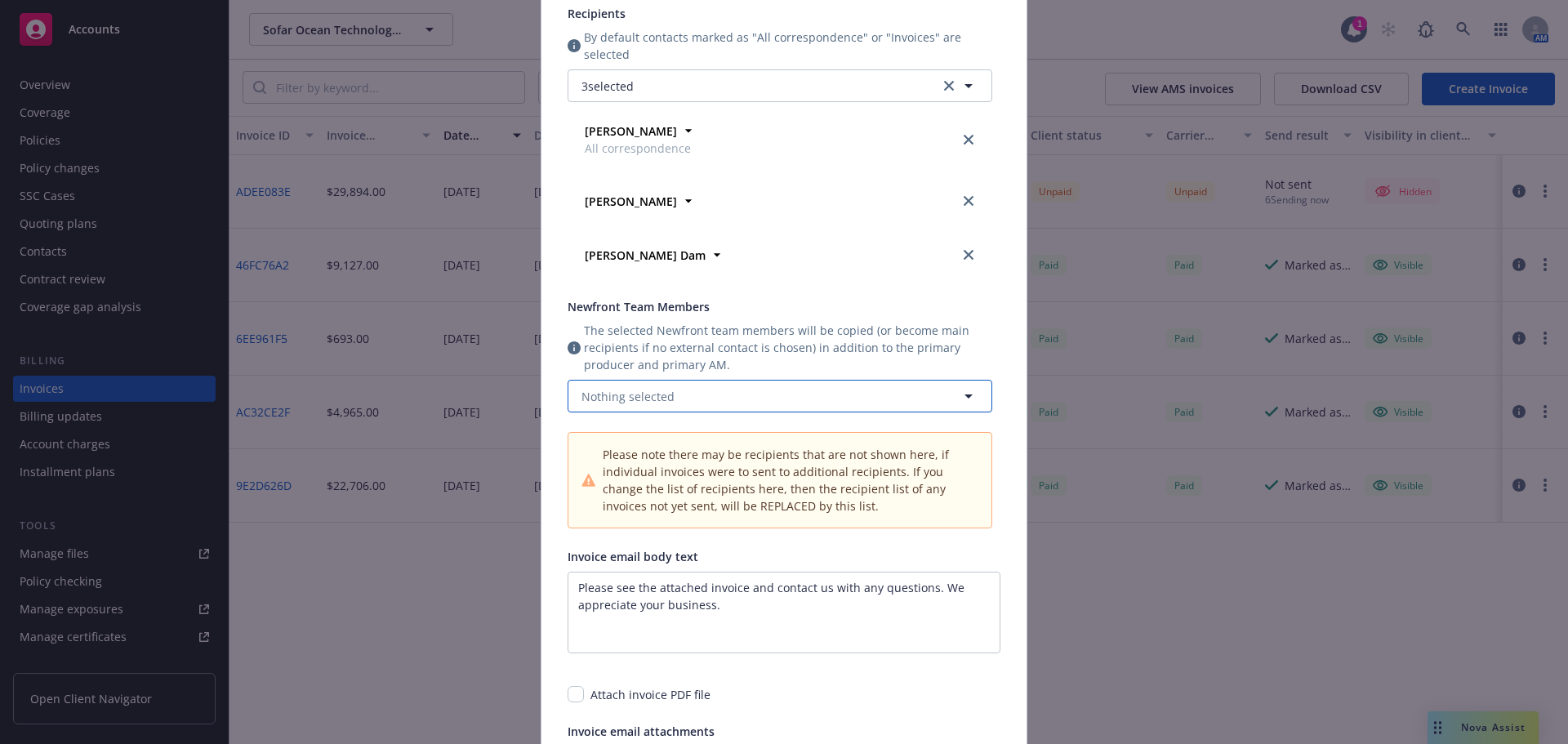
click at [855, 389] on button "Nothing selected" at bounding box center [781, 396] width 425 height 32
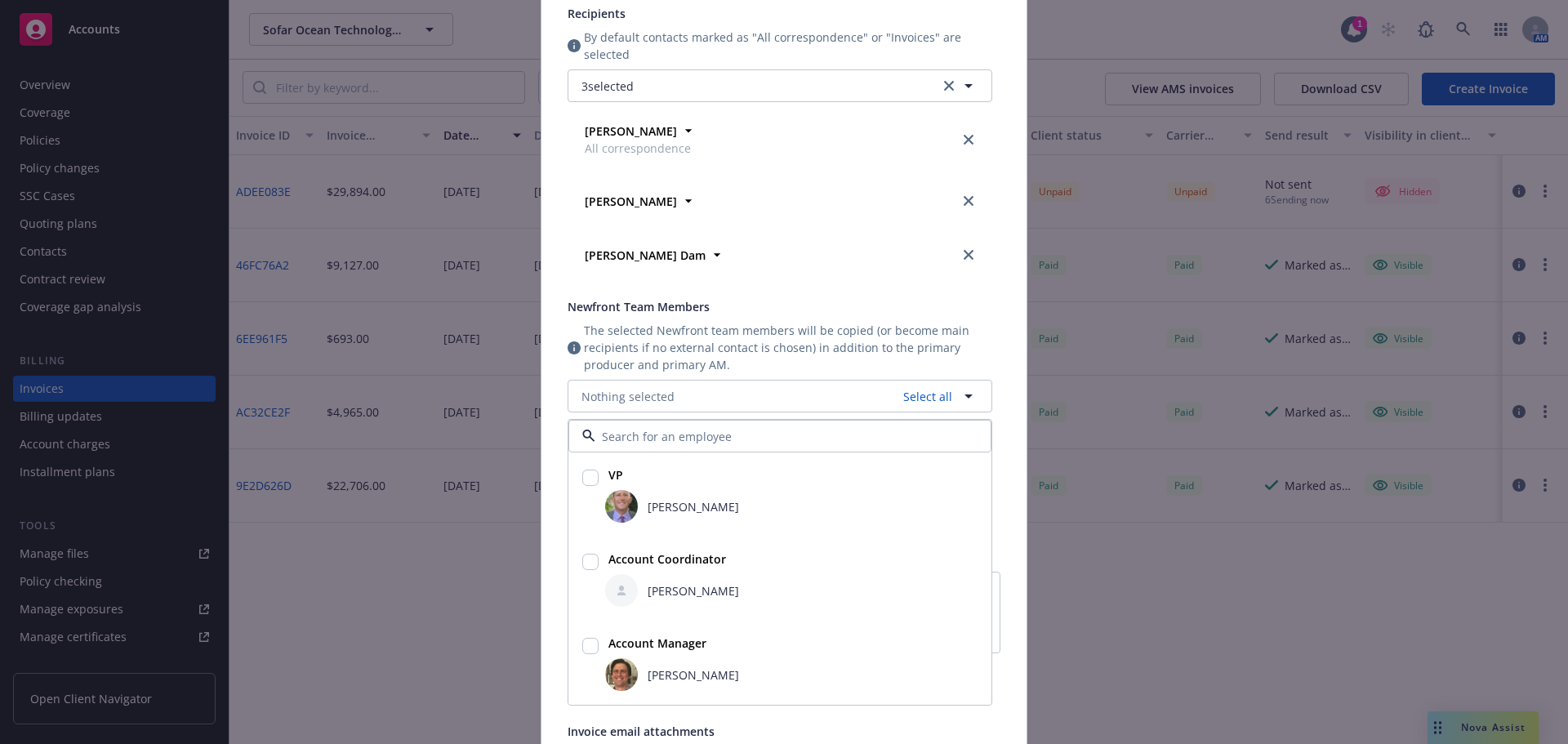
click at [592, 482] on input "checkbox" at bounding box center [590, 477] width 16 height 16
checkbox input "true"
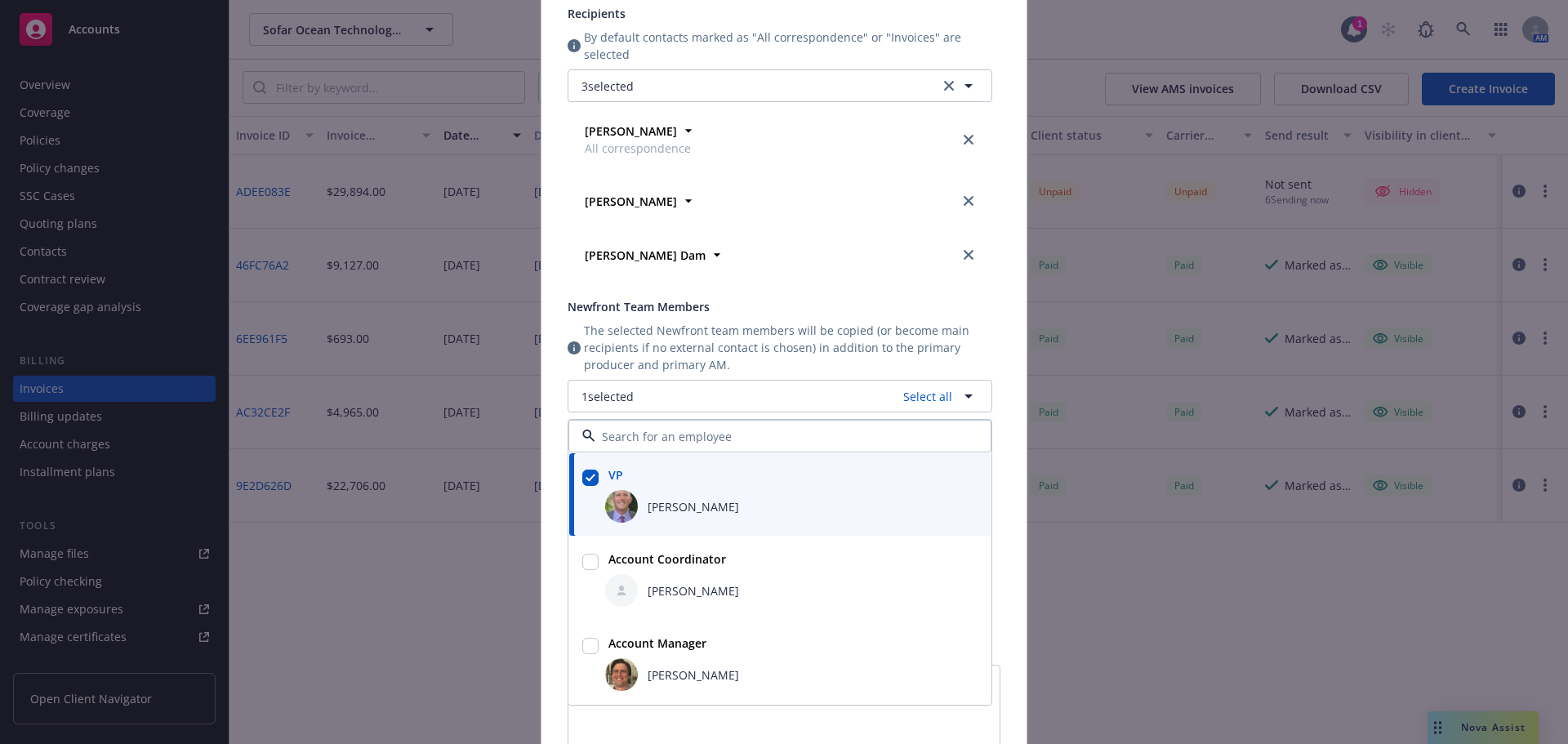
click at [602, 568] on div "Account Coordinator" at bounding box center [666, 559] width 128 height 24
checkbox input "true"
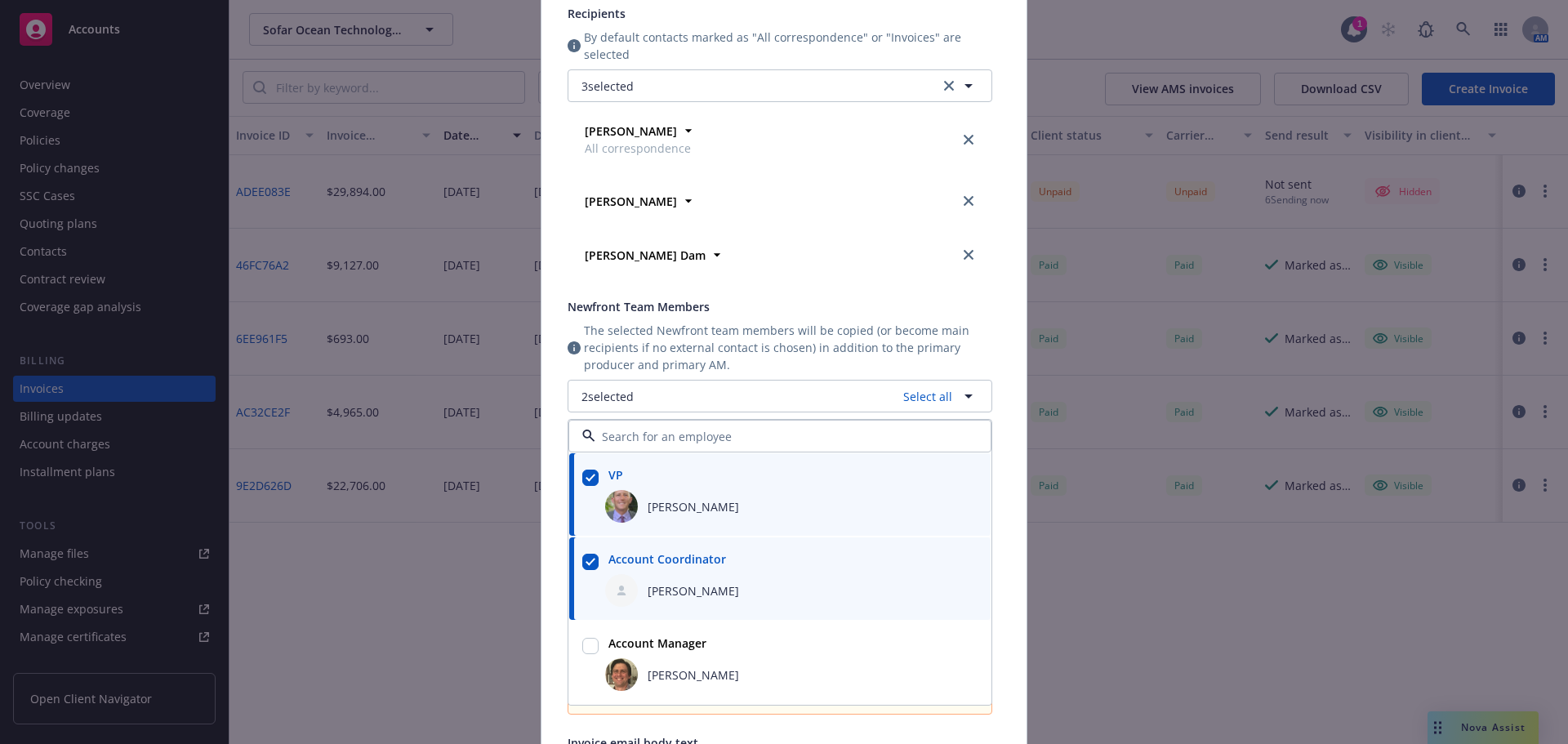
click at [582, 640] on input "checkbox" at bounding box center [590, 645] width 16 height 16
checkbox input "true"
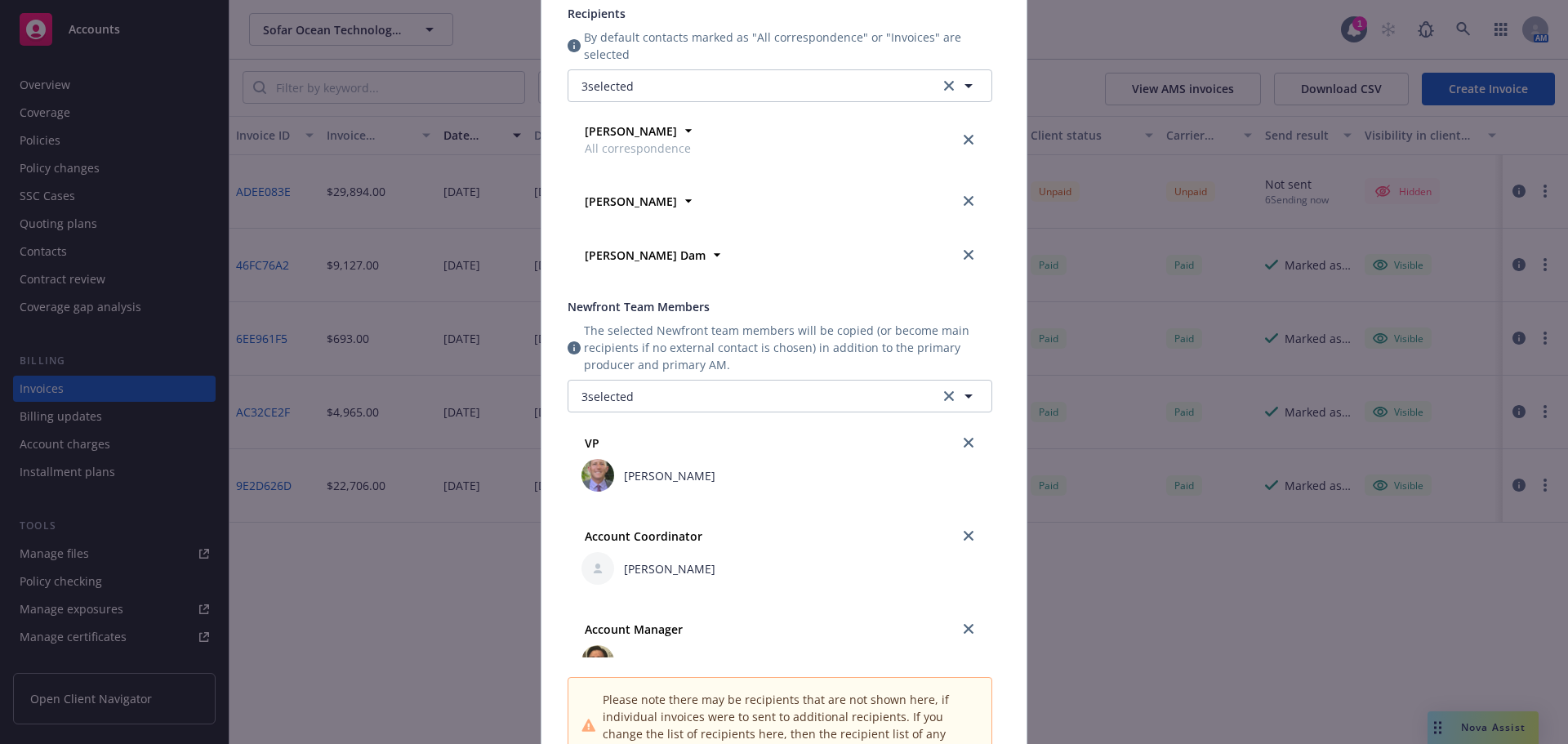
drag, startPoint x: 1553, startPoint y: 390, endPoint x: 1553, endPoint y: 409, distance: 19.0
click at [1553, 409] on div "Send invoice Send date Now Specific date Recipients By default contacts marked …" at bounding box center [784, 372] width 1568 height 744
drag, startPoint x: 1553, startPoint y: 409, endPoint x: 1559, endPoint y: 461, distance: 52.3
click at [1559, 461] on div "Send invoice Send date Now Specific date Recipients By default contacts marked …" at bounding box center [784, 372] width 1568 height 744
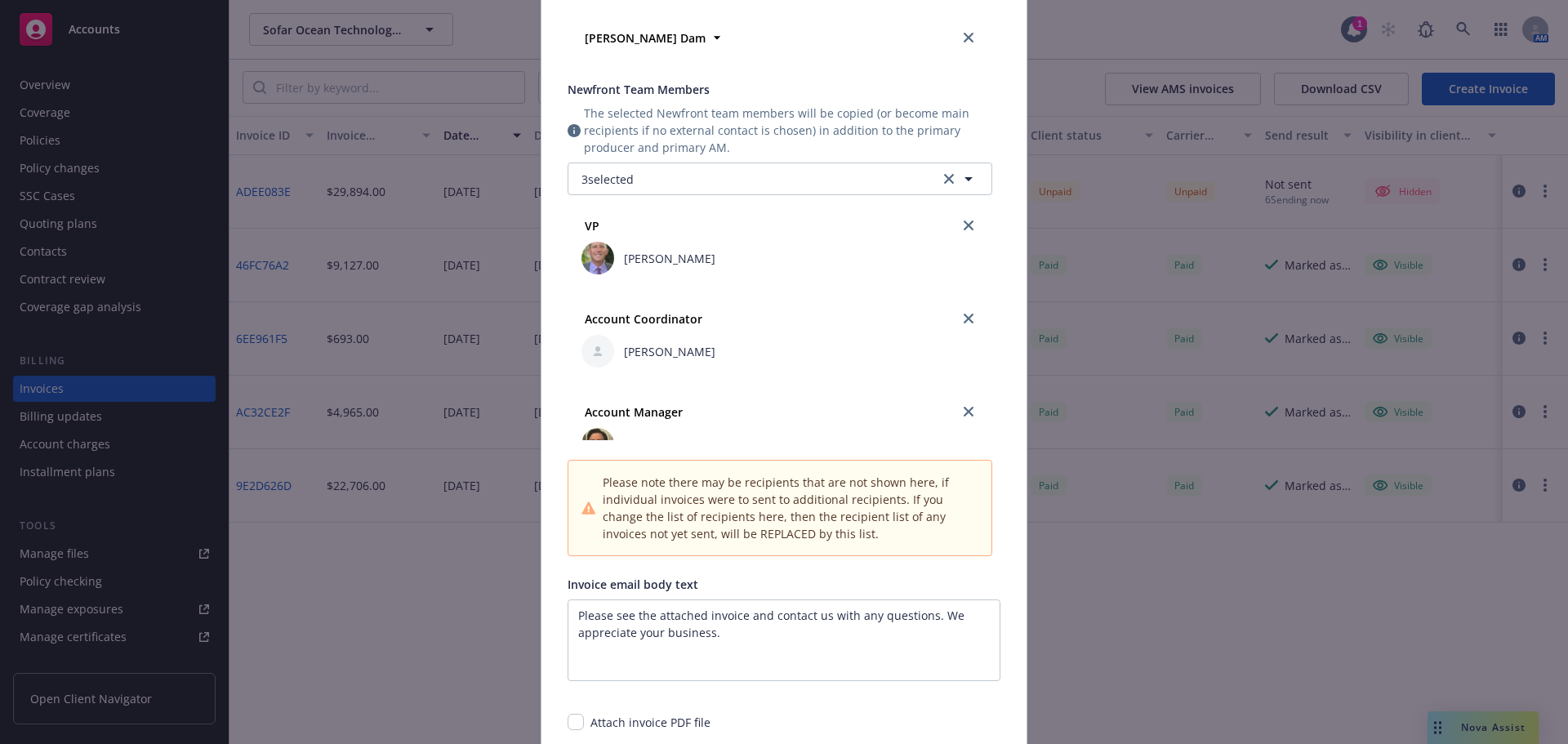
scroll to position [718, 0]
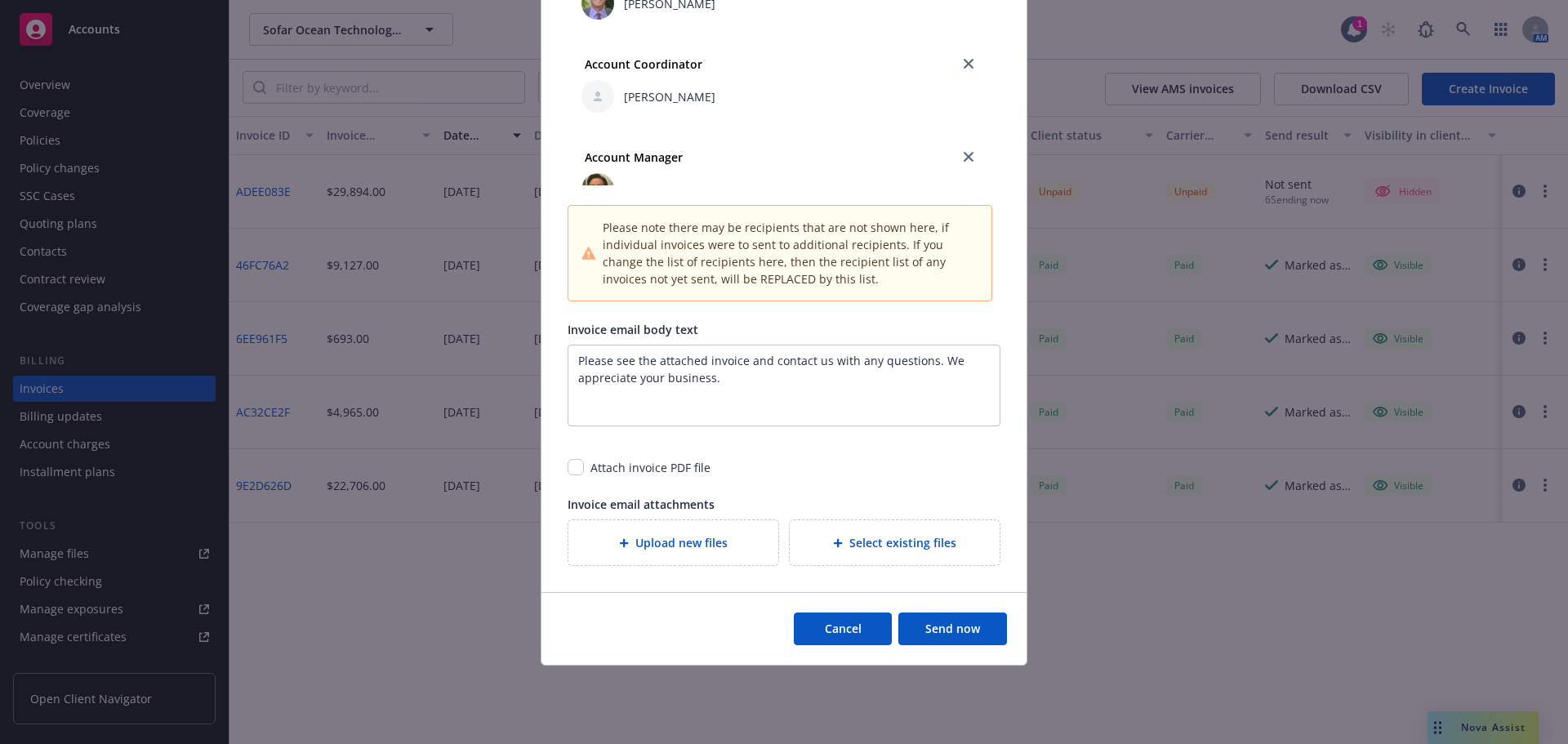
click at [944, 636] on button "Send now" at bounding box center [953, 628] width 109 height 32
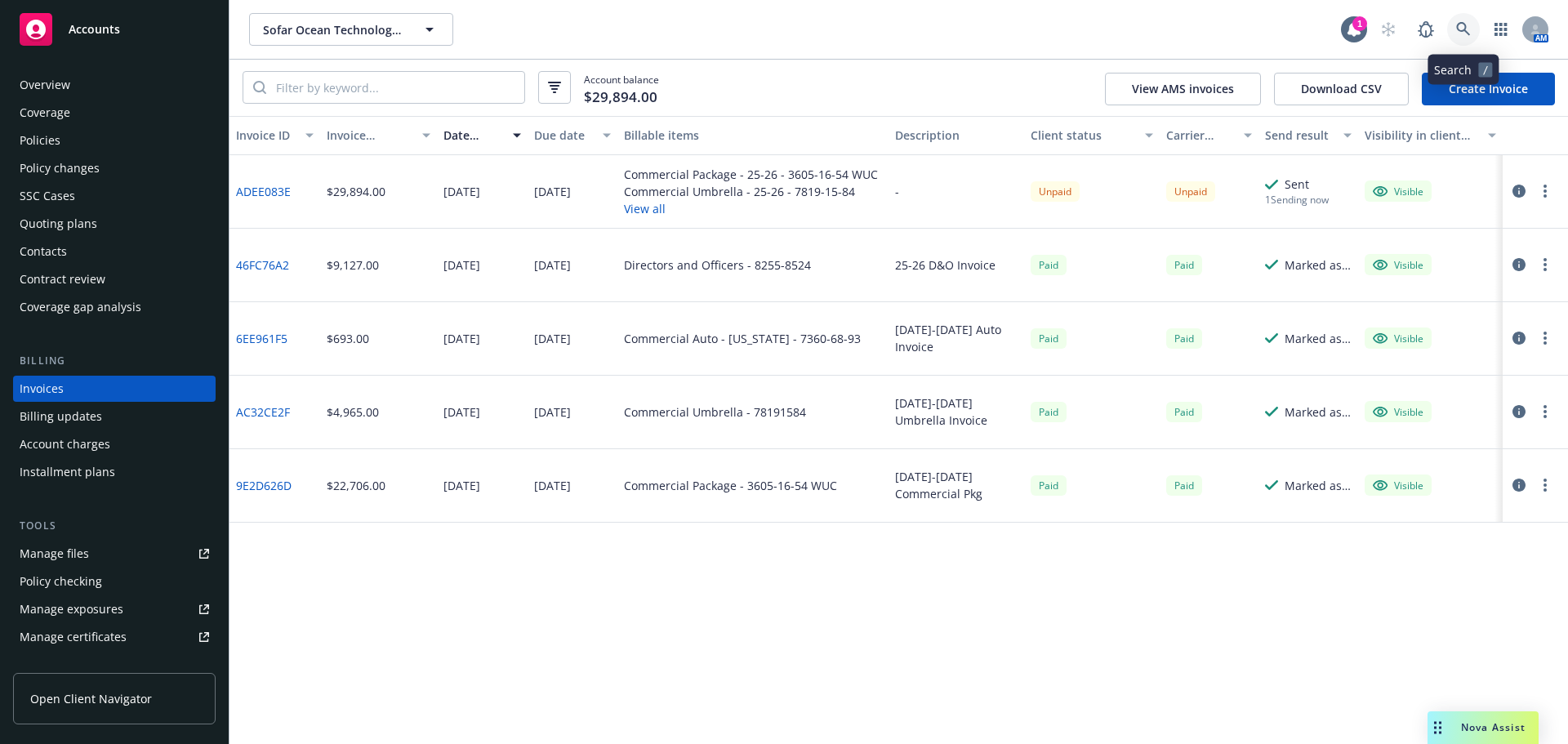
click at [1471, 29] on link at bounding box center [1463, 29] width 32 height 32
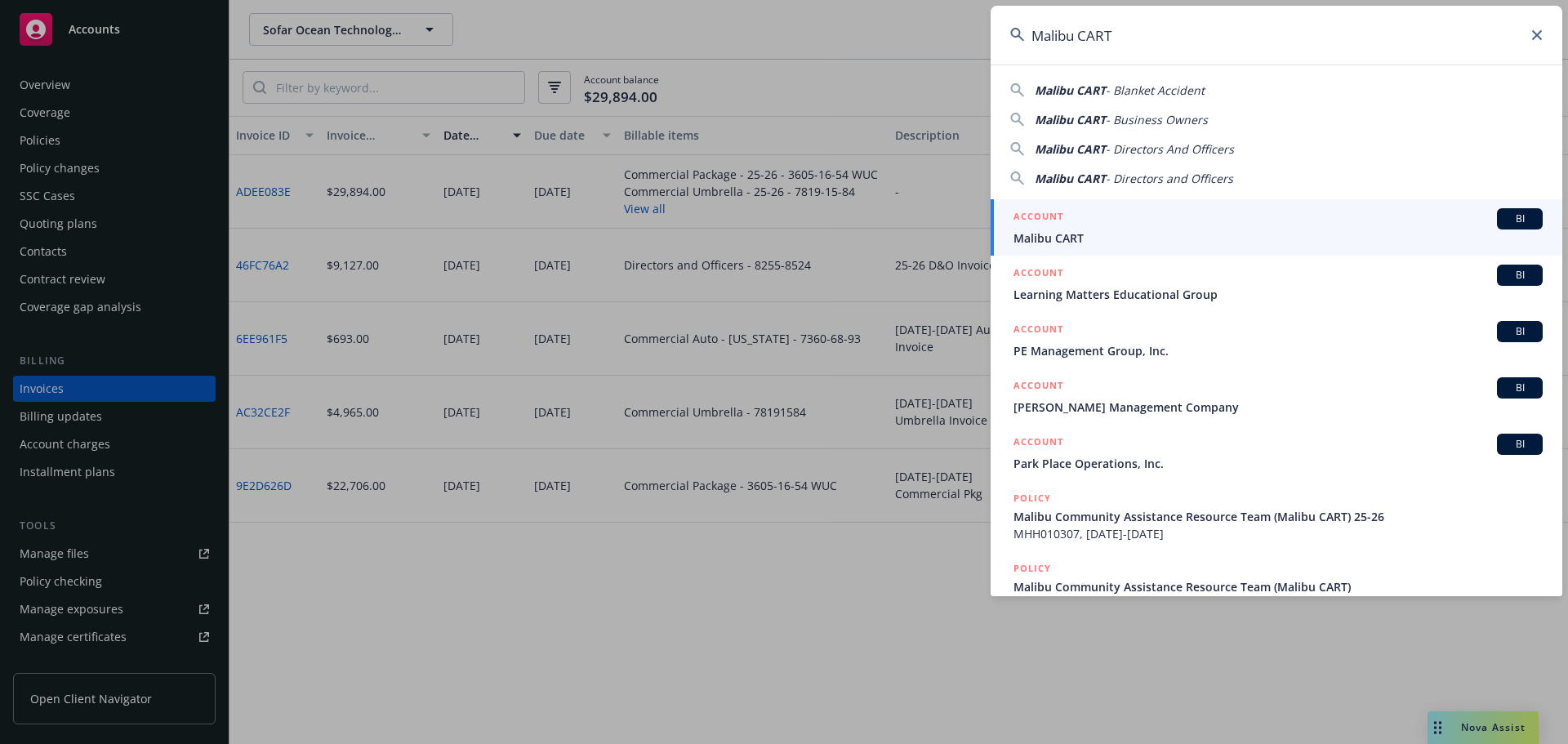
type input "Malibu CART"
click at [1089, 239] on span "Malibu CART" at bounding box center [1278, 238] width 529 height 17
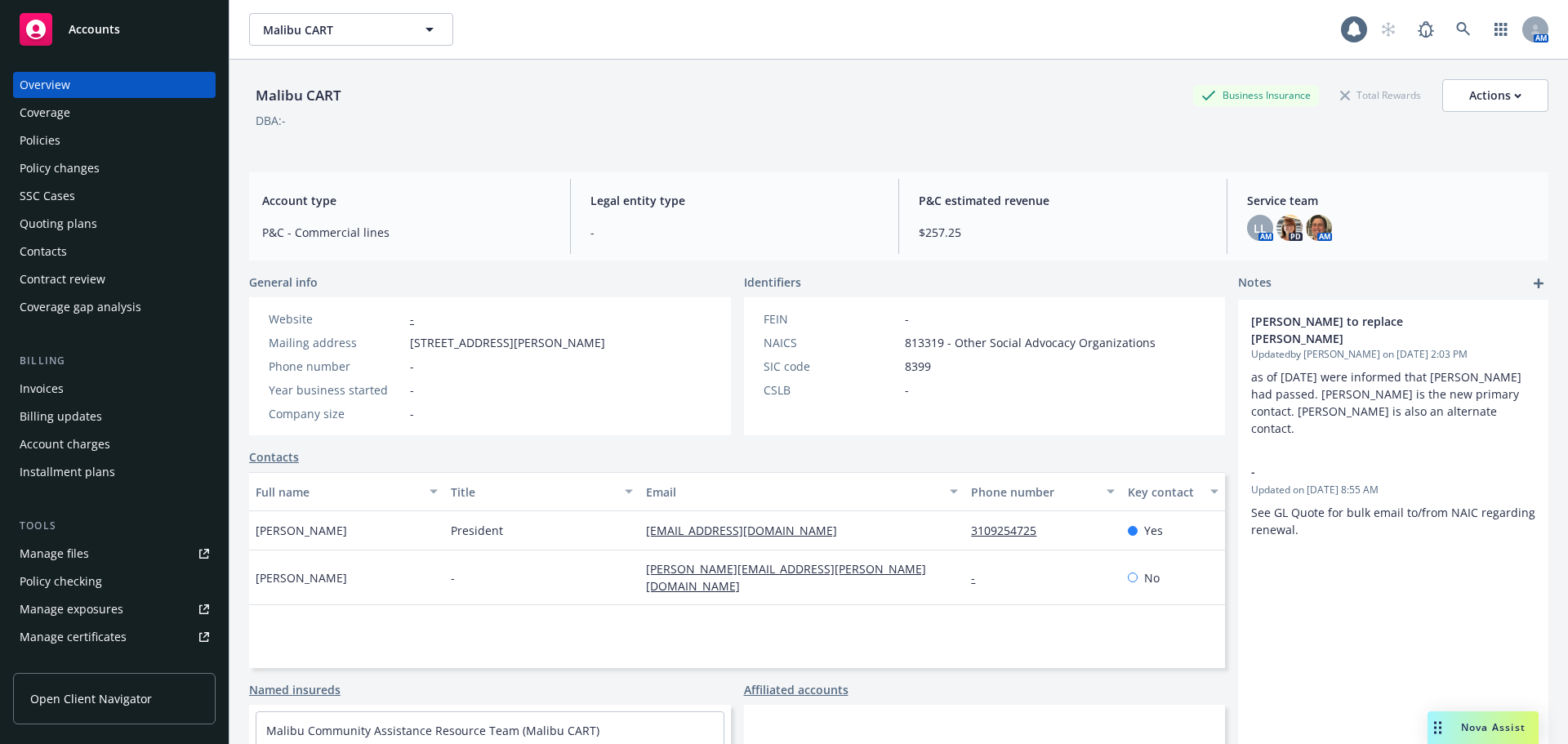
click at [151, 140] on div "Policies" at bounding box center [114, 140] width 190 height 26
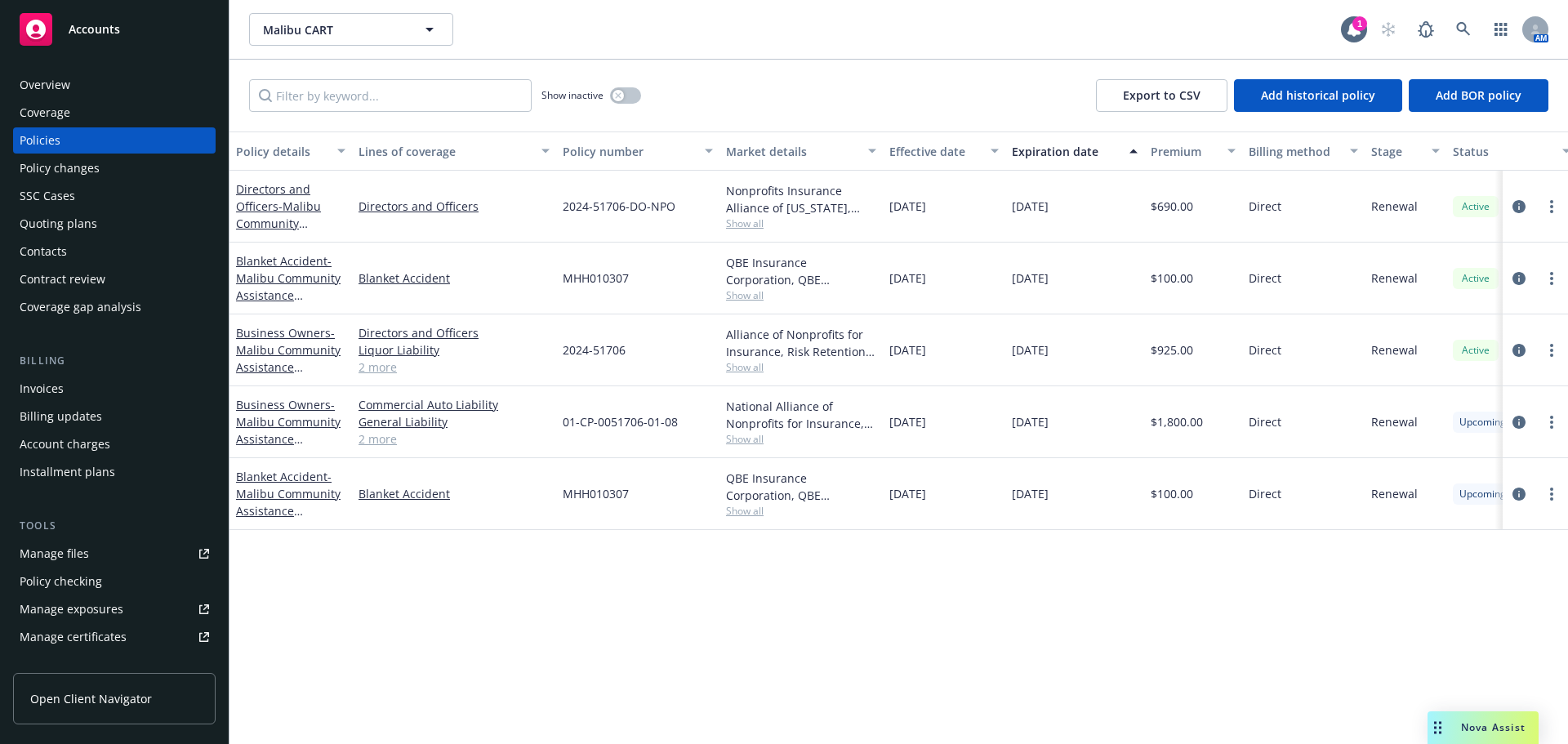
click at [110, 80] on div "Overview" at bounding box center [114, 85] width 190 height 26
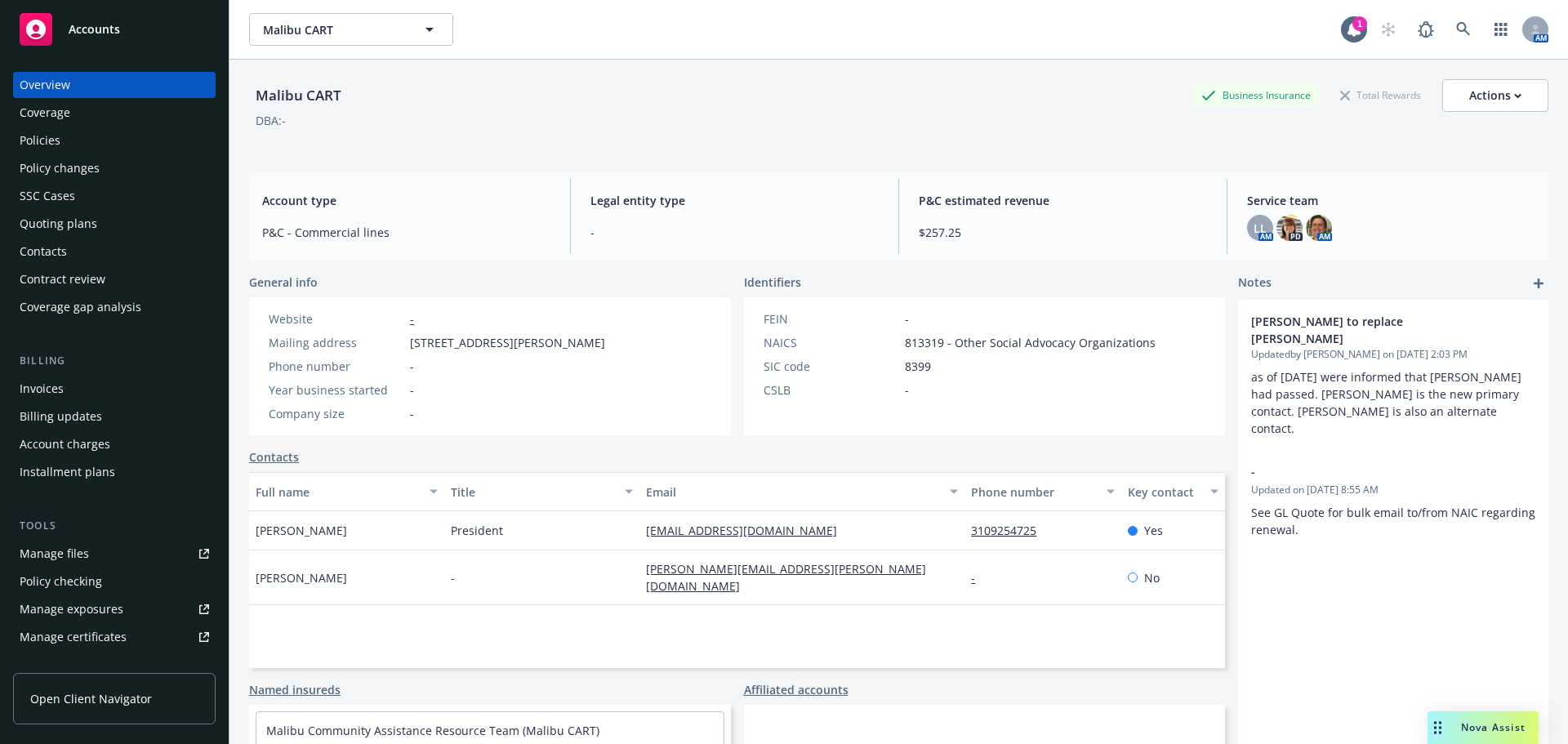
click at [60, 146] on div "Policies" at bounding box center [114, 140] width 190 height 26
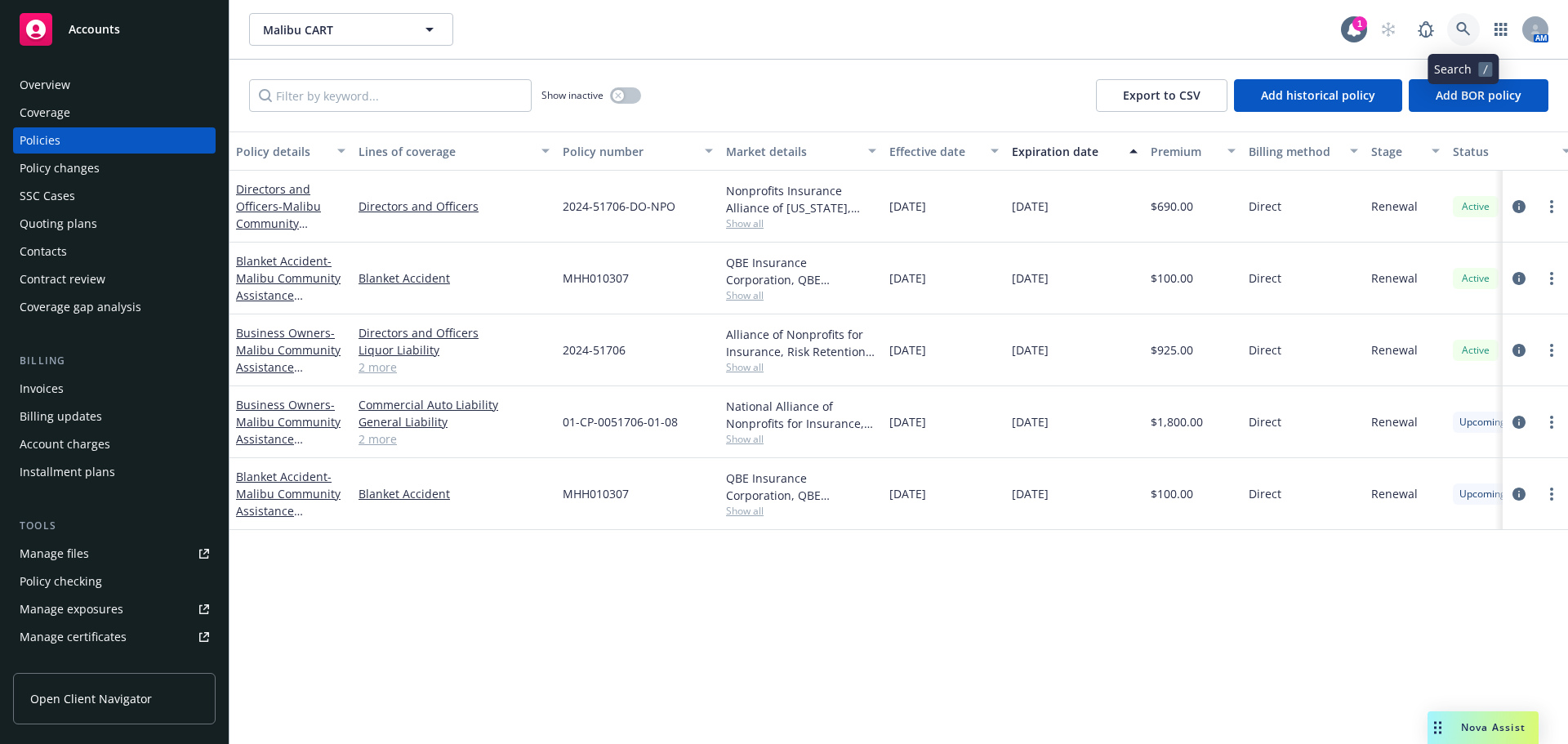
click at [1463, 42] on link at bounding box center [1463, 29] width 32 height 32
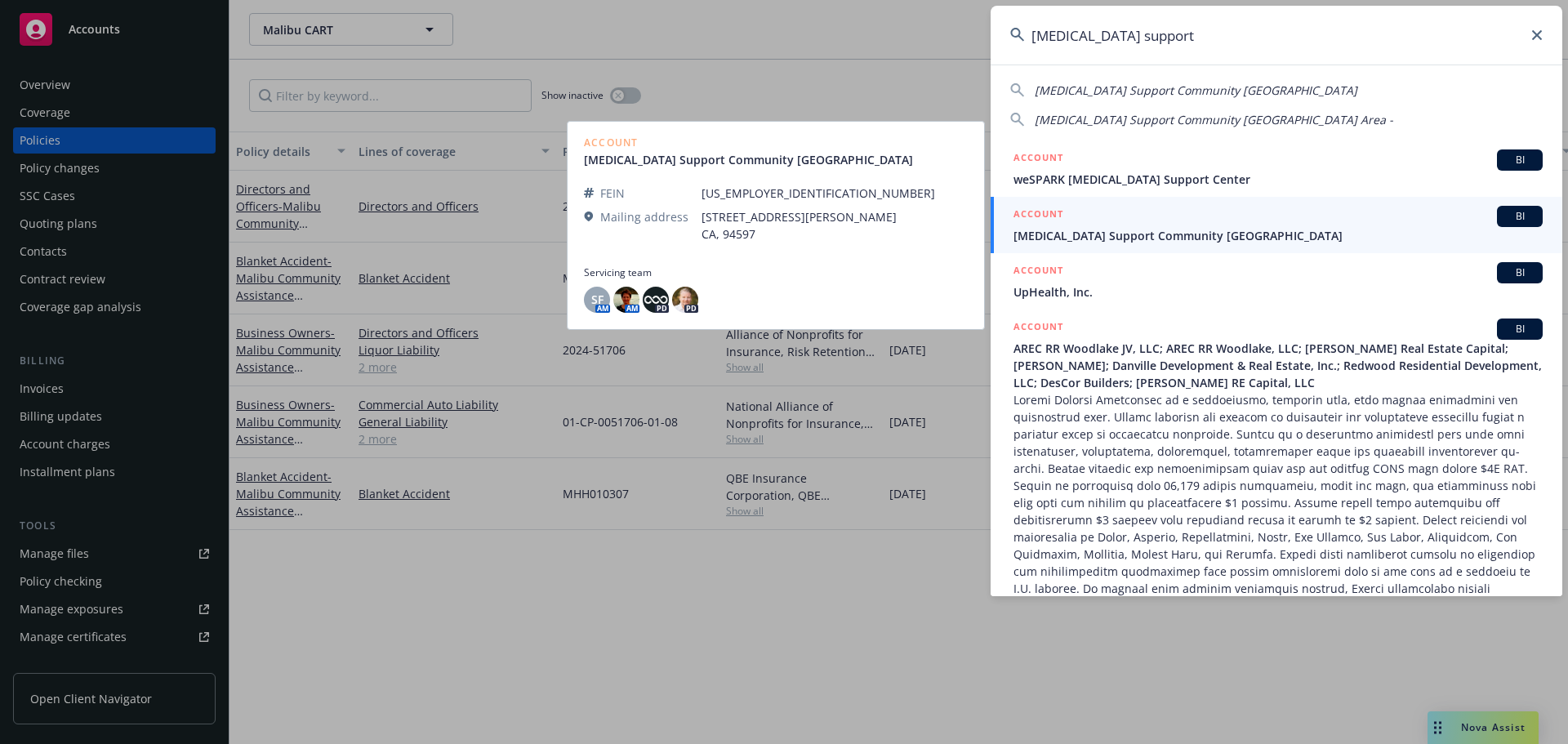
type input "[MEDICAL_DATA] support"
click at [1166, 228] on span "[MEDICAL_DATA] Support Community [GEOGRAPHIC_DATA]" at bounding box center [1278, 236] width 529 height 17
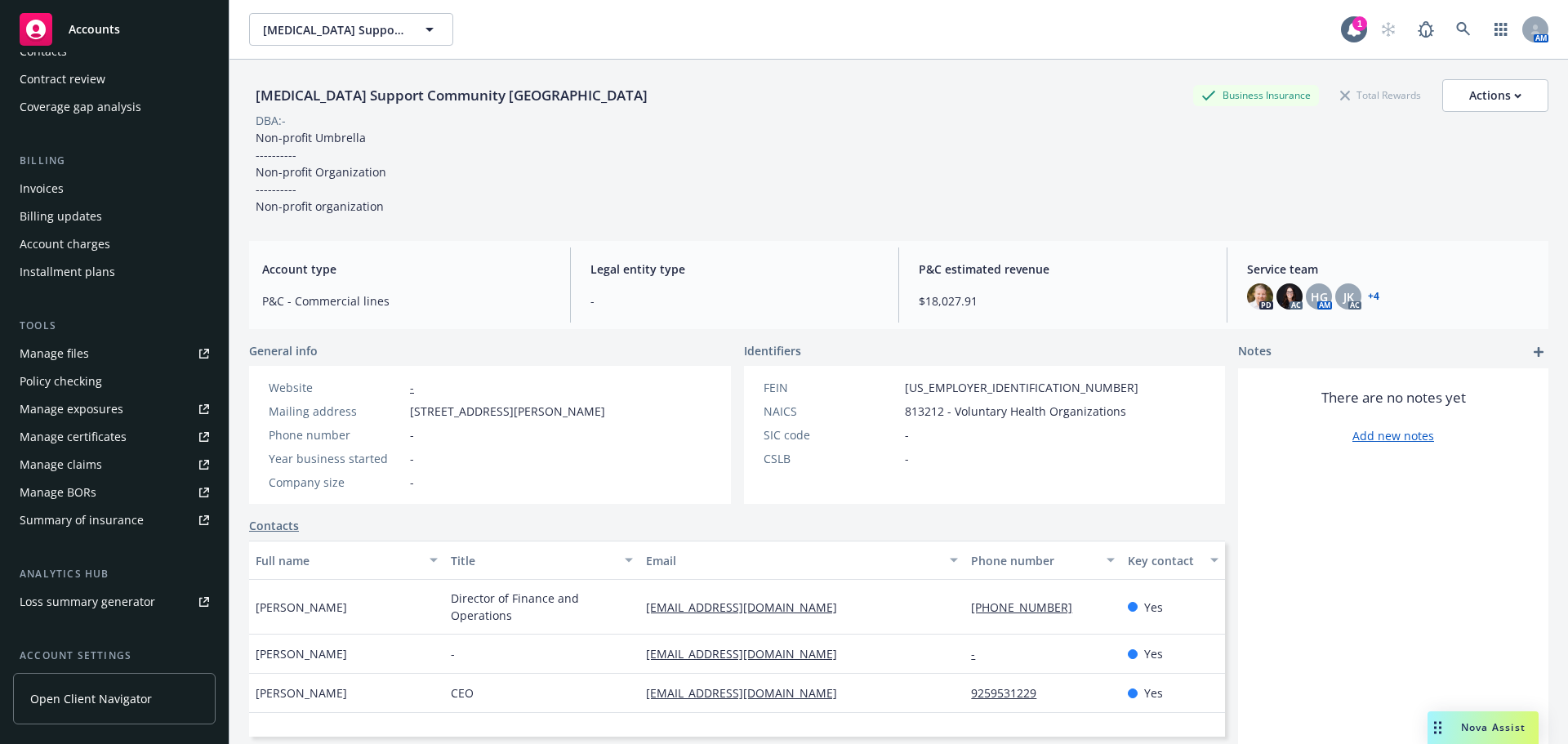
scroll to position [344, 0]
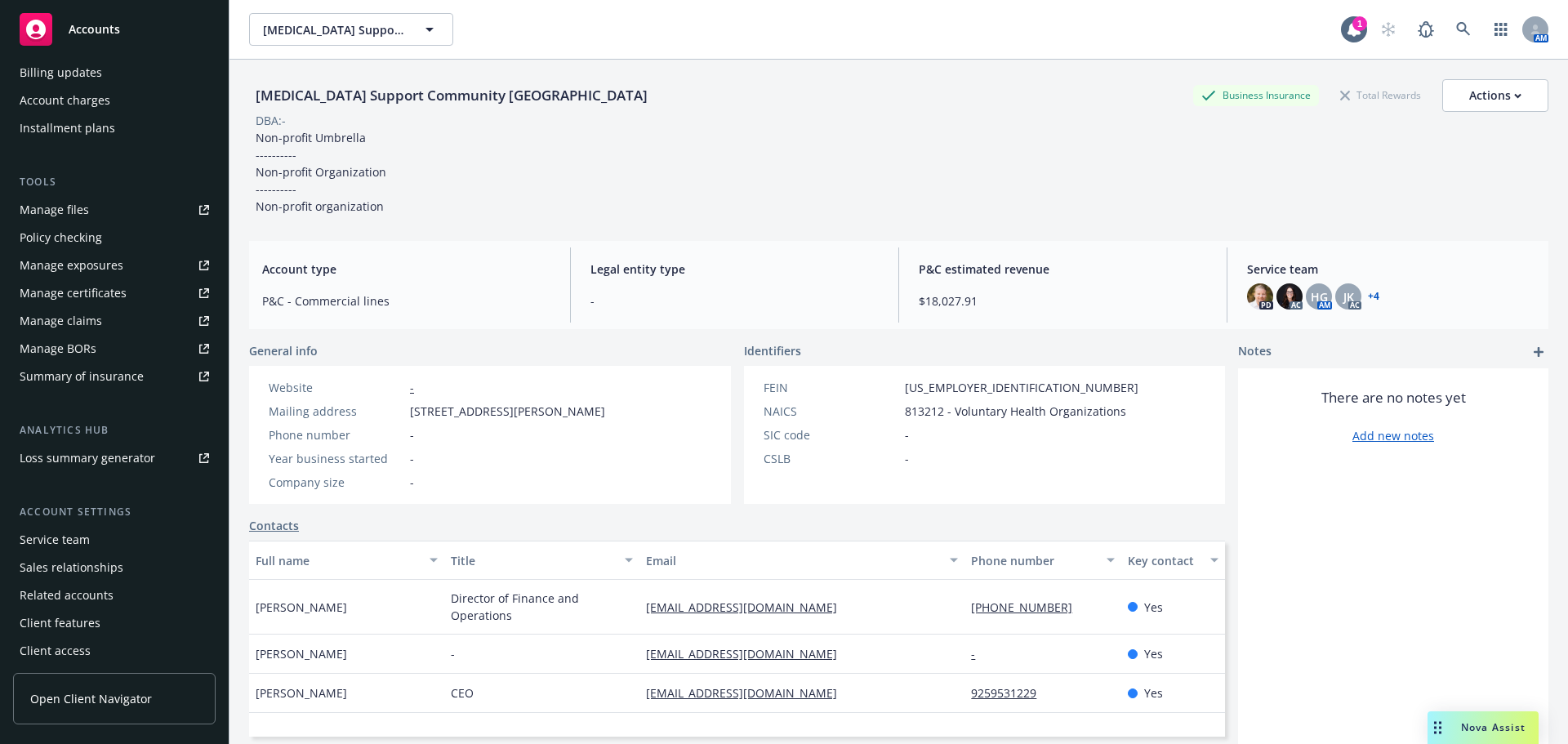
click at [91, 538] on div "Service team" at bounding box center [114, 540] width 190 height 26
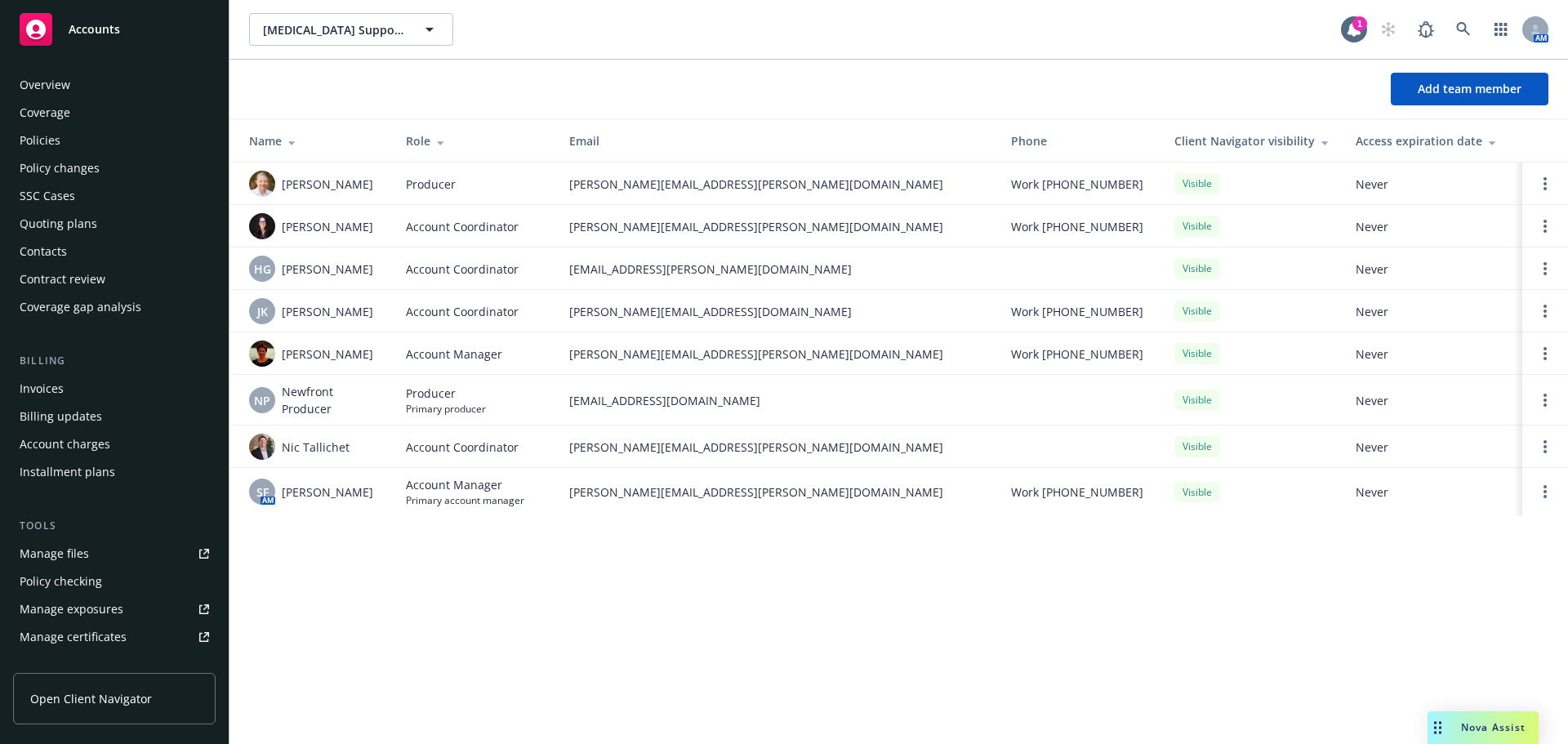
click at [67, 133] on div "Policies" at bounding box center [114, 140] width 190 height 26
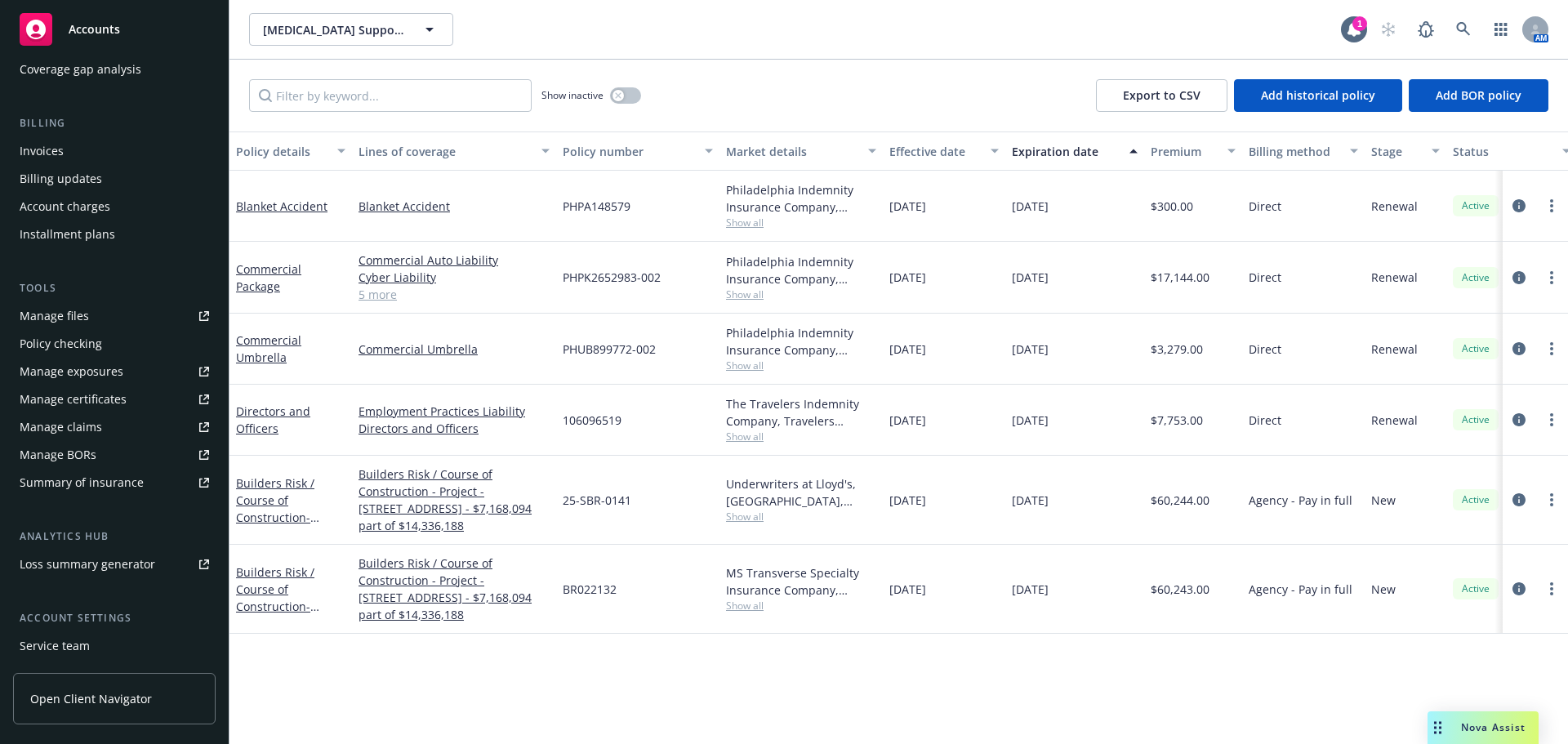
scroll to position [254, 0]
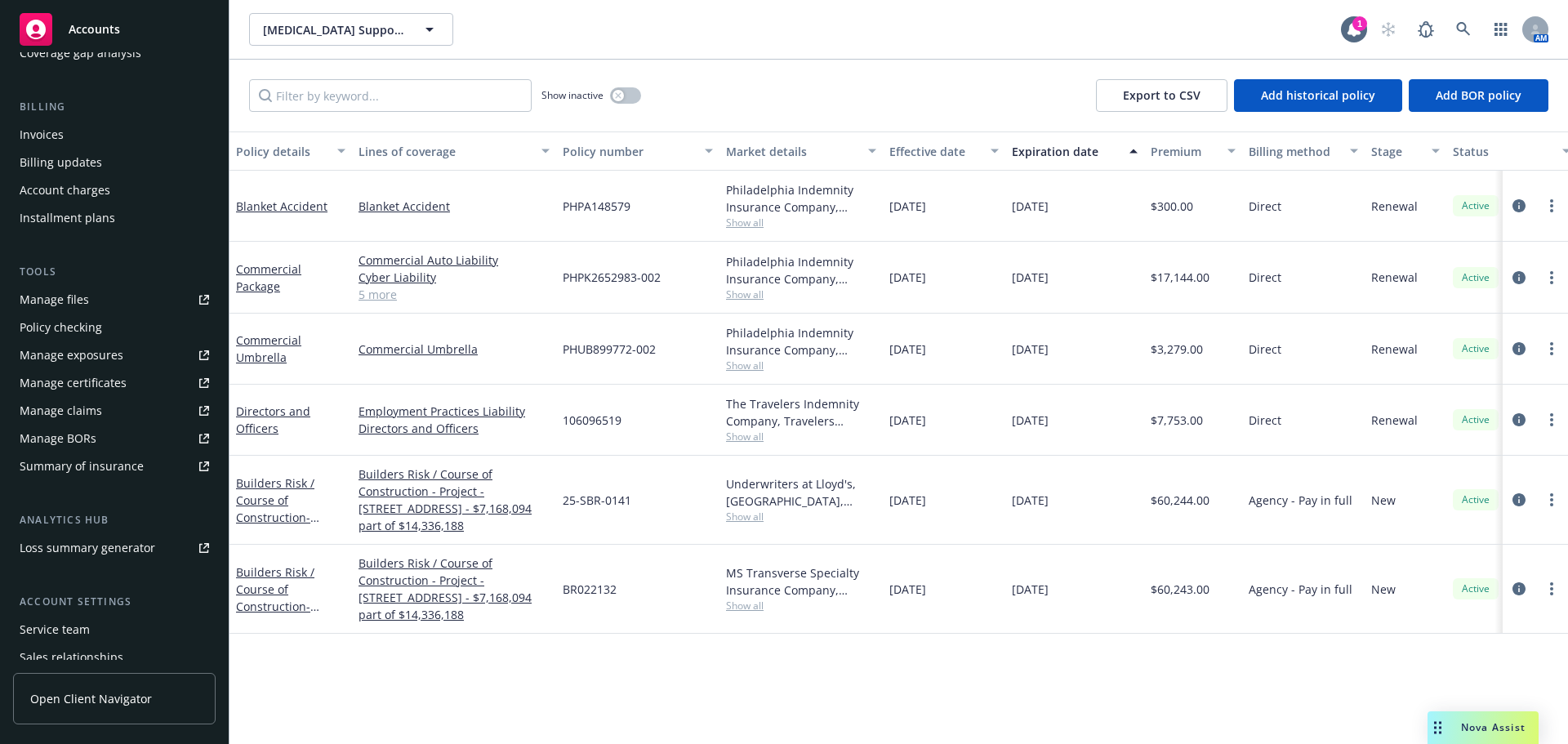
click at [95, 627] on div "Service team" at bounding box center [114, 629] width 190 height 26
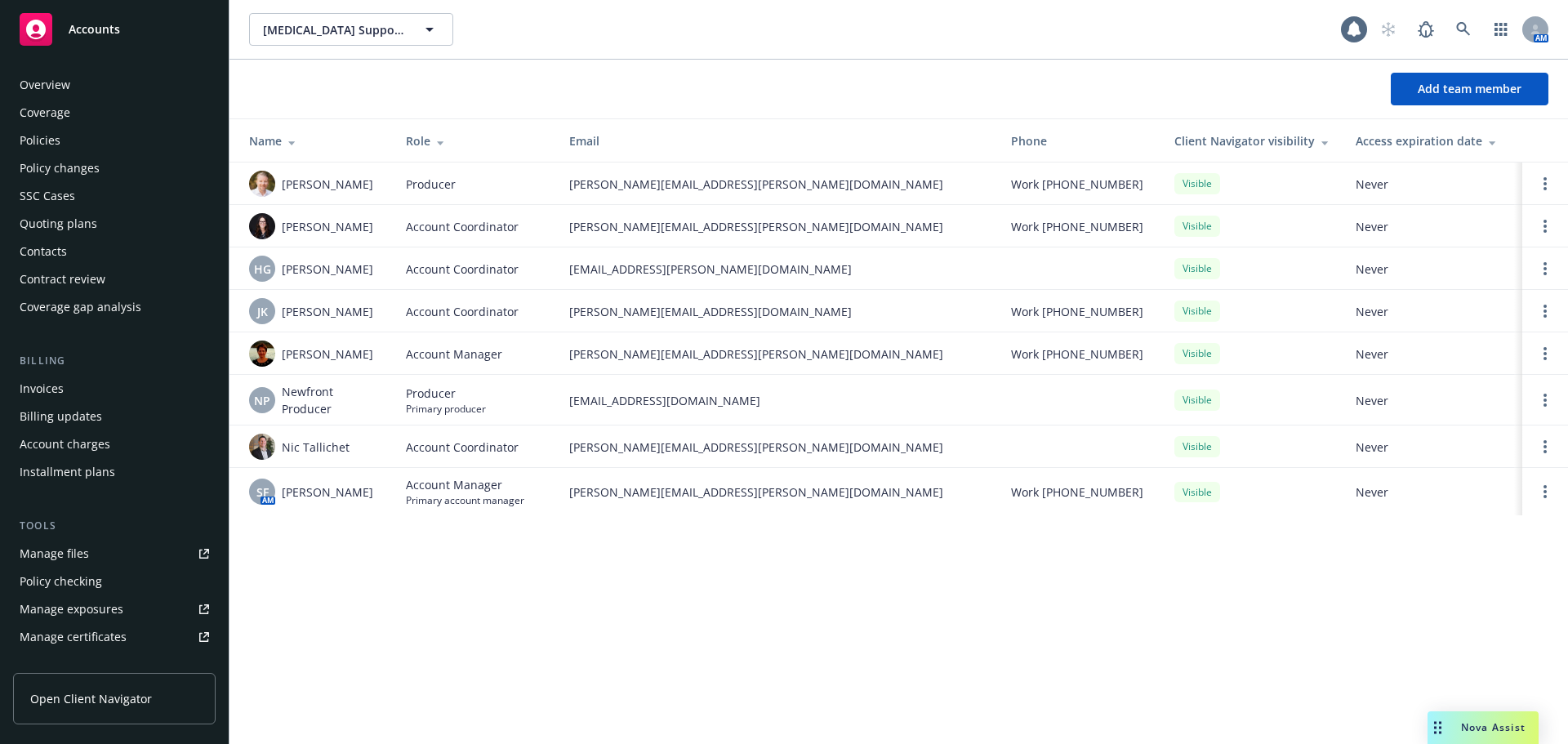
scroll to position [348, 0]
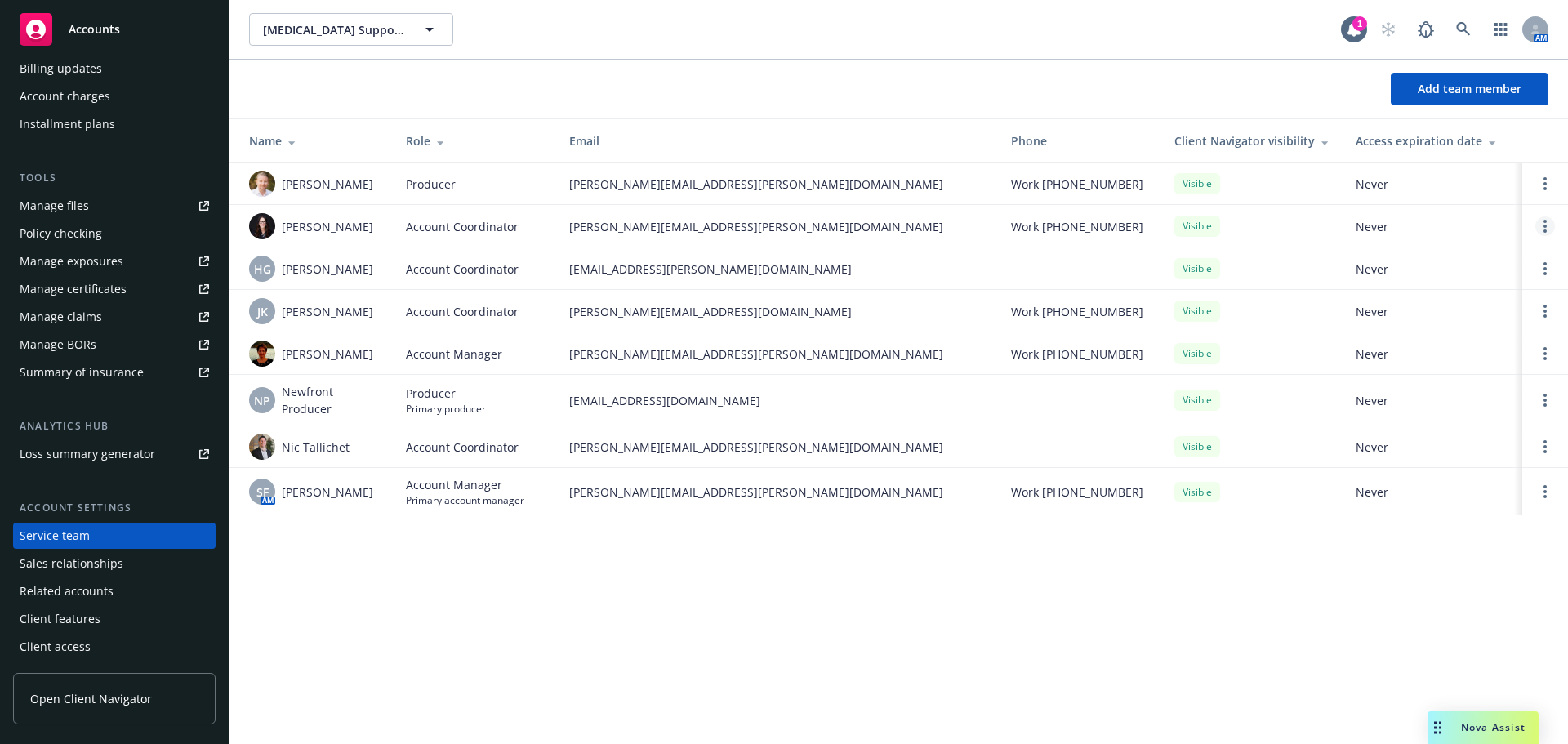
click at [1546, 227] on circle "Open options" at bounding box center [1546, 226] width 3 height 3
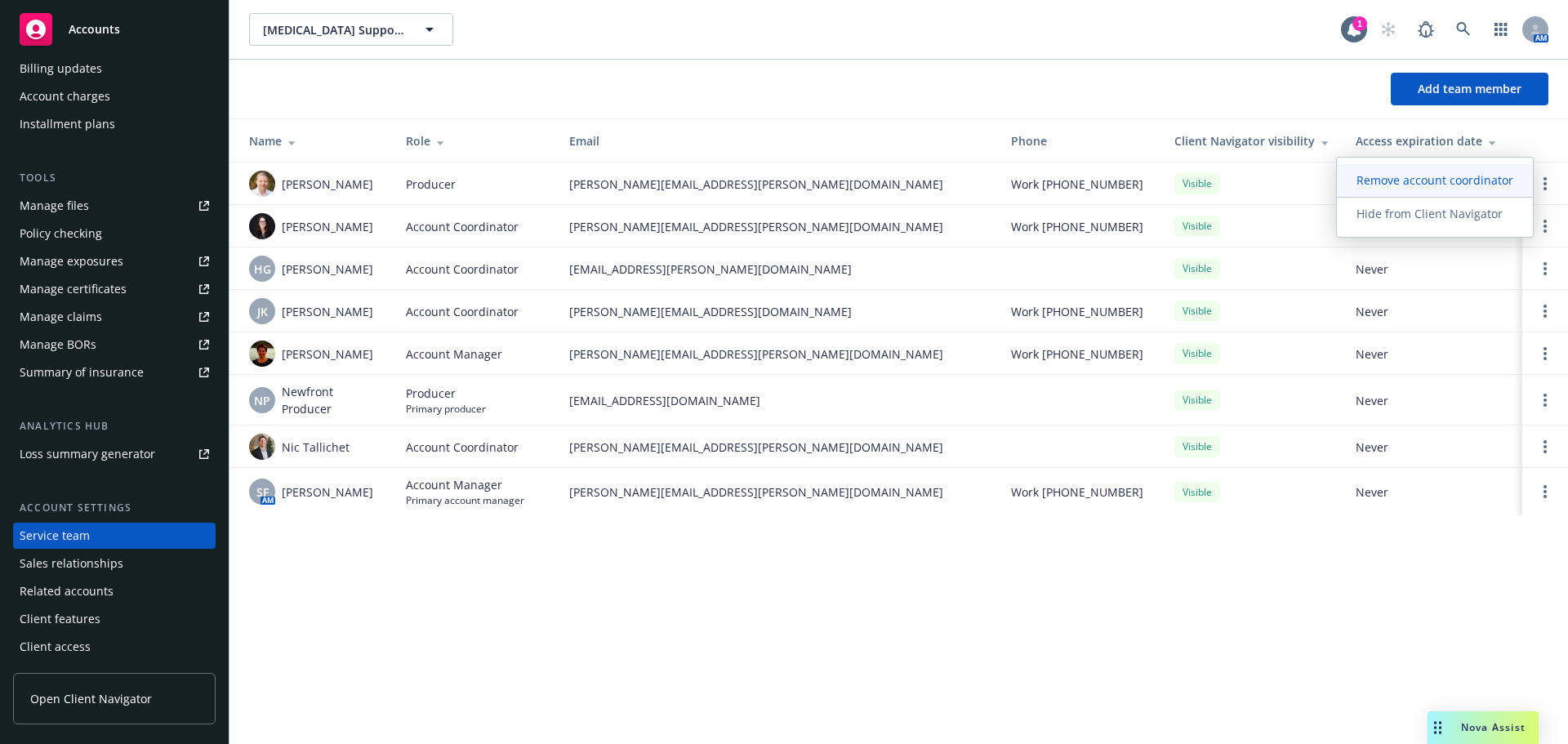
click at [1433, 179] on span "Remove account coordinator" at bounding box center [1435, 180] width 196 height 15
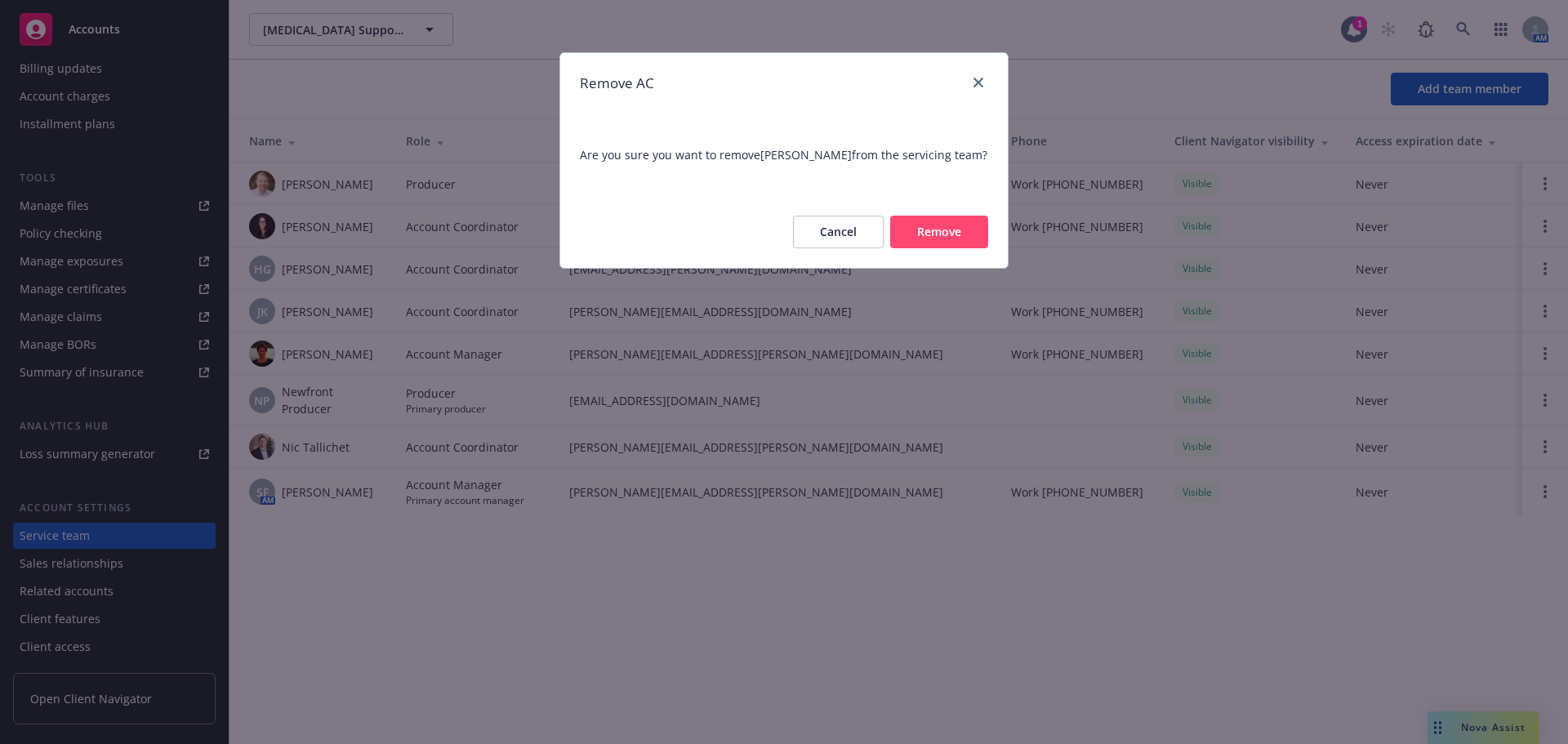
click at [955, 236] on button "Remove" at bounding box center [939, 232] width 98 height 32
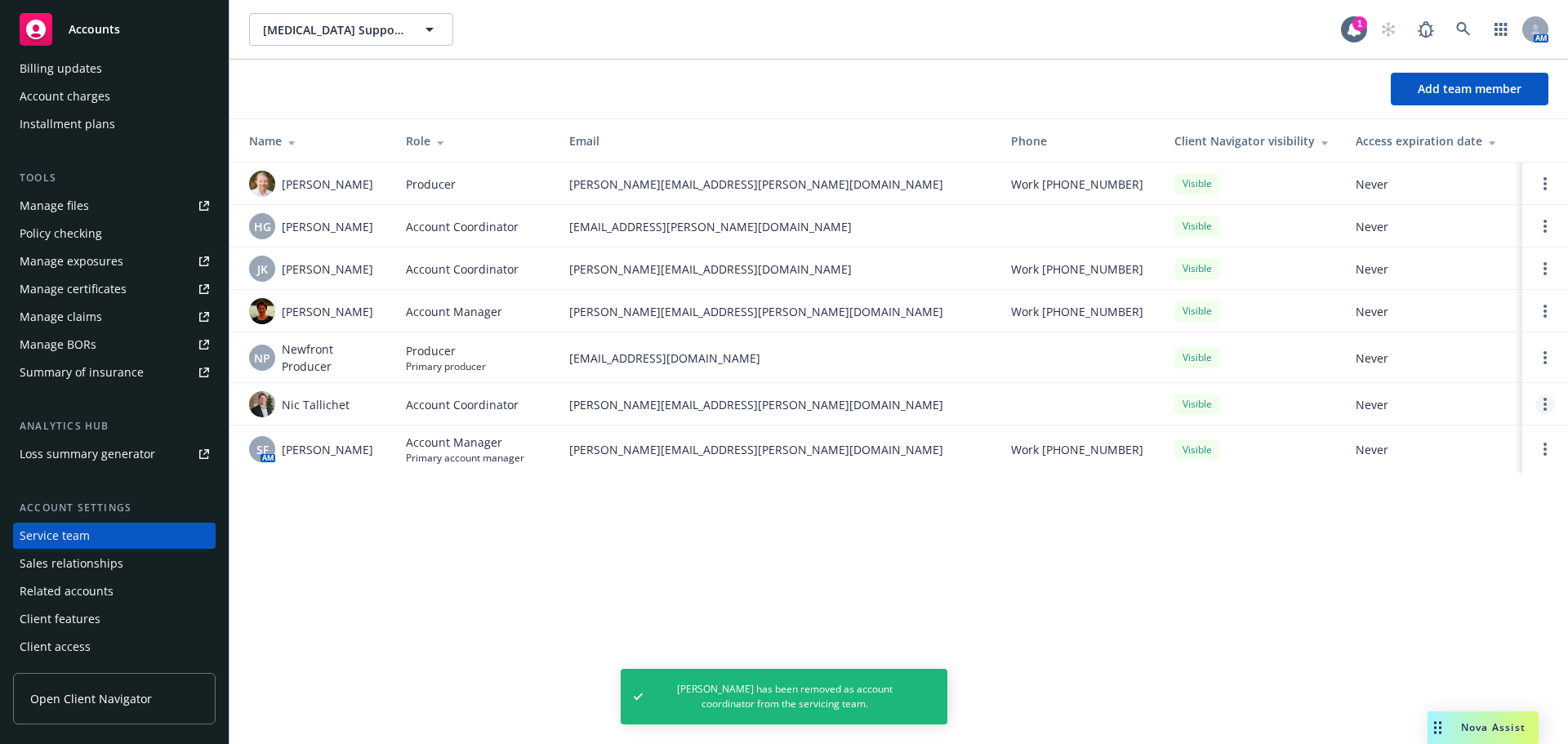
click at [1542, 400] on link "Open options" at bounding box center [1545, 404] width 20 height 20
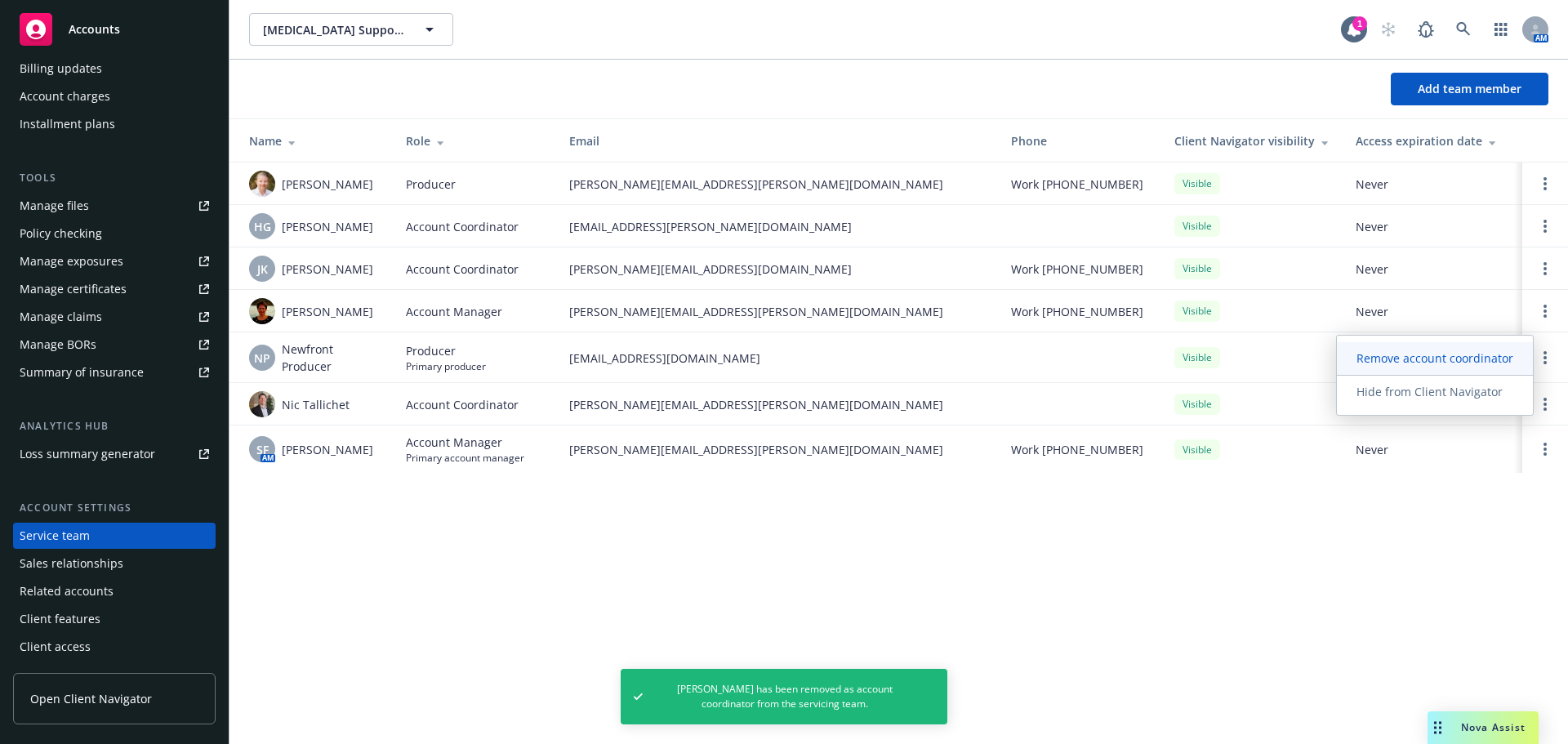
click at [1447, 364] on span "Remove account coordinator" at bounding box center [1435, 358] width 196 height 15
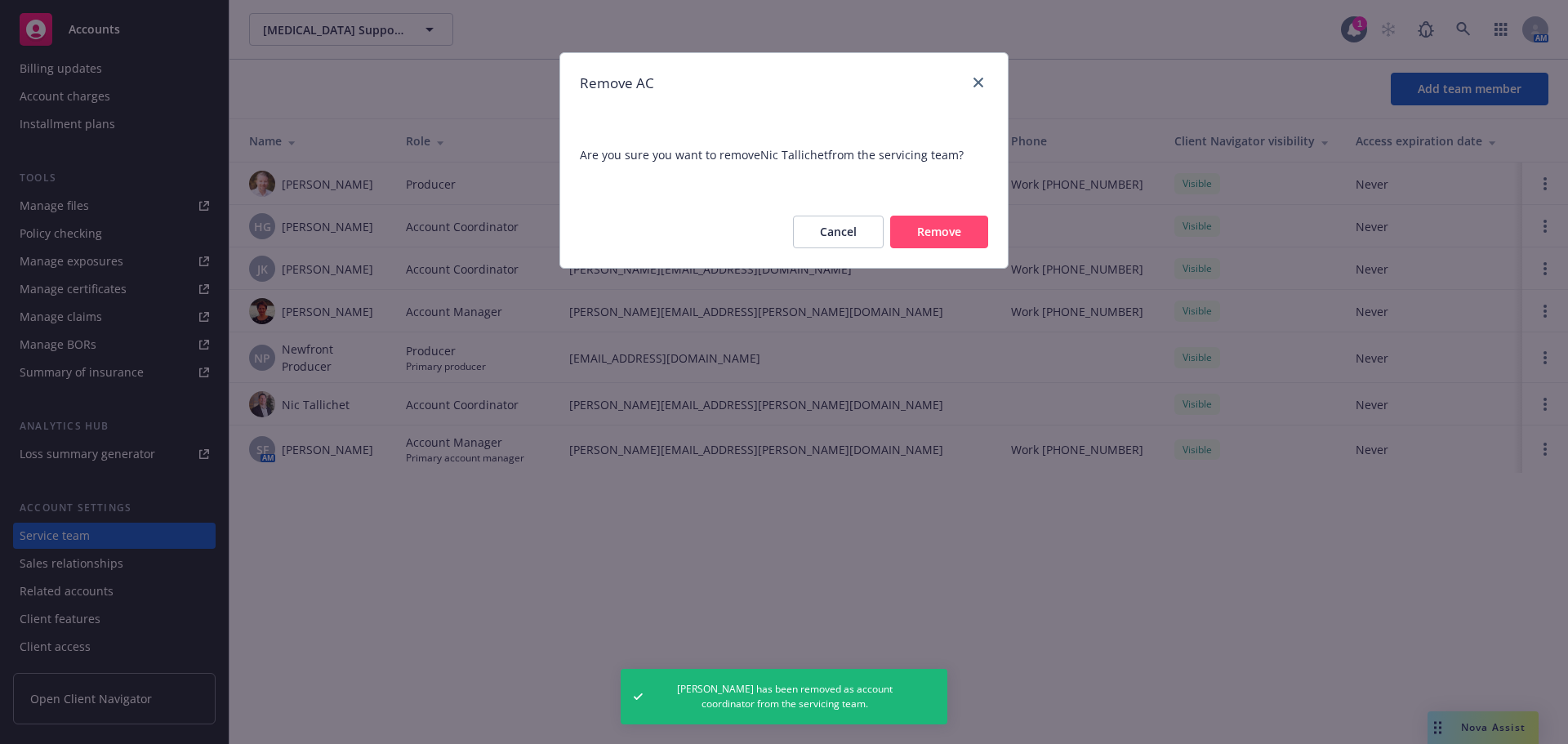
click at [938, 224] on button "Remove" at bounding box center [939, 232] width 98 height 32
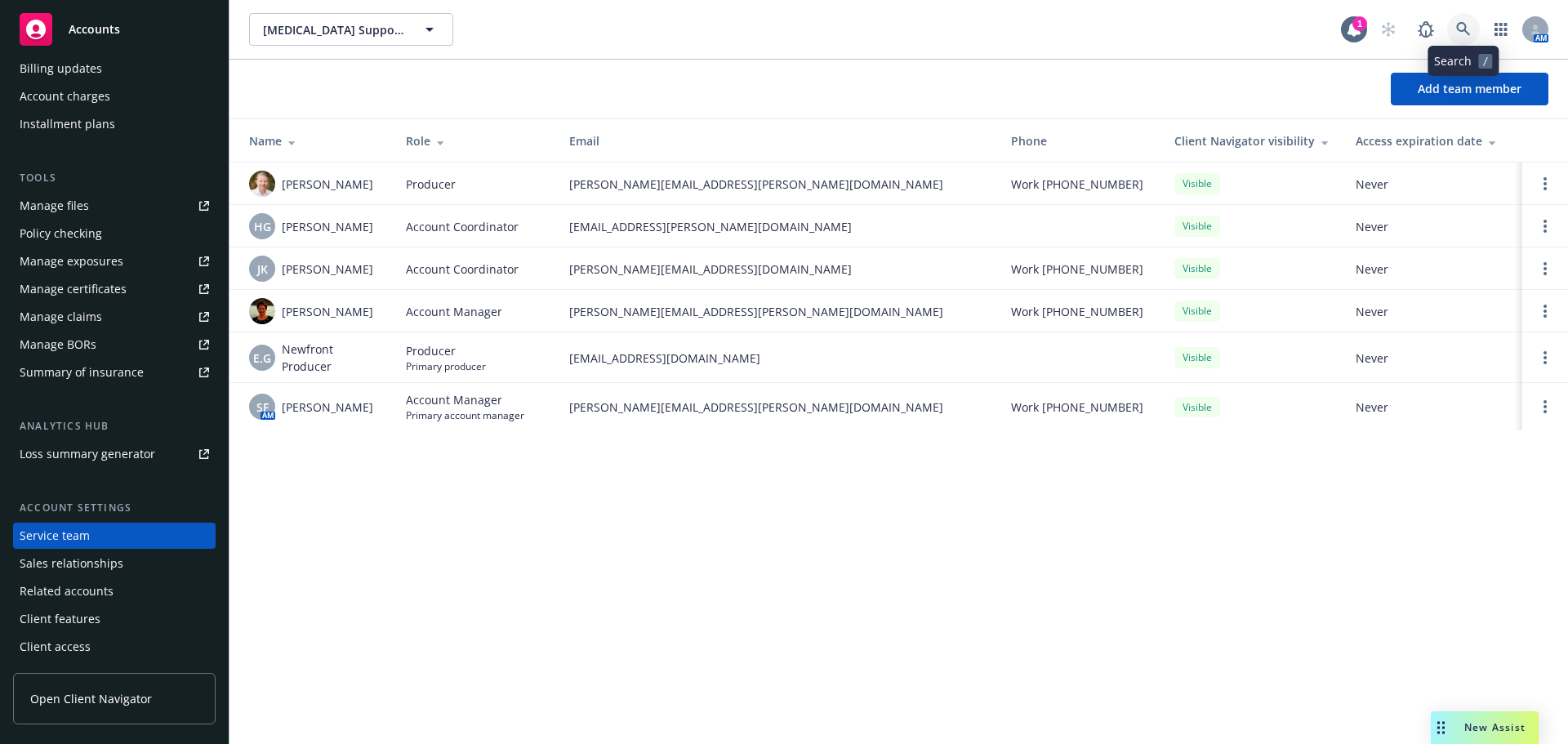
click at [1463, 15] on link at bounding box center [1463, 29] width 32 height 32
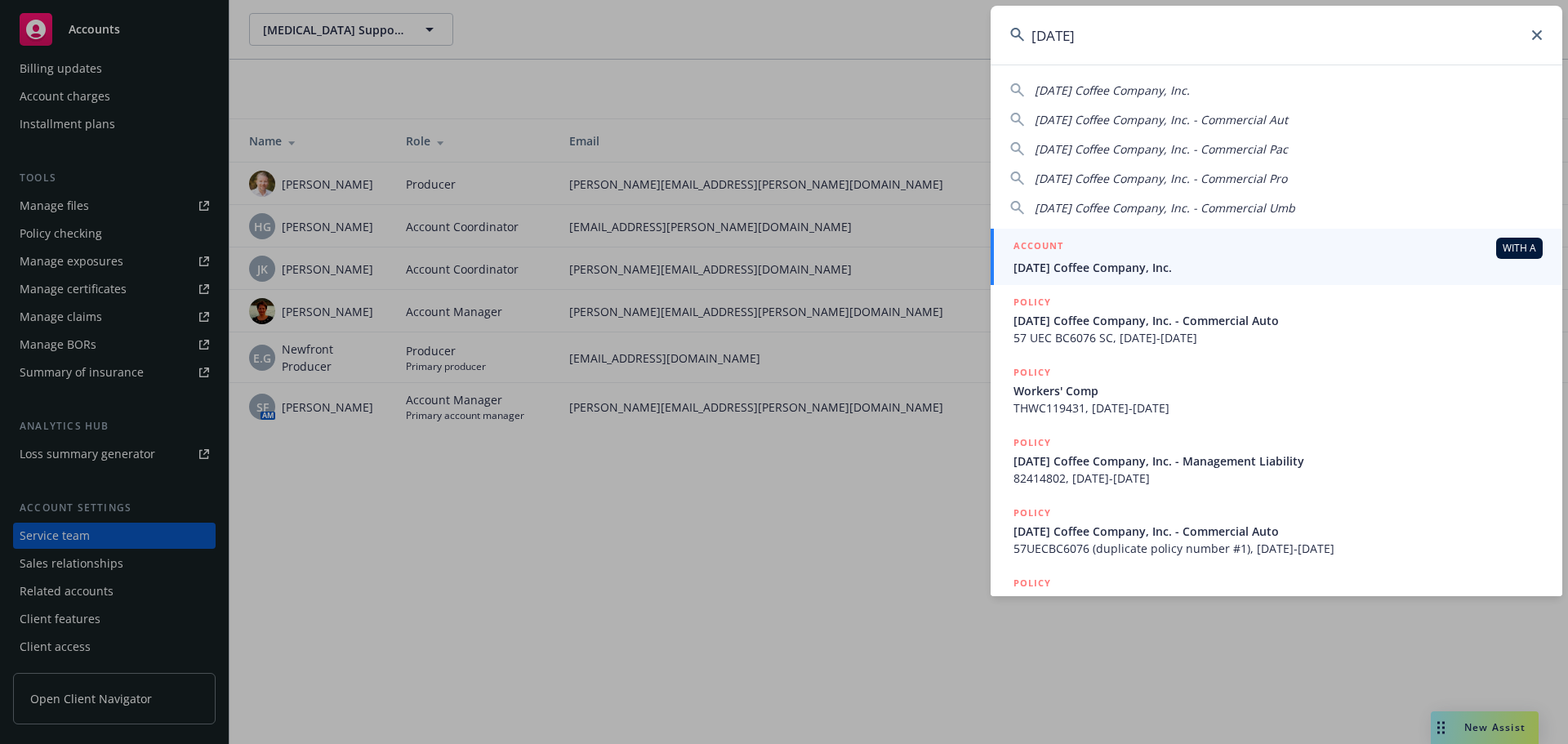
type input "[DATE]"
click at [1150, 254] on div "ACCOUNT WITH A" at bounding box center [1278, 248] width 529 height 21
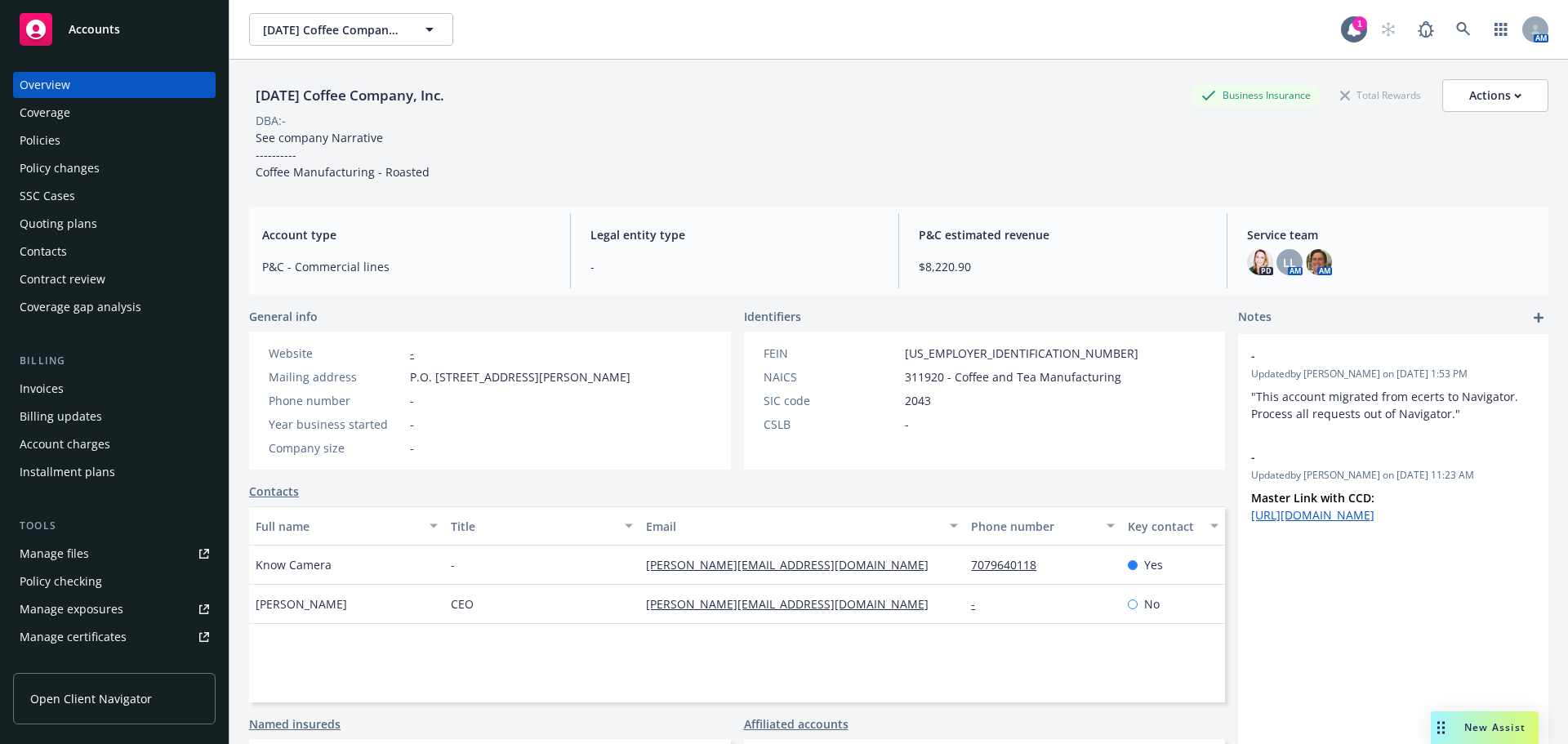
click at [111, 119] on div "Coverage" at bounding box center [114, 112] width 190 height 26
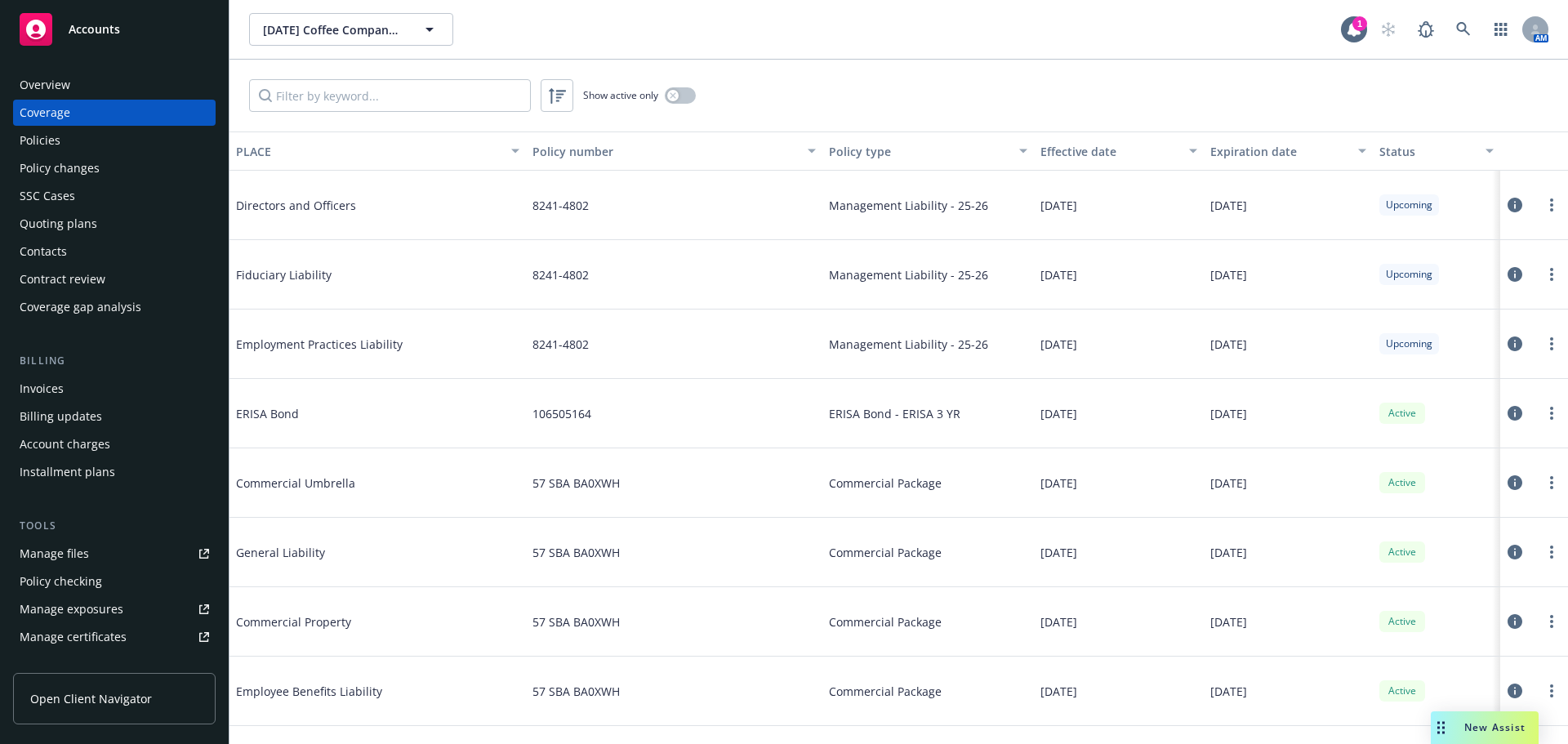
click at [98, 86] on div "Overview" at bounding box center [114, 85] width 190 height 26
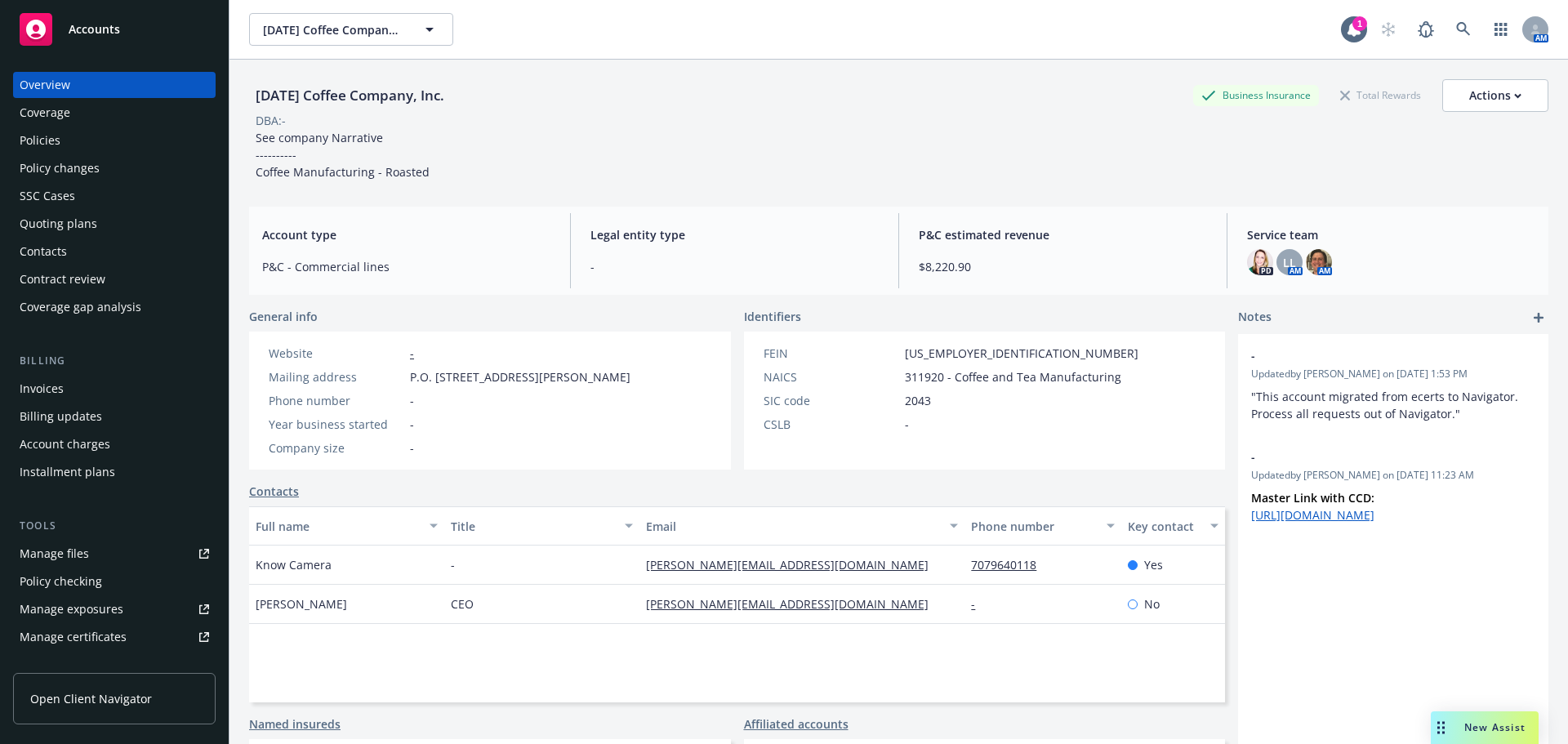
click at [592, 155] on div "[DATE] Coffee Company, Inc. Business Insurance Total Rewards Actions DBA: - See…" at bounding box center [899, 129] width 1299 height 101
click at [1457, 28] on icon at bounding box center [1463, 29] width 14 height 14
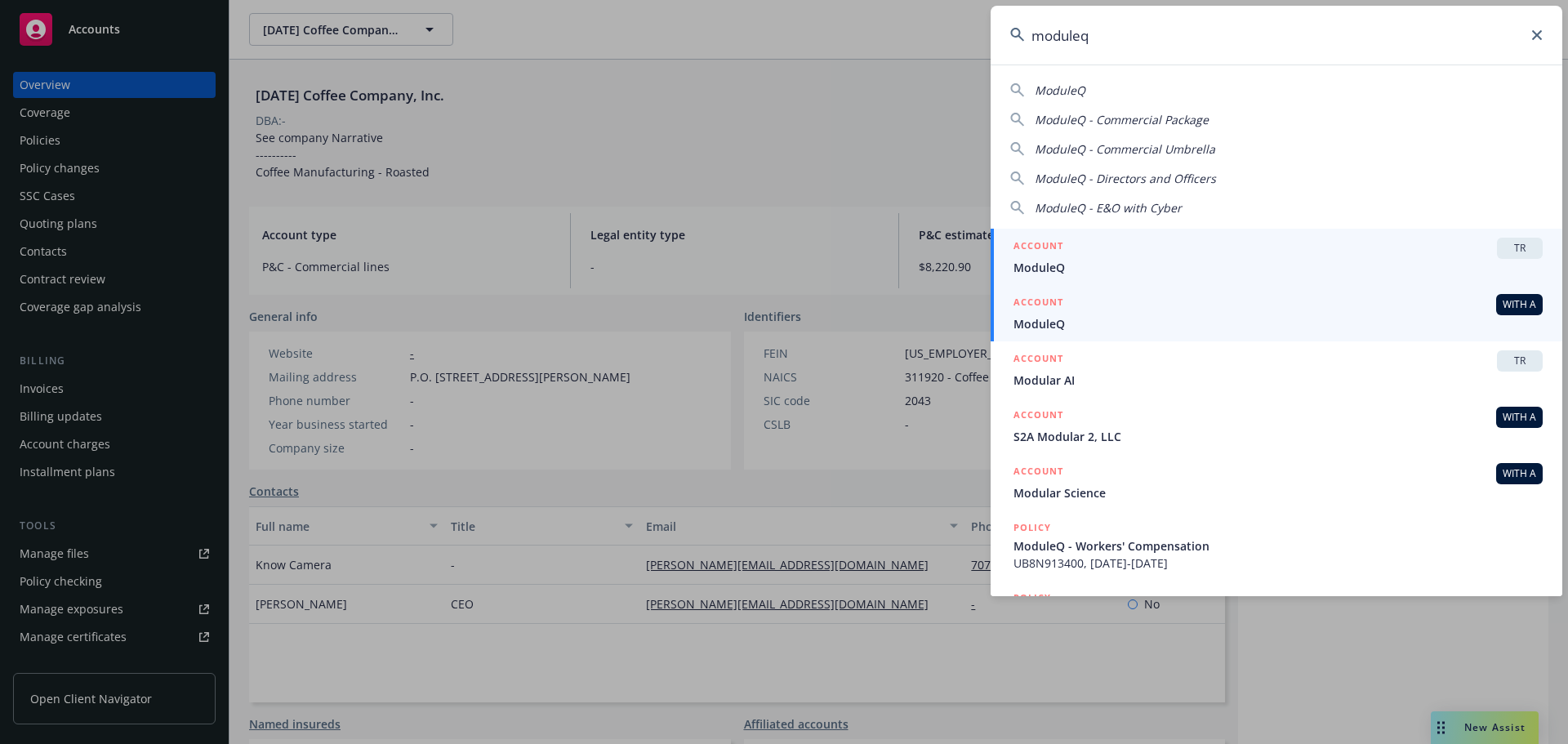
type input "moduleq"
click at [1075, 315] on span "ModuleQ" at bounding box center [1278, 324] width 529 height 17
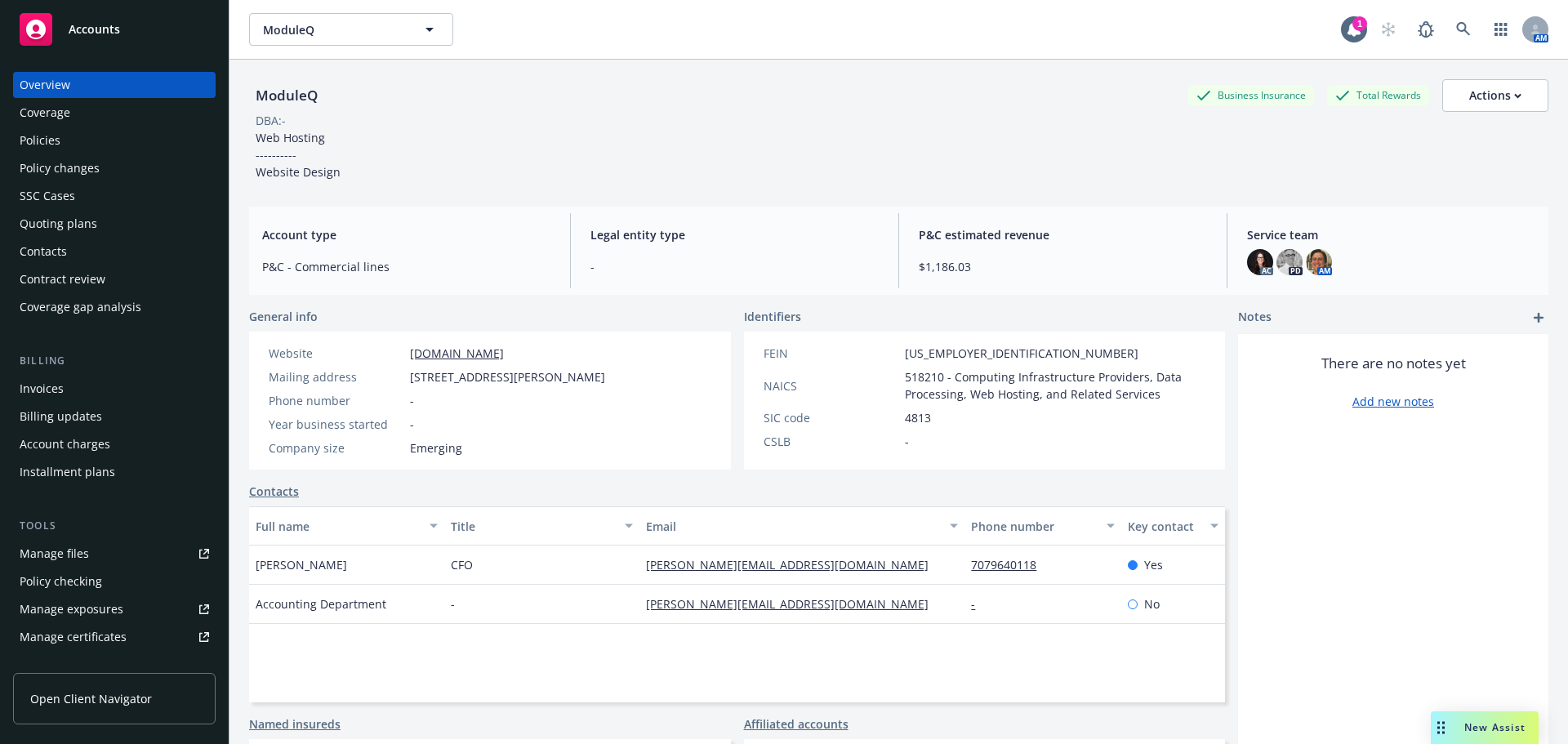
click at [99, 145] on div "Policies" at bounding box center [114, 140] width 190 height 26
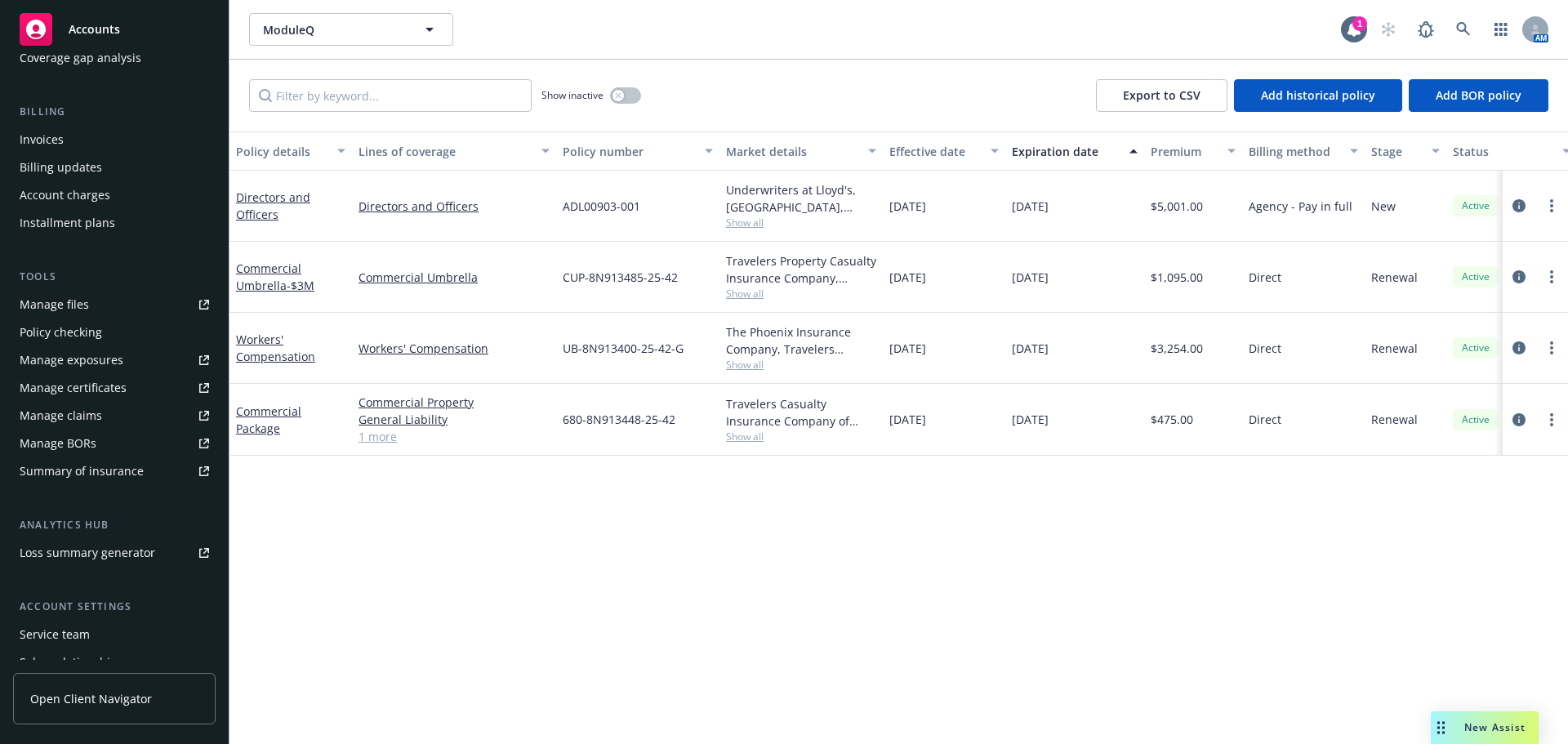
scroll to position [272, 0]
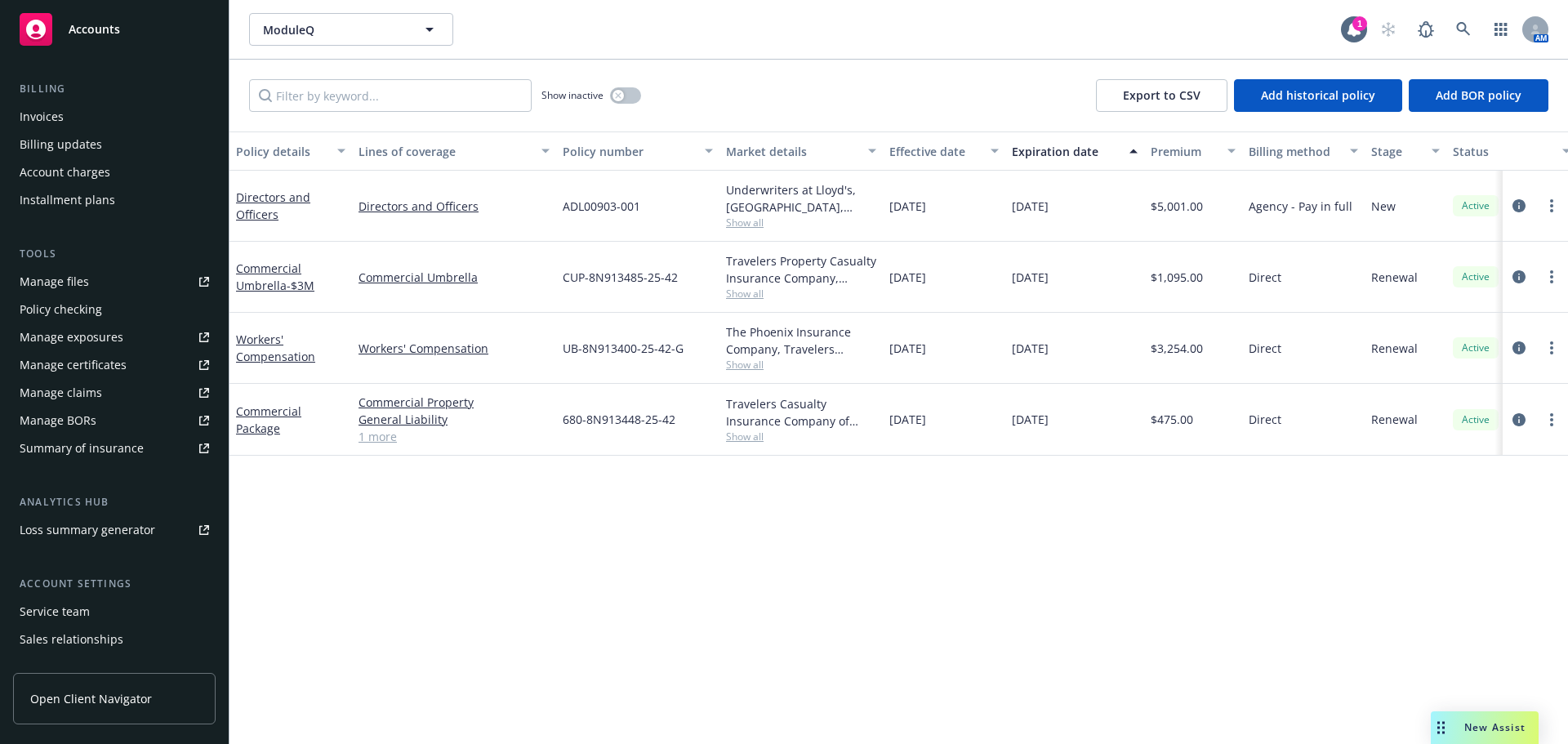
click at [145, 597] on div "Account settings Service team Sales relationships Related accounts Client featu…" at bounding box center [114, 656] width 202 height 160
click at [137, 606] on div "Service team" at bounding box center [114, 611] width 190 height 26
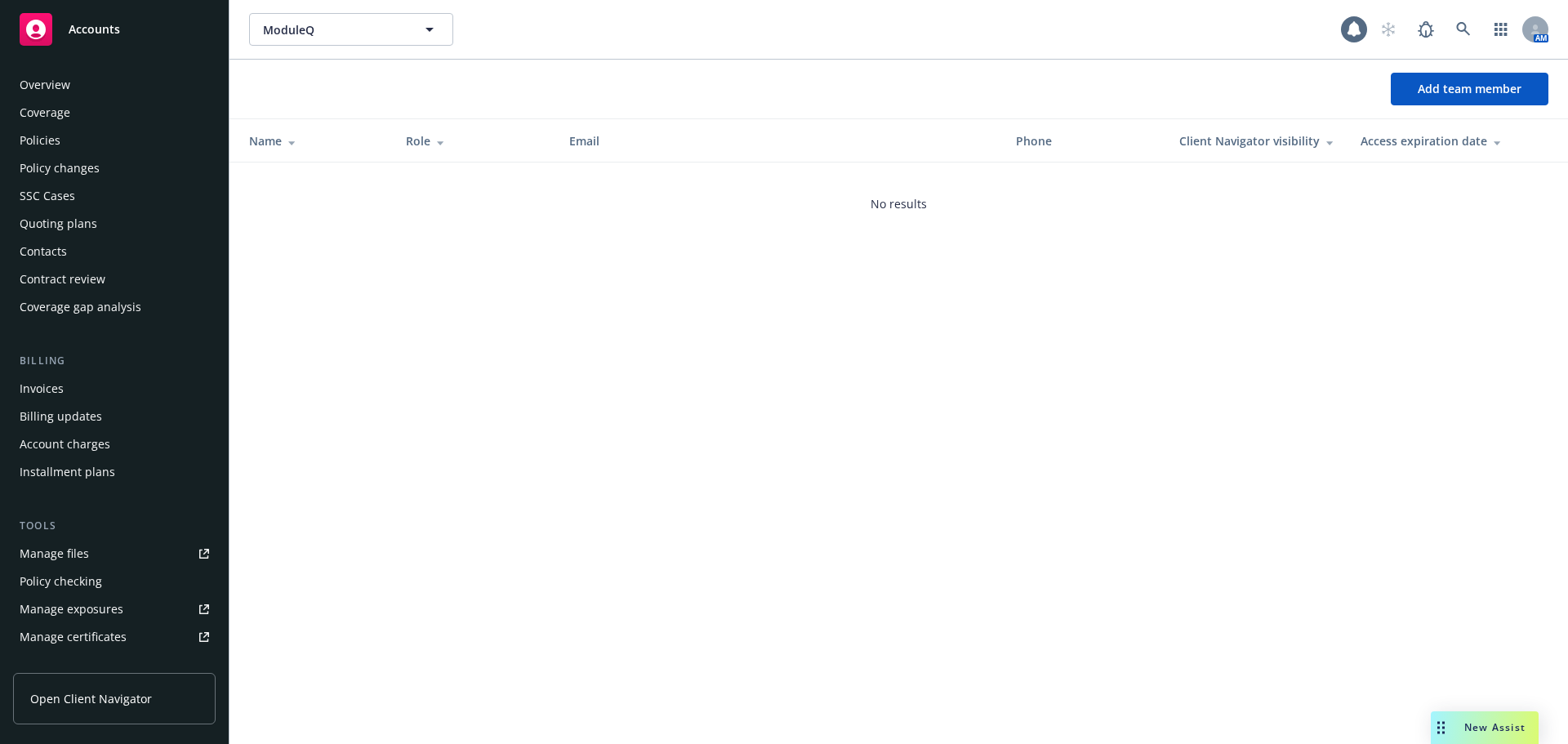
scroll to position [348, 0]
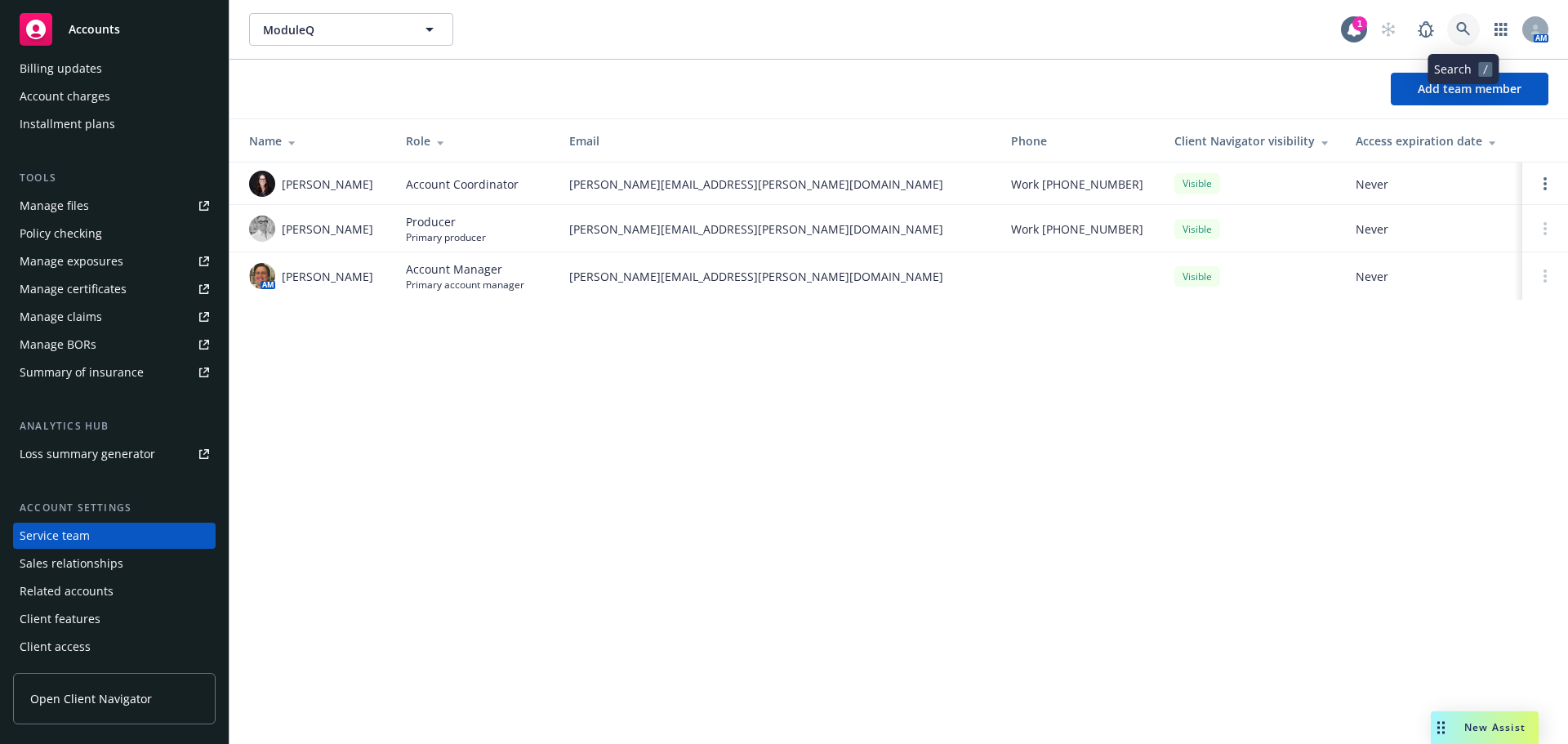
click at [1469, 20] on link at bounding box center [1463, 29] width 32 height 32
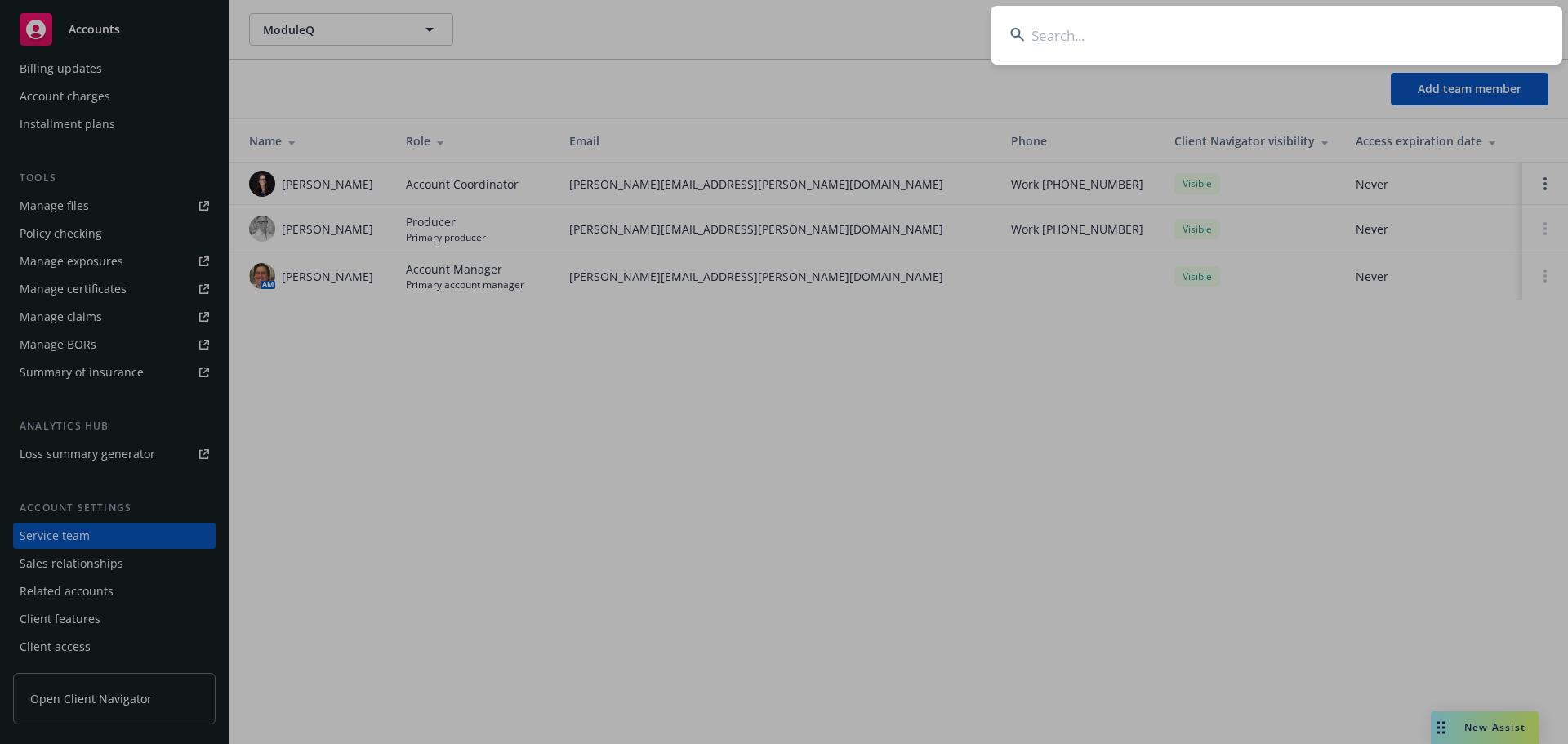
click at [1469, 20] on input at bounding box center [1276, 35] width 571 height 59
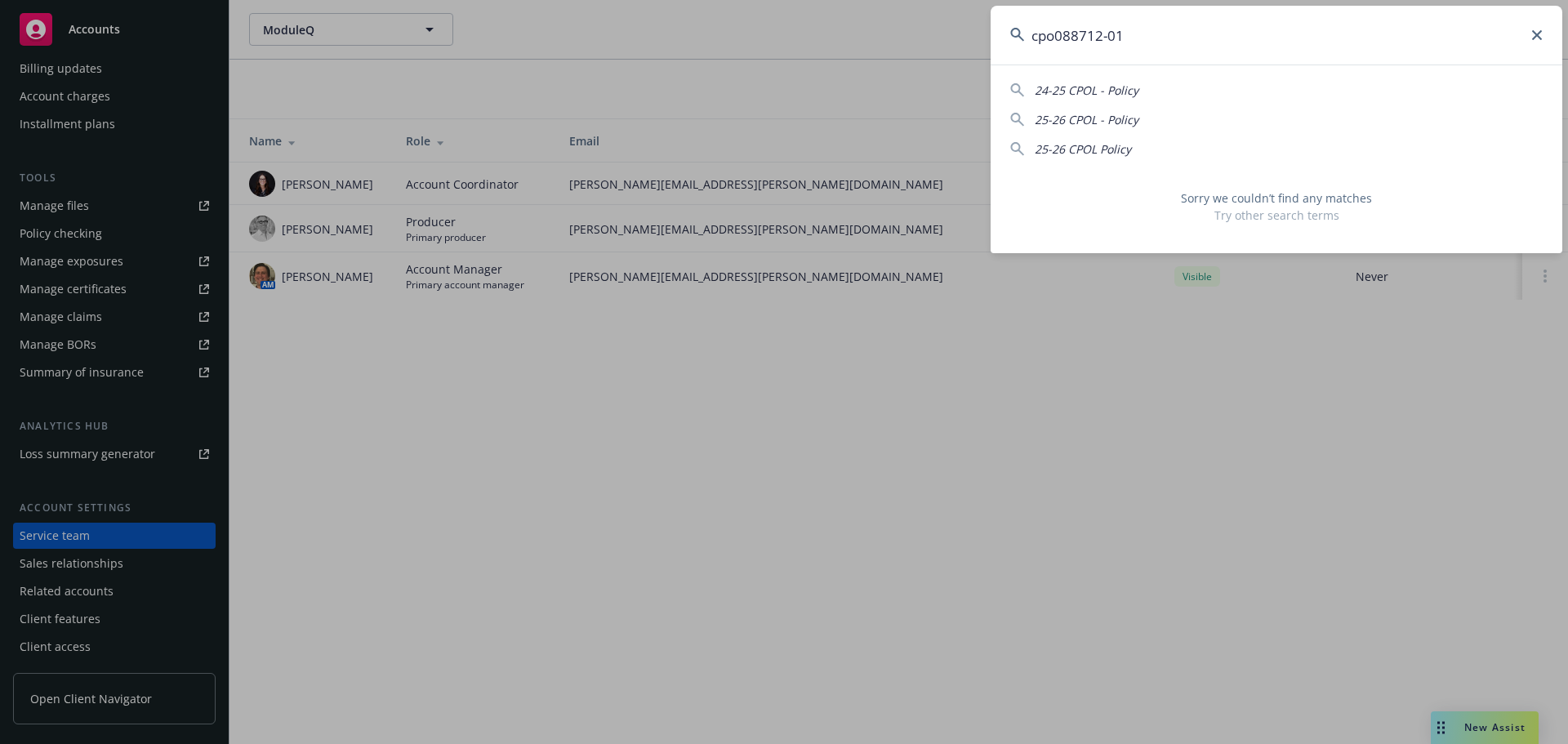
click at [1101, 86] on font "24-25 CPOL - Policy" at bounding box center [1087, 90] width 104 height 15
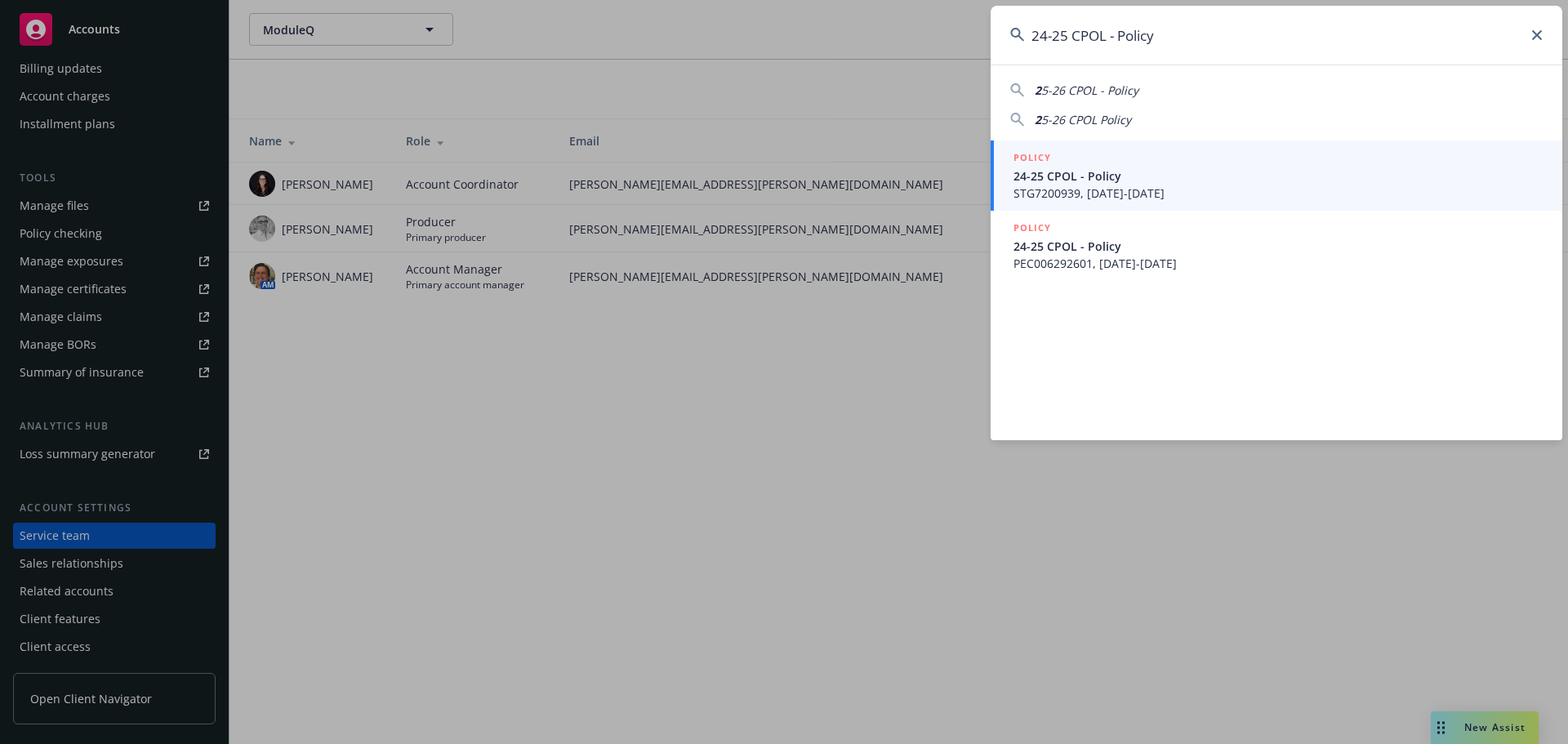
drag, startPoint x: 1172, startPoint y: 37, endPoint x: 895, endPoint y: 63, distance: 278.2
click at [895, 63] on div "24-25 CPOL - Policy 2 5-26 CPOL - Policy 2 5-26 CPOL Policy POLICY 24-25 CPOL -…" at bounding box center [784, 372] width 1568 height 744
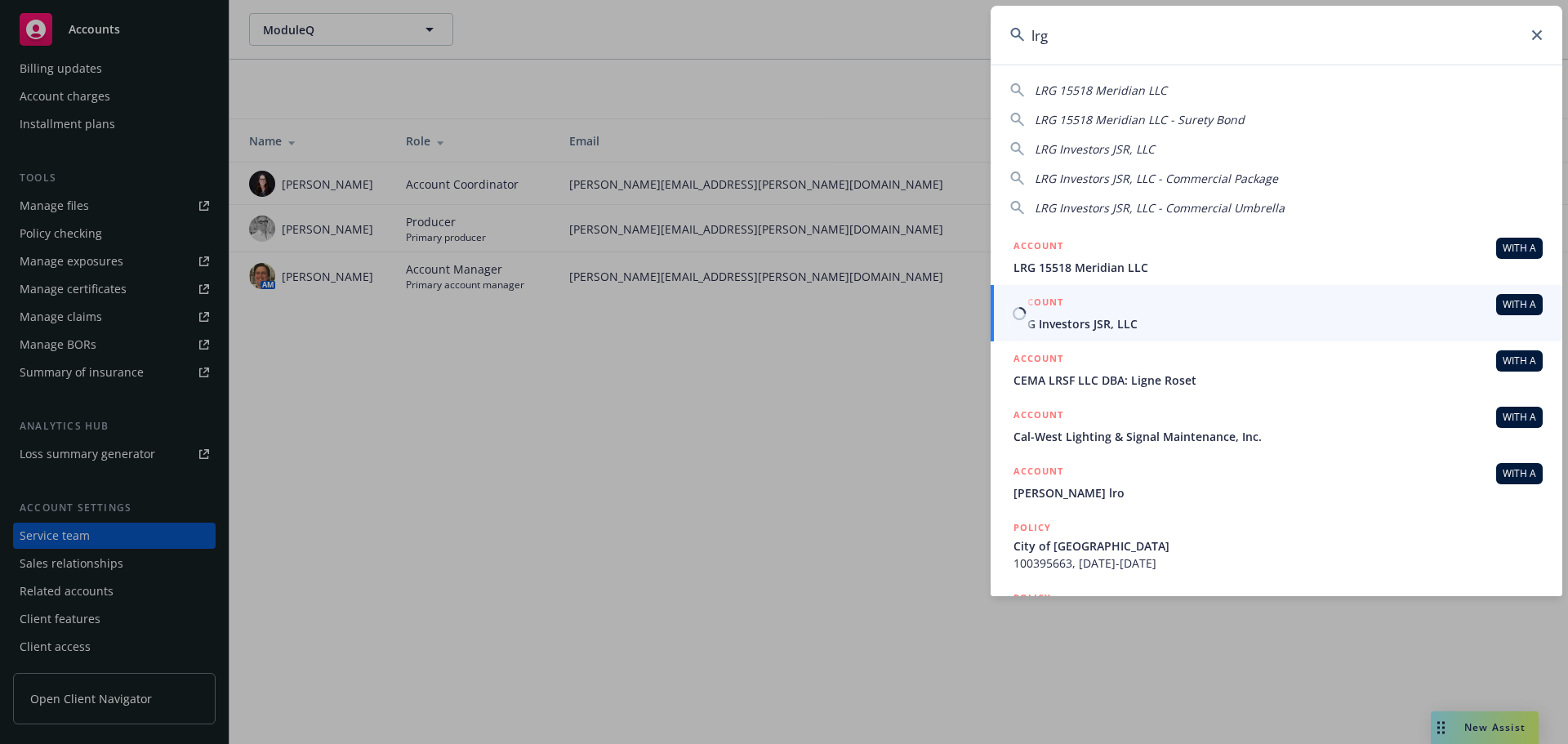
type input "lrg"
click at [1115, 301] on div "ACCOUNT WITH A" at bounding box center [1278, 304] width 529 height 21
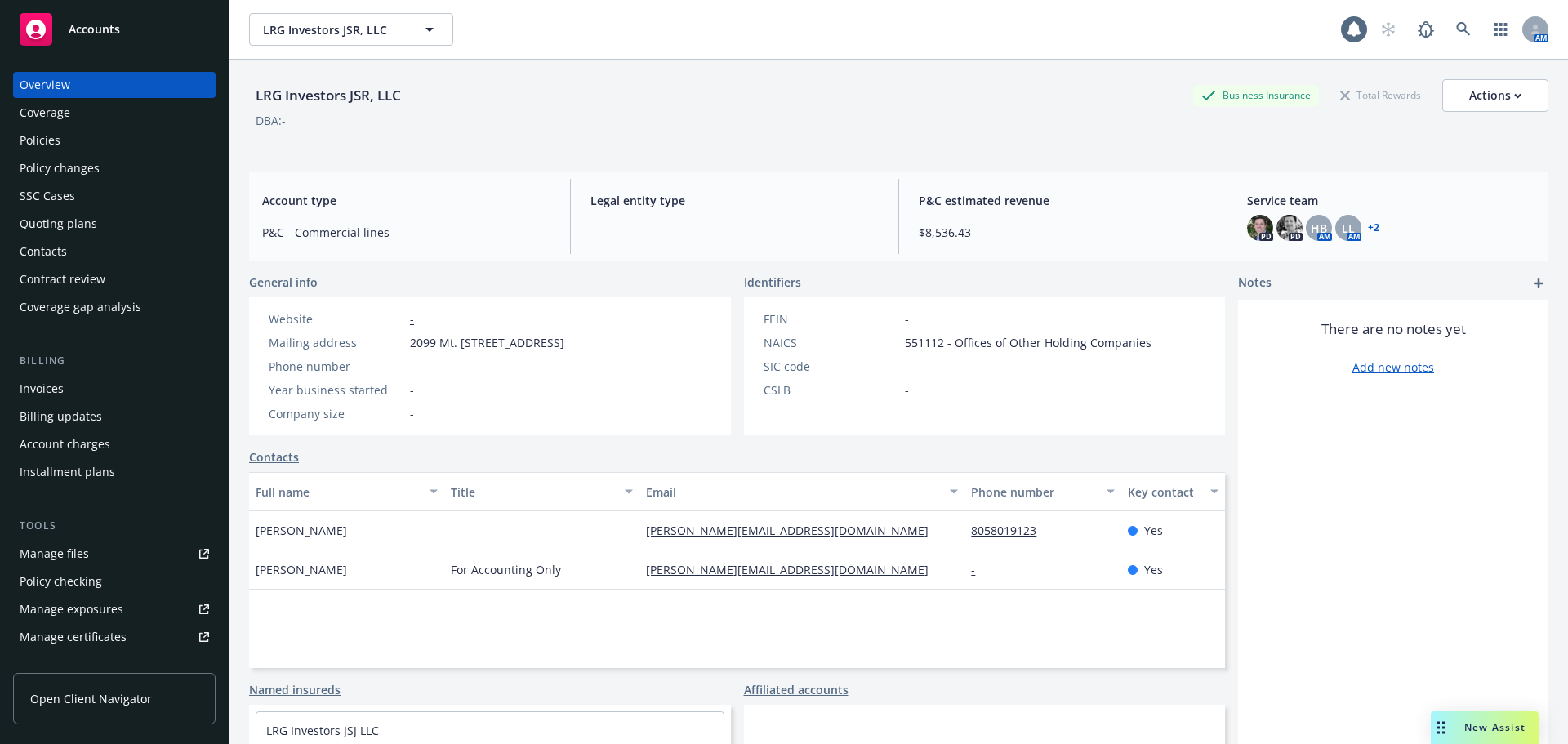
click at [111, 131] on div "Policies" at bounding box center [114, 140] width 190 height 26
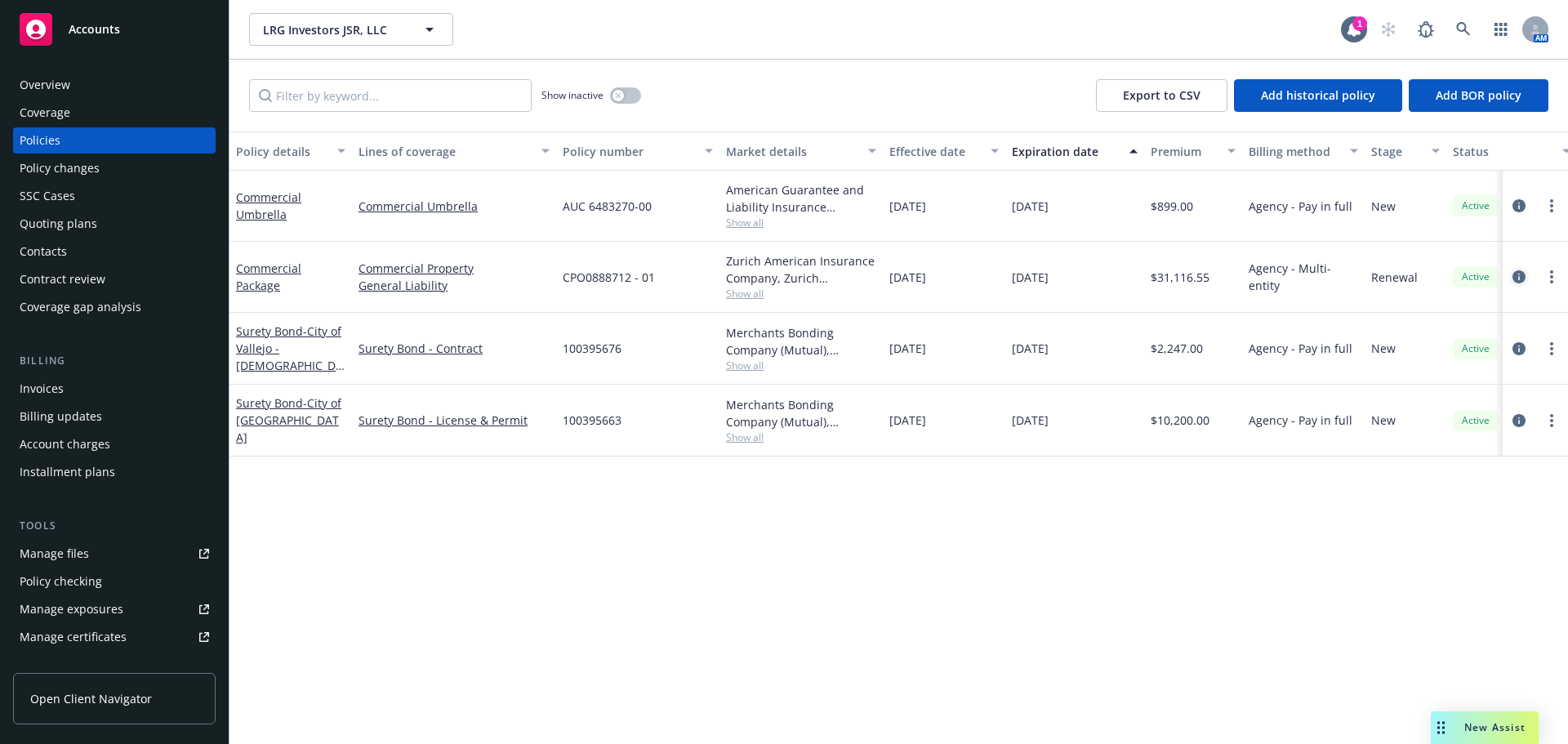
click at [1527, 279] on link "circleInformation" at bounding box center [1519, 276] width 20 height 20
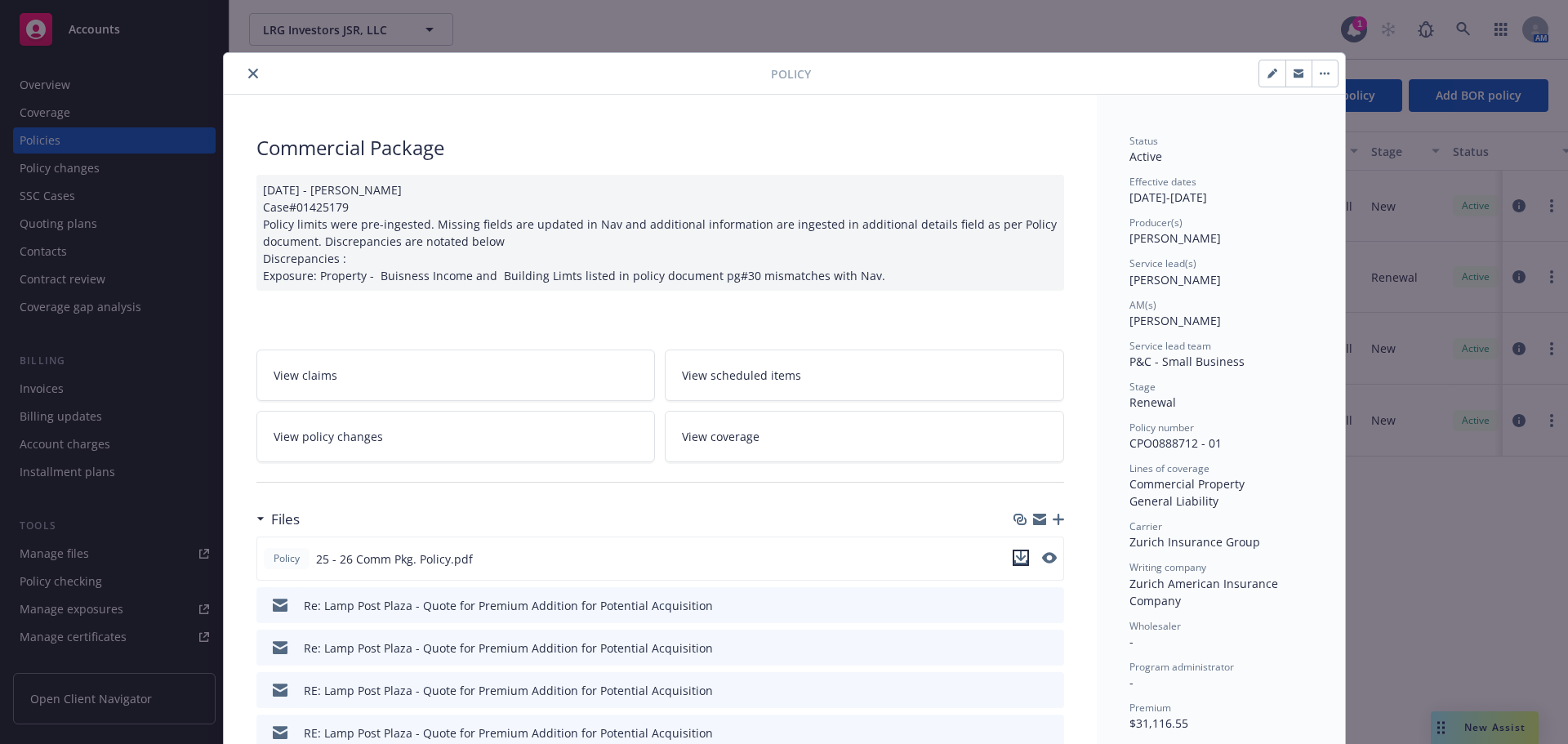
click at [1014, 559] on icon "download file" at bounding box center [1020, 557] width 13 height 13
